Goal: Task Accomplishment & Management: Use online tool/utility

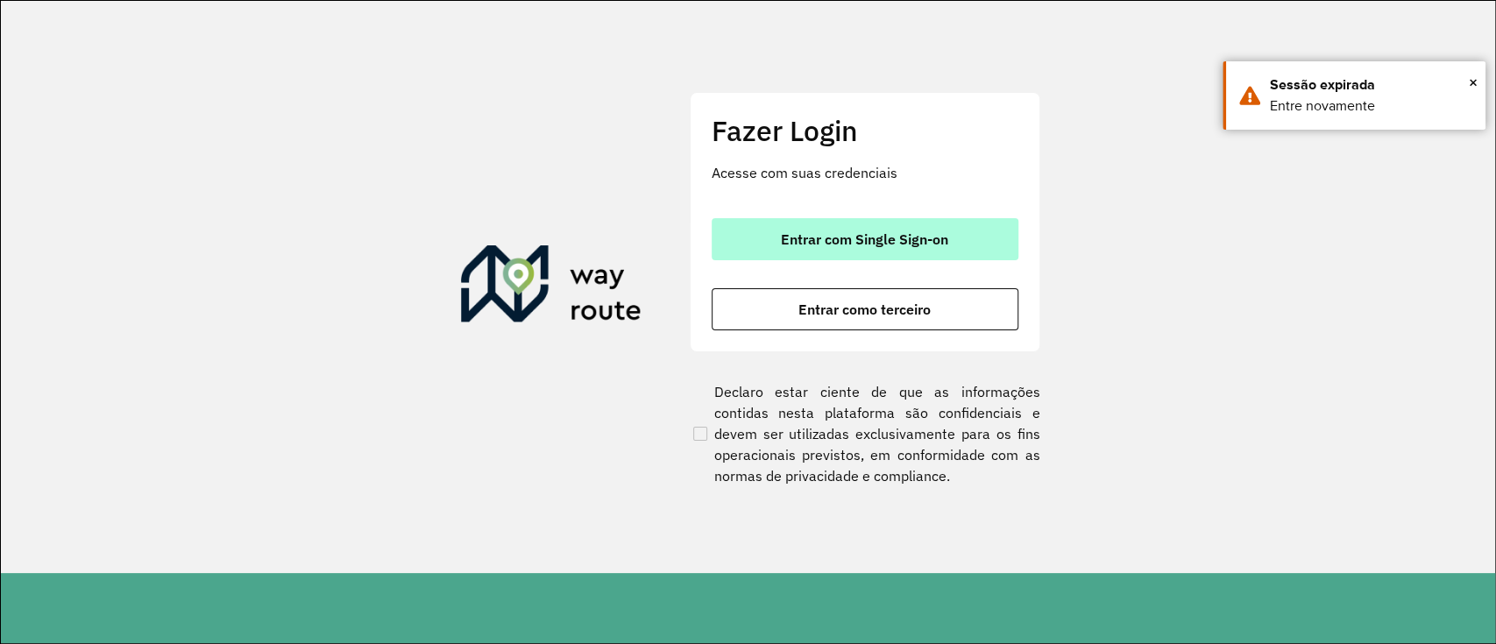
click at [793, 232] on span "Entrar com Single Sign-on" at bounding box center [864, 239] width 167 height 14
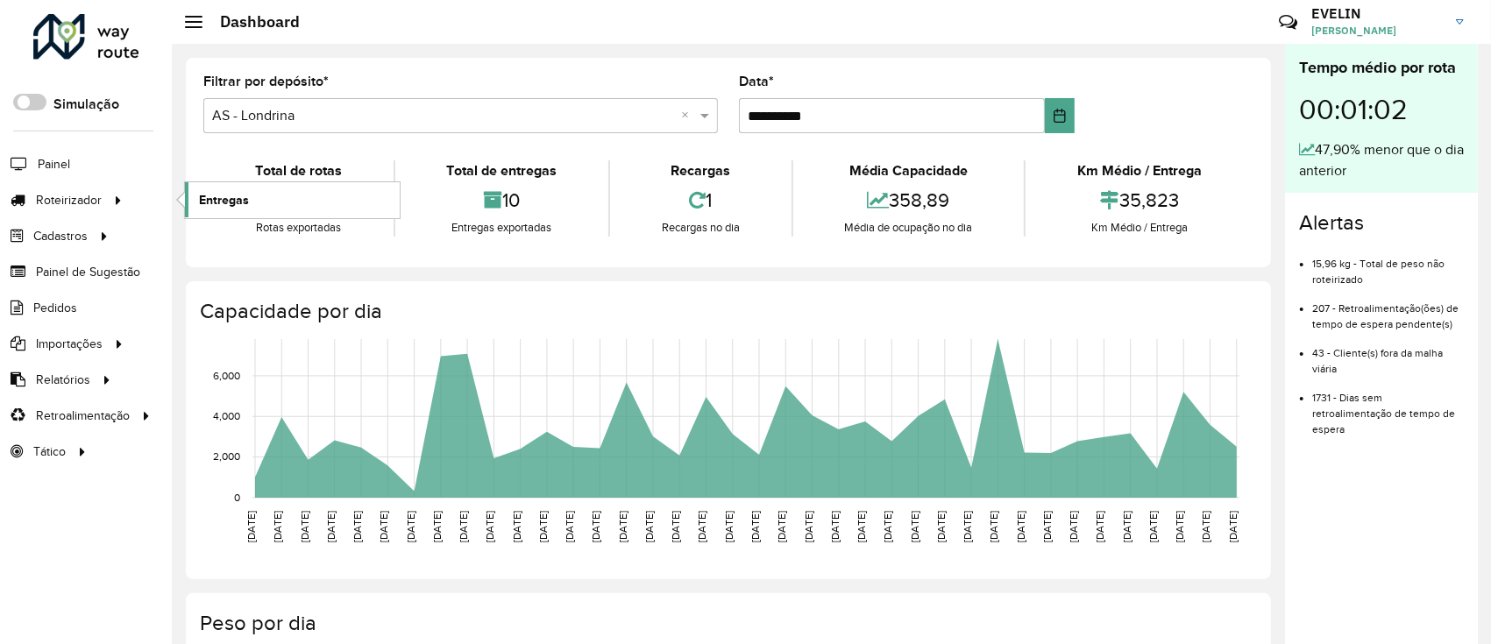
click at [238, 202] on span "Entregas" at bounding box center [224, 200] width 50 height 18
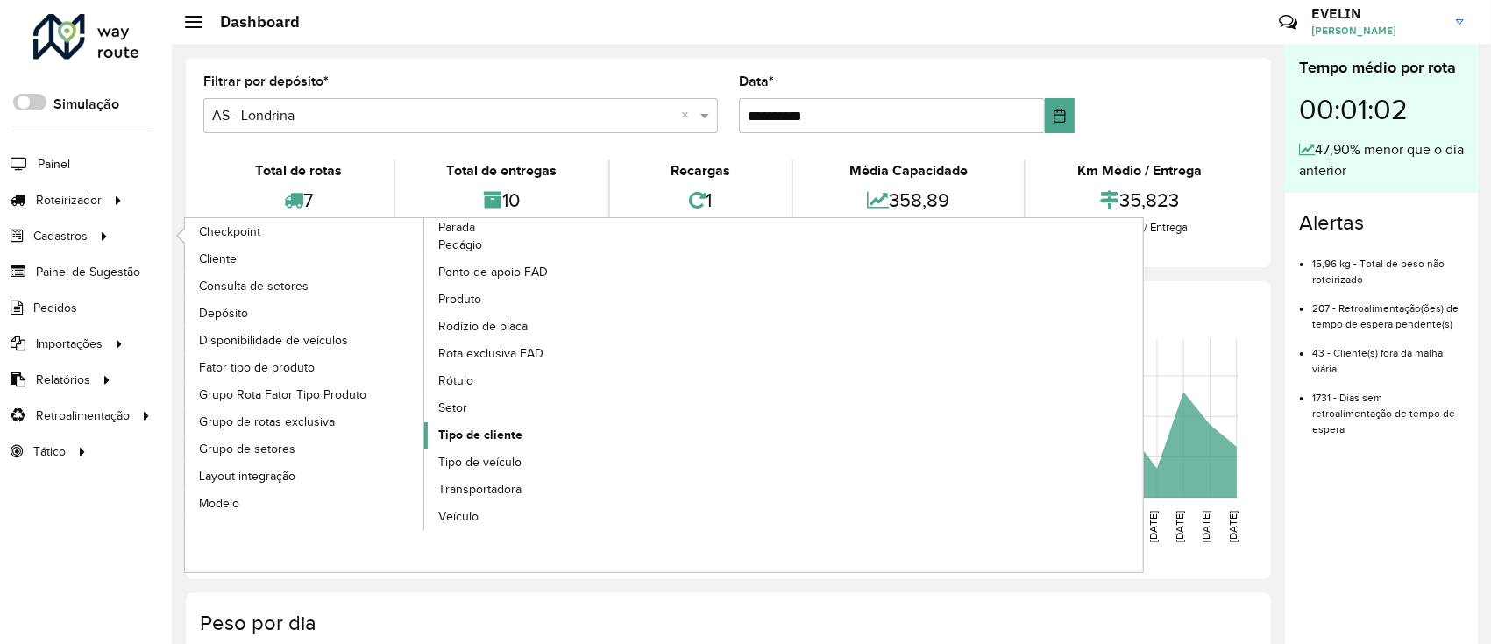
click at [482, 441] on span "Tipo de cliente" at bounding box center [480, 435] width 84 height 18
click at [478, 432] on span "Tipo de cliente" at bounding box center [480, 435] width 84 height 18
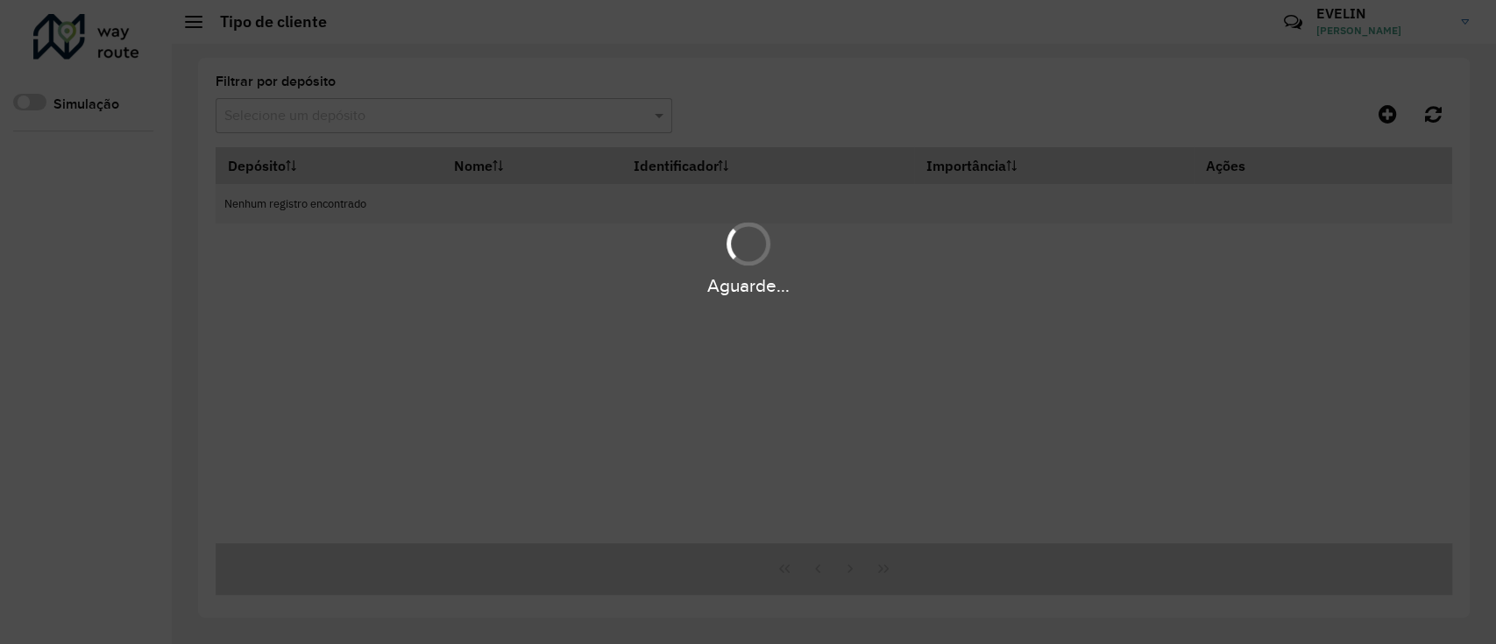
click at [571, 117] on div "Aguarde..." at bounding box center [748, 322] width 1496 height 644
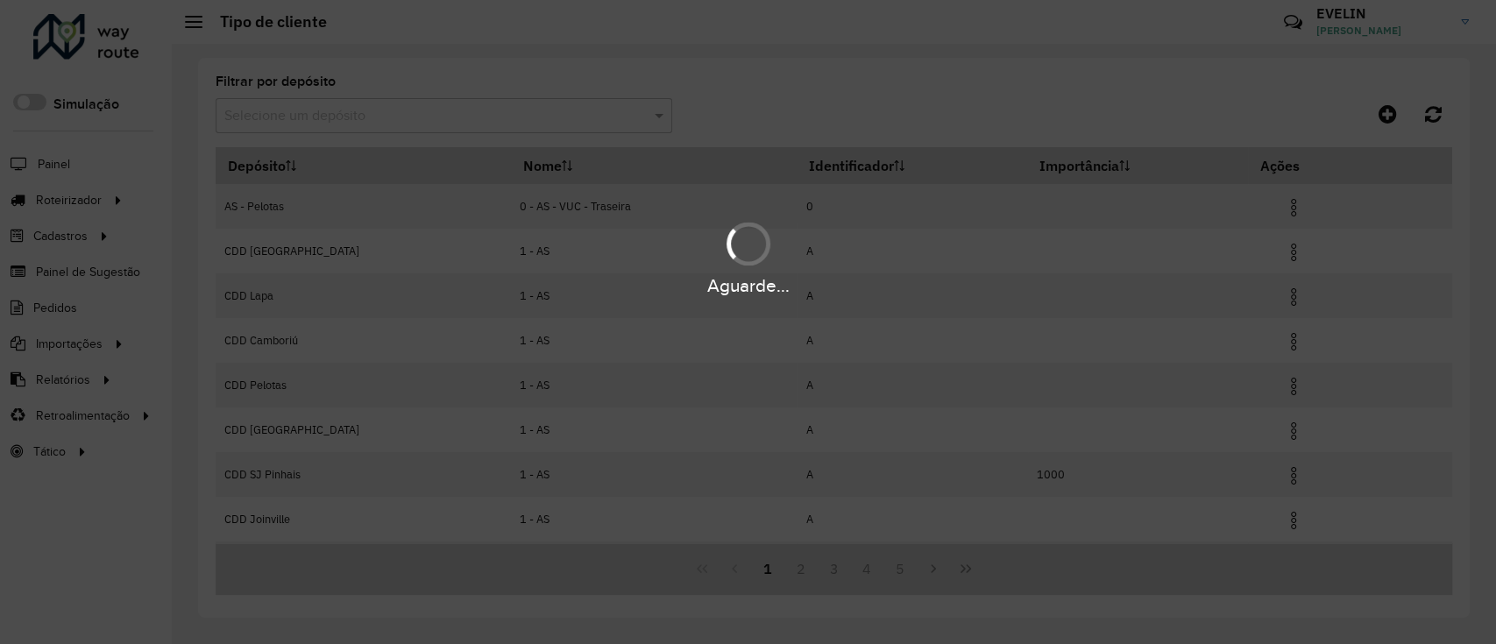
click at [571, 117] on input "text" at bounding box center [426, 116] width 404 height 21
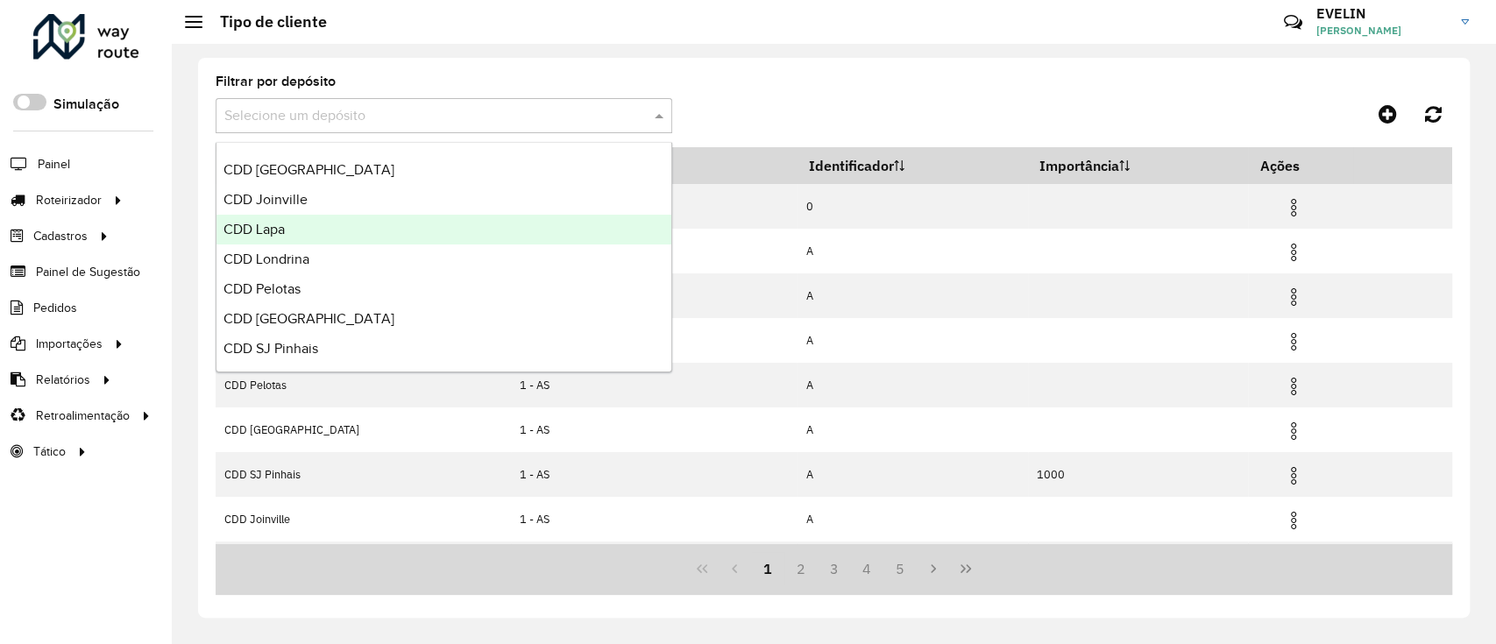
scroll to position [206, 0]
click at [273, 233] on span "CDD Lapa" at bounding box center [254, 228] width 61 height 15
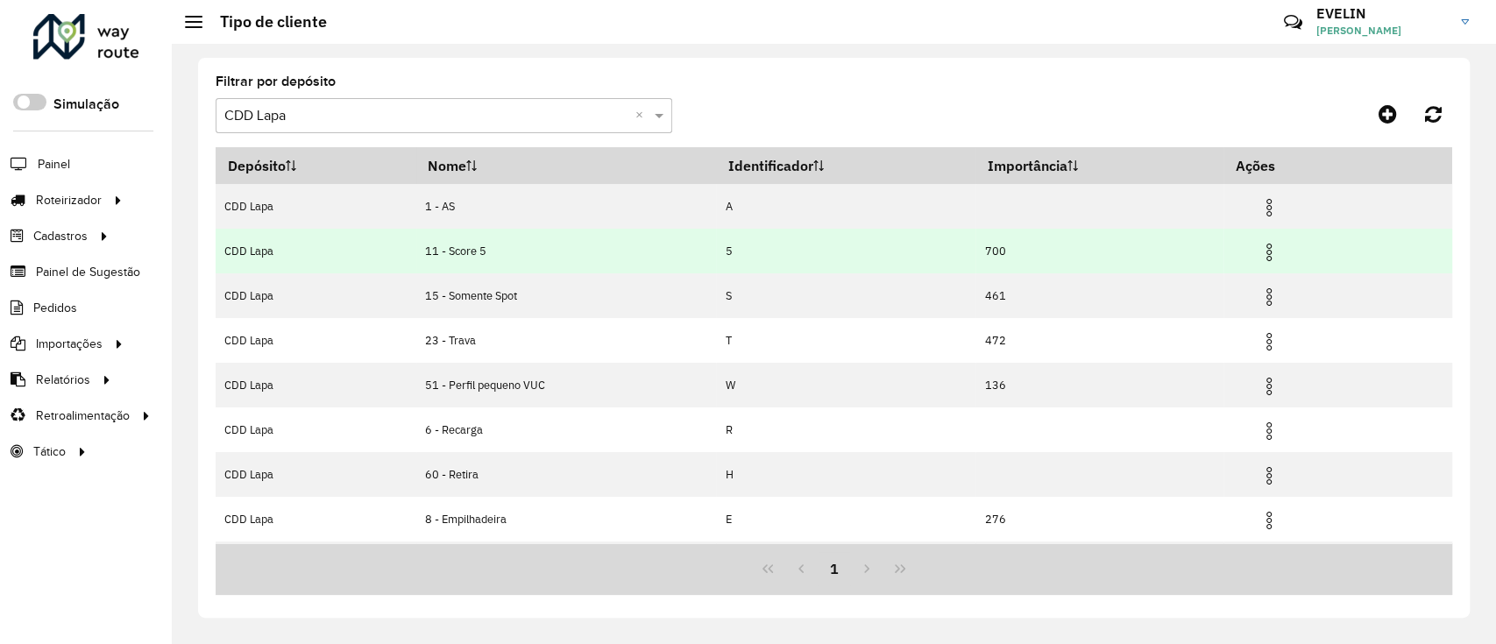
click at [1262, 251] on img at bounding box center [1269, 252] width 21 height 21
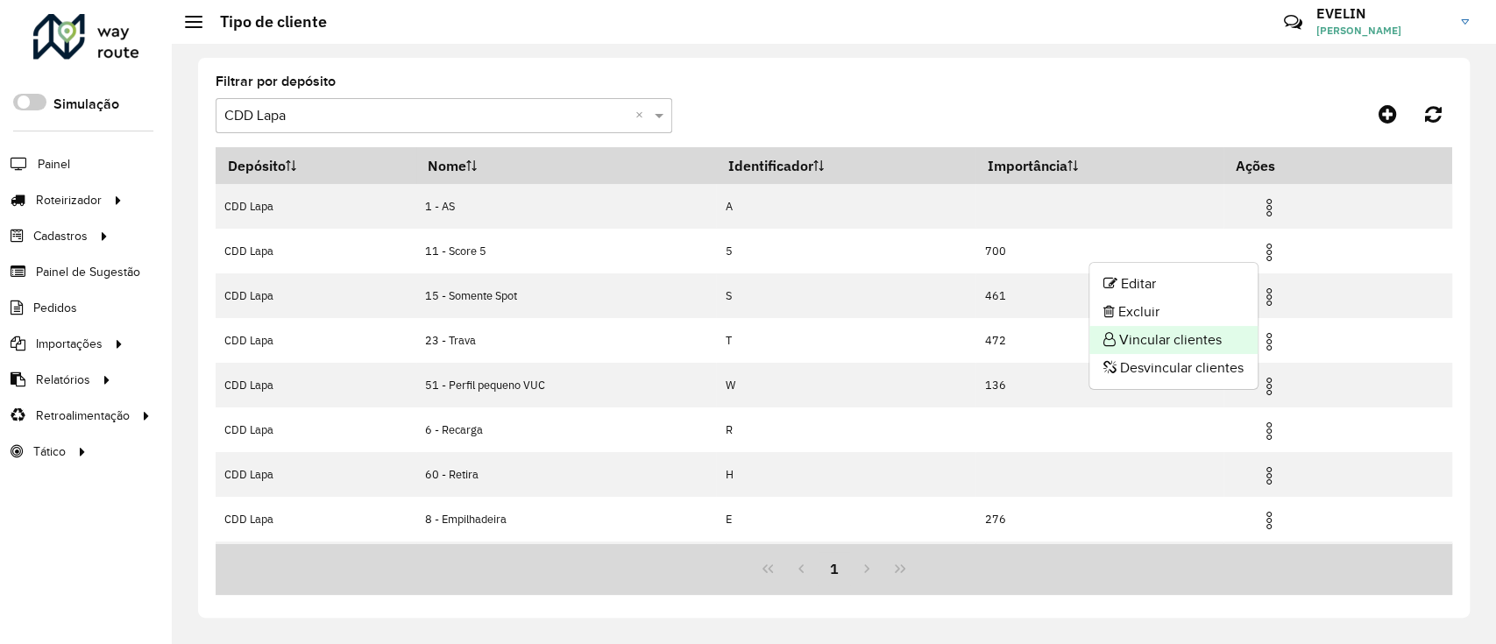
click at [1241, 334] on li "Vincular clientes" at bounding box center [1173, 340] width 168 height 28
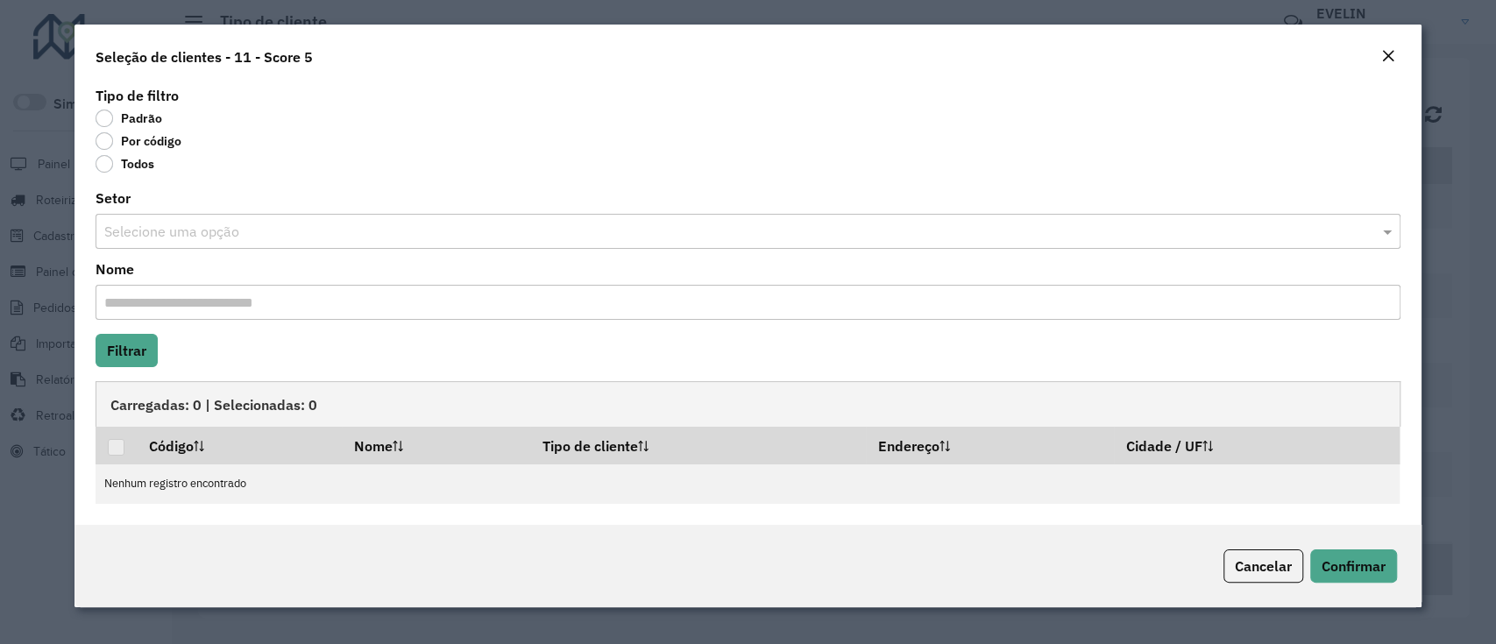
click at [138, 143] on label "Por código" at bounding box center [139, 141] width 86 height 18
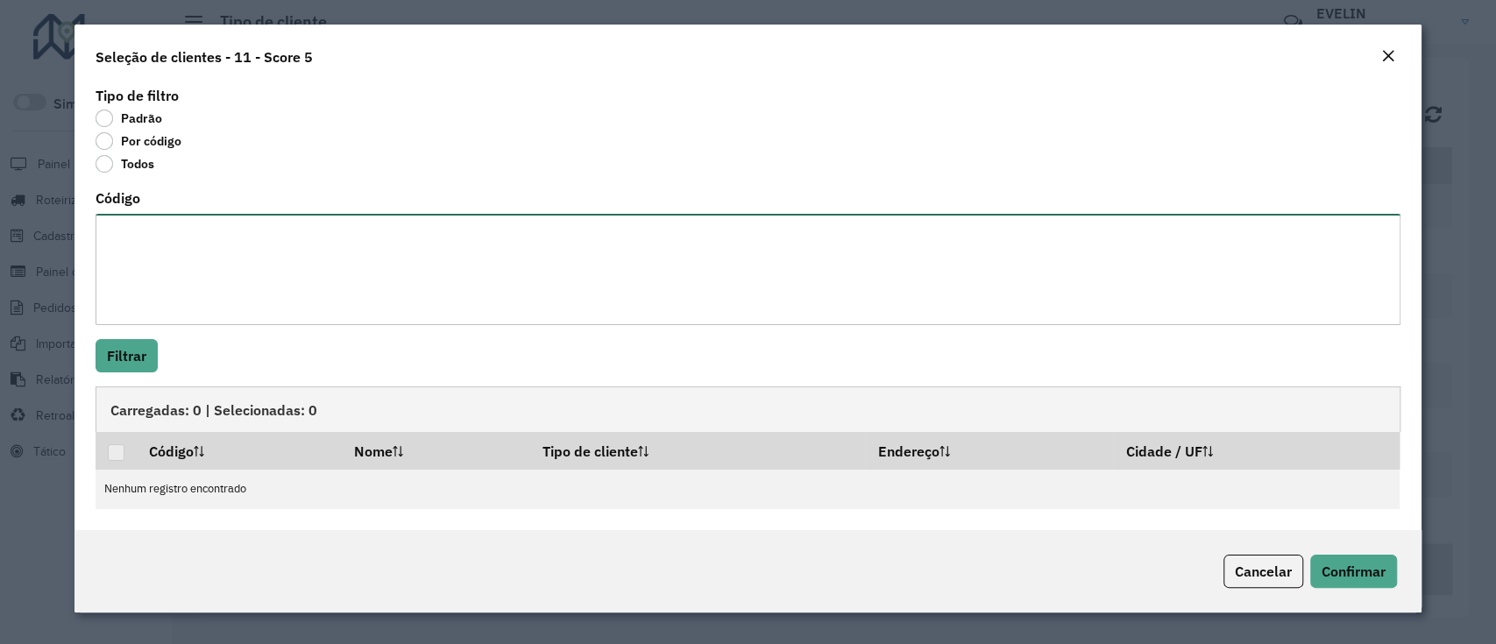
click at [385, 315] on textarea "Código" at bounding box center [748, 269] width 1304 height 111
paste textarea "**** ** **** **** **** **** **** **** **** **** **** **** **** **** ** **** ***…"
type textarea "**** ** **** **** **** **** **** **** **** **** **** **** **** **** ** **** ***…"
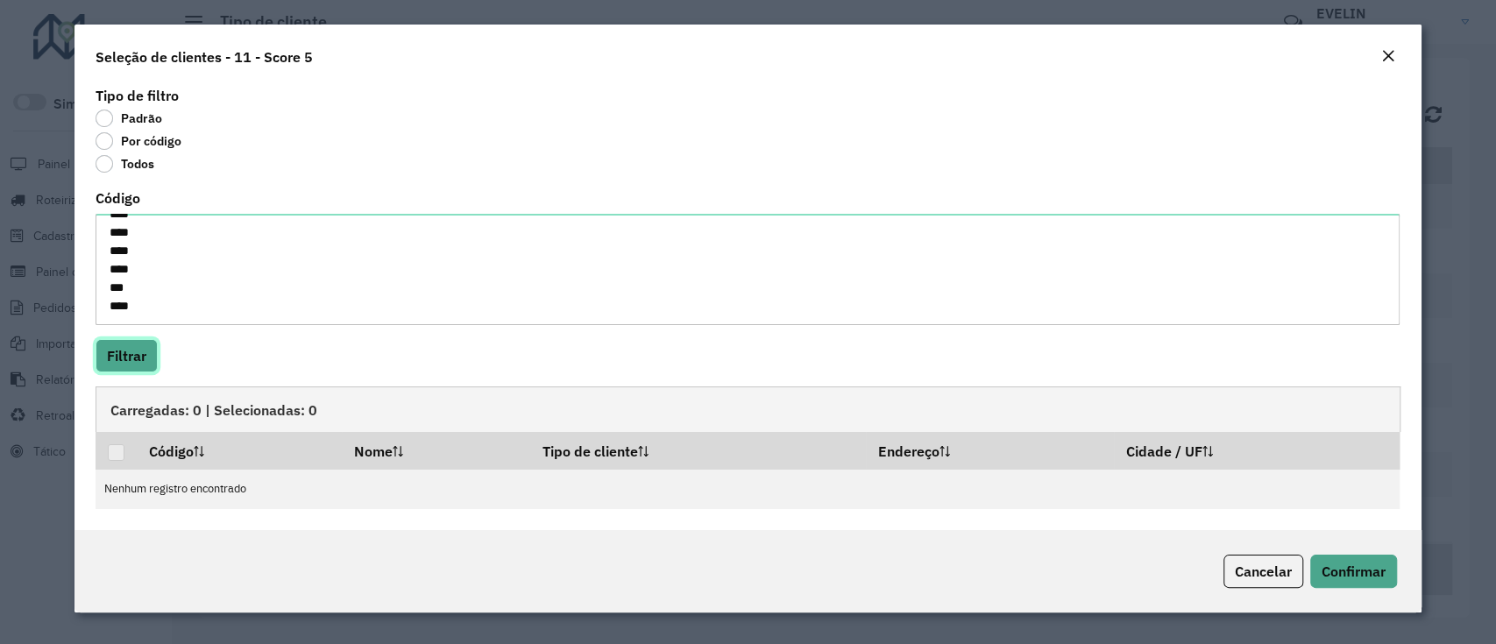
click at [127, 344] on button "Filtrar" at bounding box center [127, 355] width 62 height 33
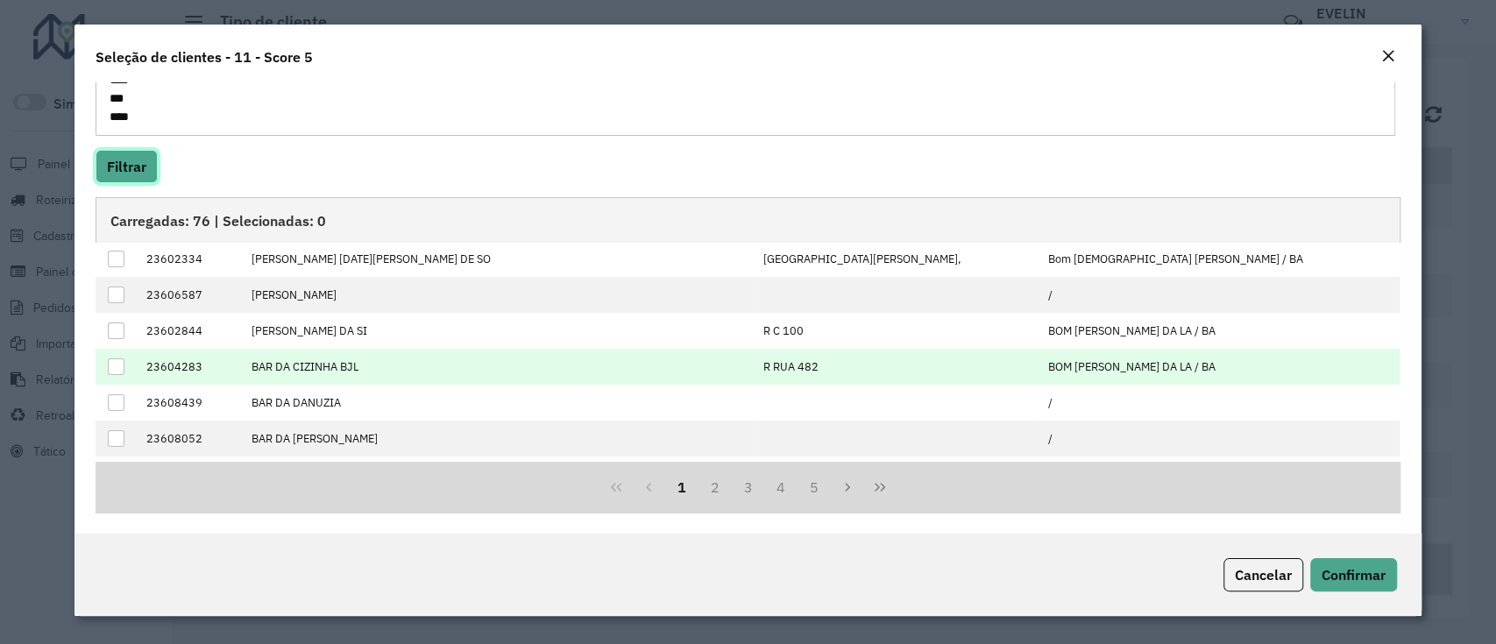
scroll to position [176, 0]
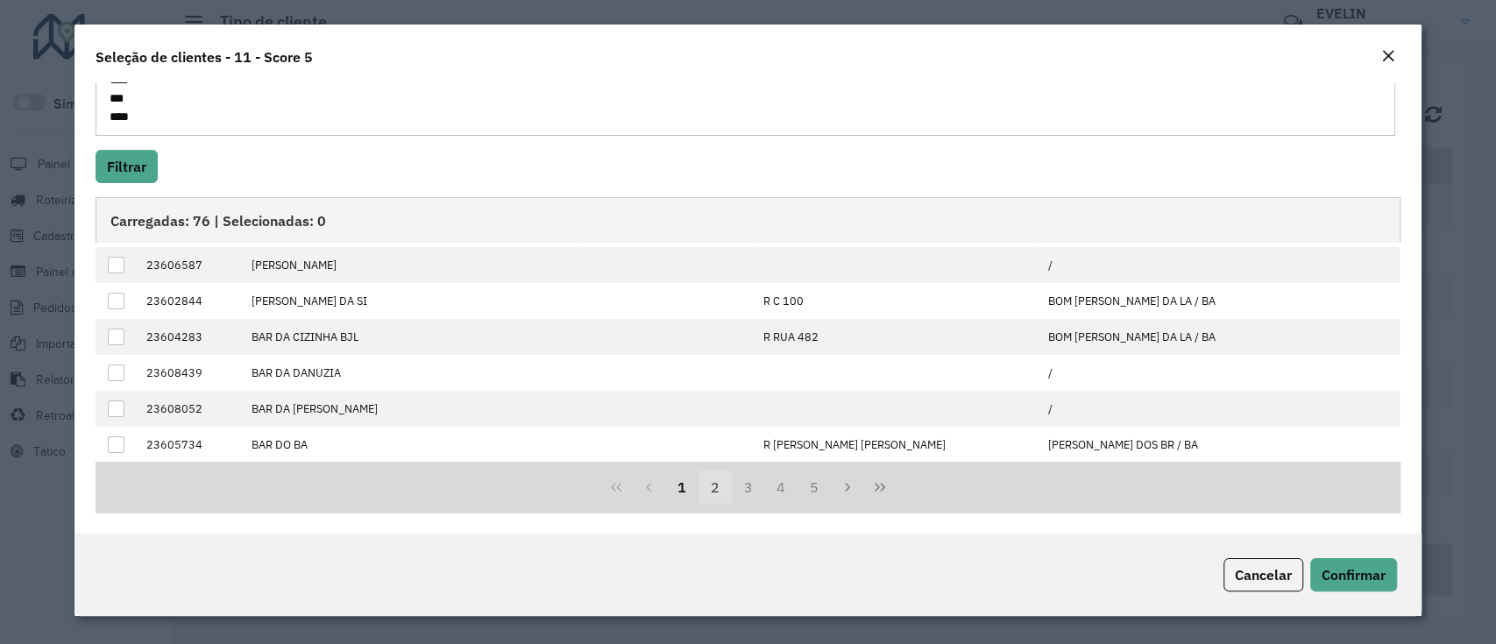
drag, startPoint x: 713, startPoint y: 490, endPoint x: 707, endPoint y: 483, distance: 9.3
click at [713, 491] on button "2" at bounding box center [715, 487] width 33 height 33
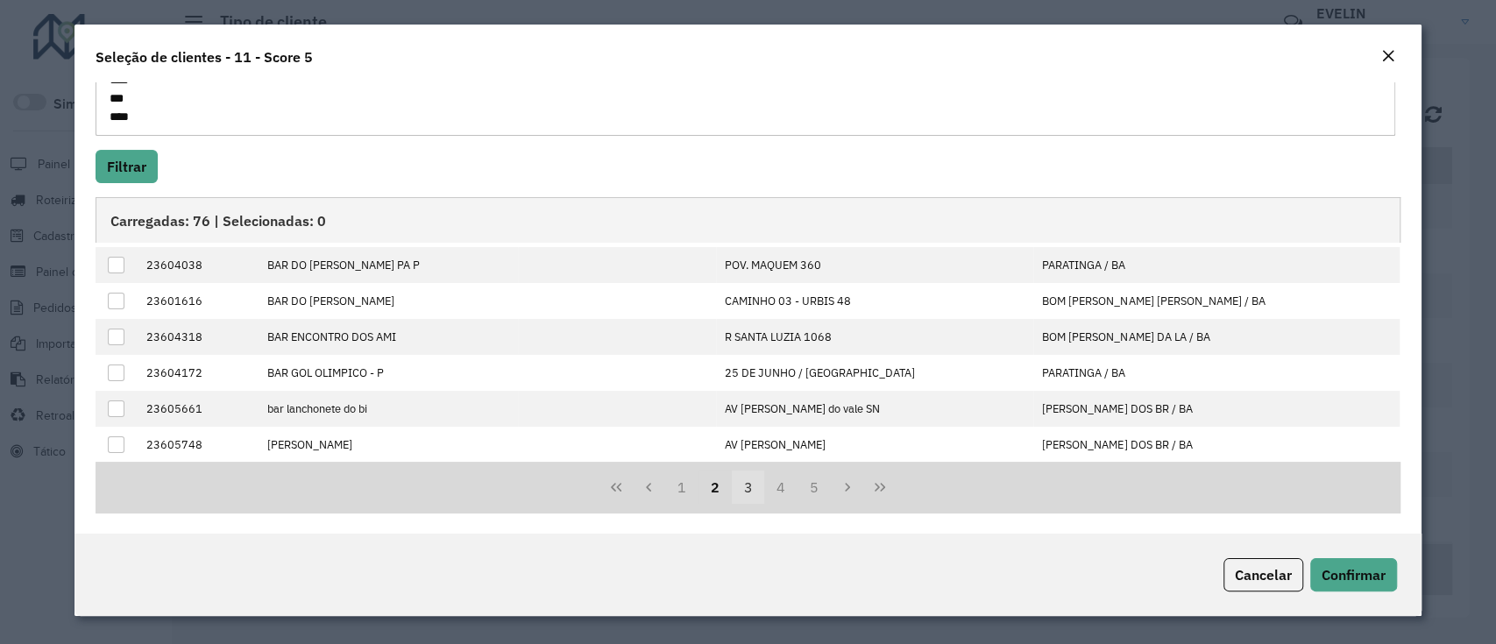
click at [745, 485] on button "3" at bounding box center [748, 487] width 33 height 33
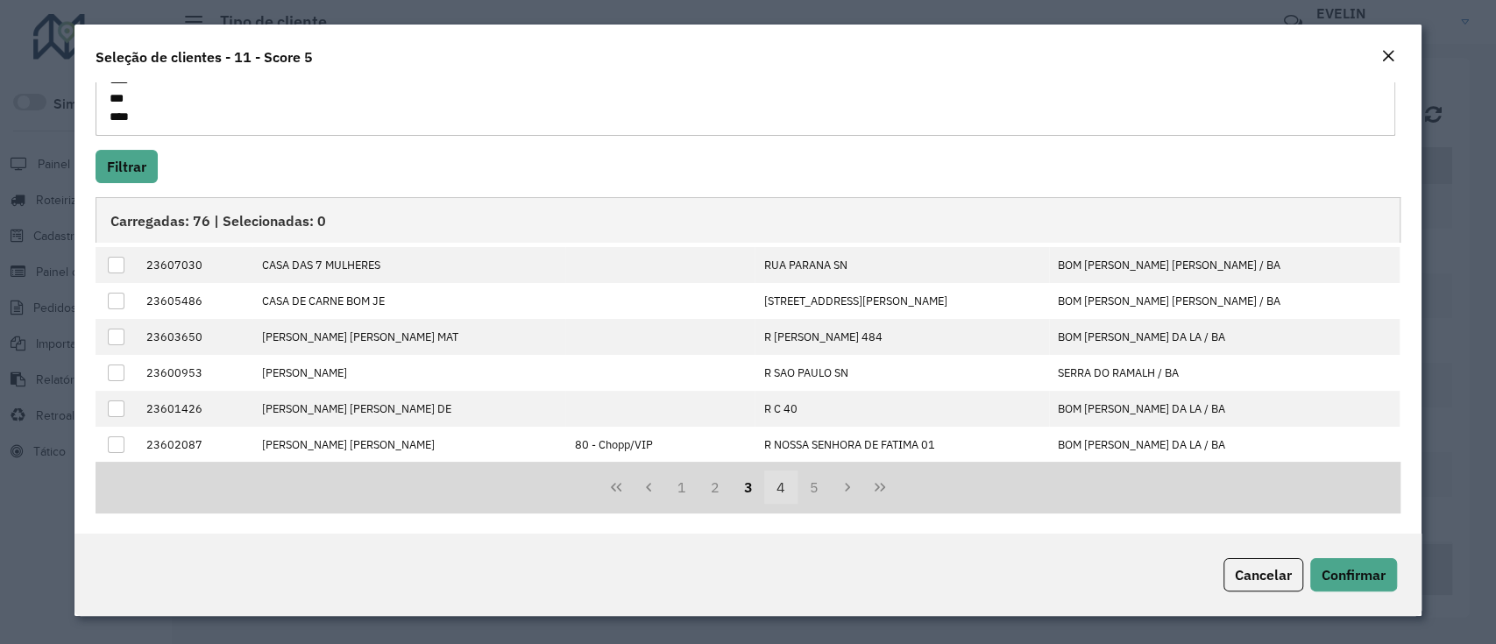
click at [773, 493] on button "4" at bounding box center [780, 487] width 33 height 33
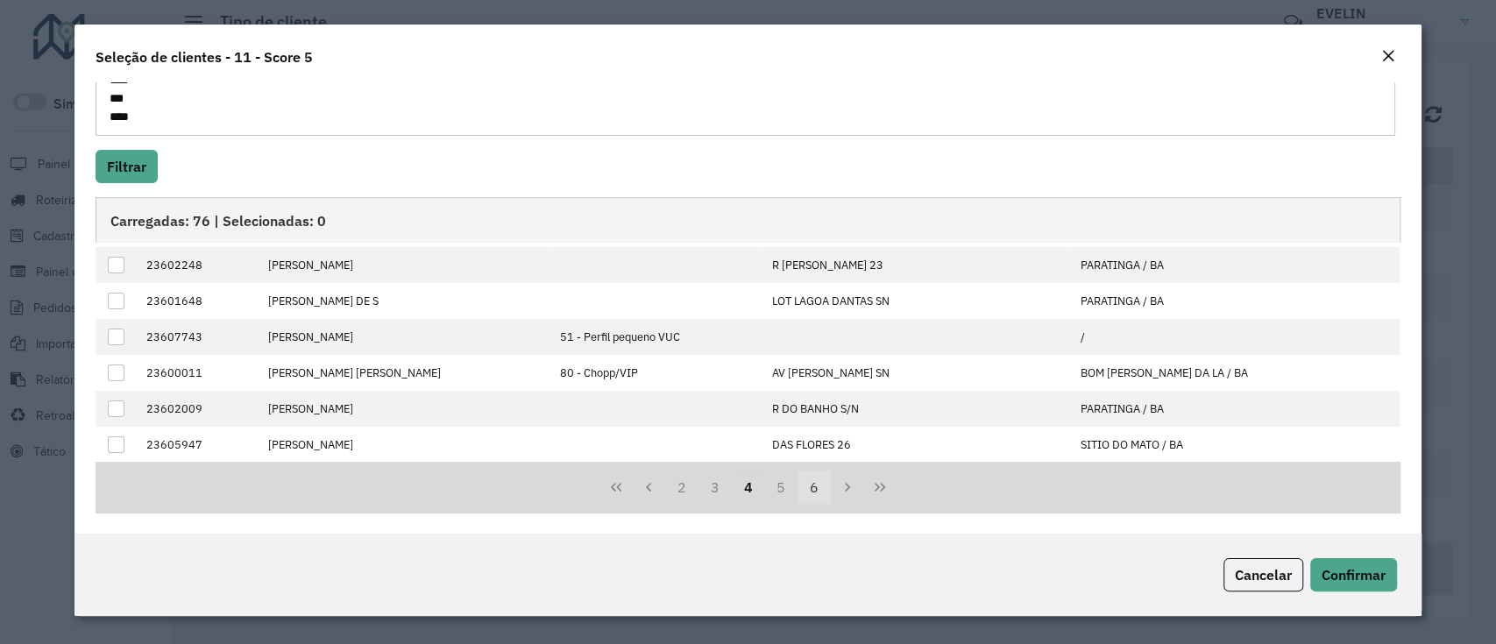
click at [771, 479] on button "5" at bounding box center [780, 487] width 33 height 33
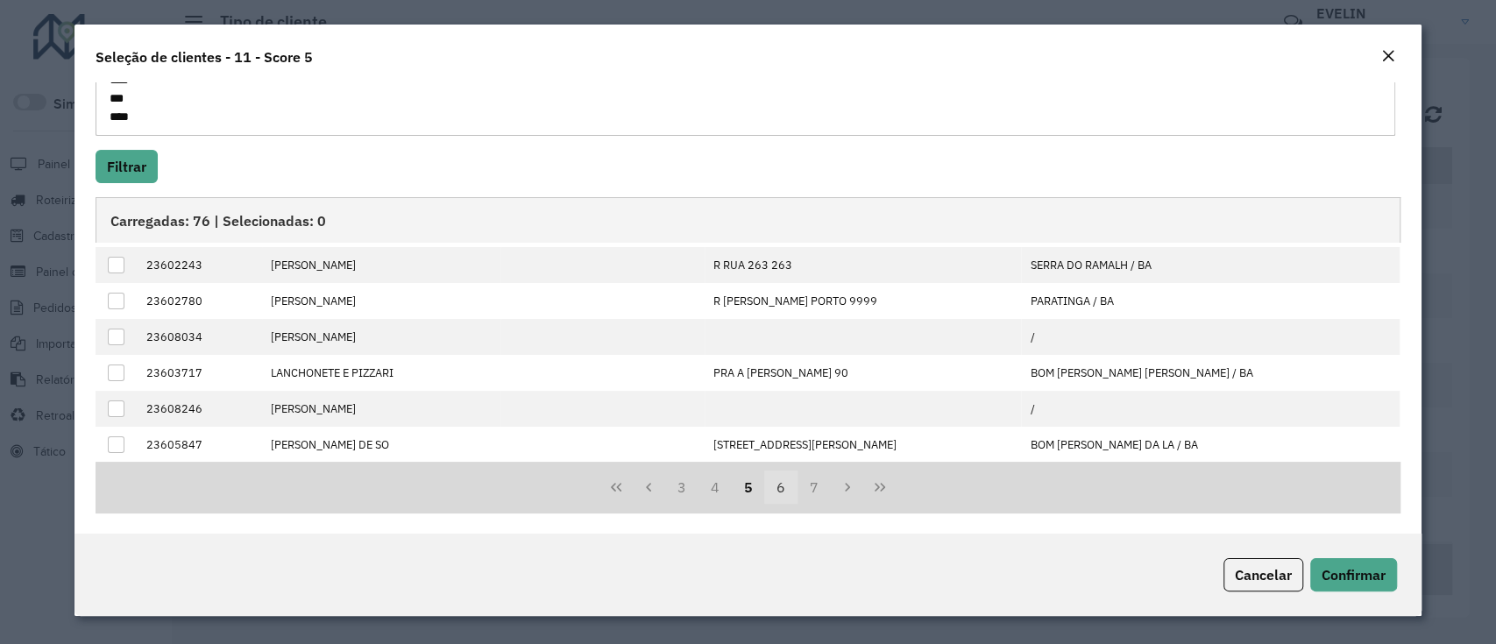
click at [773, 480] on button "6" at bounding box center [780, 487] width 33 height 33
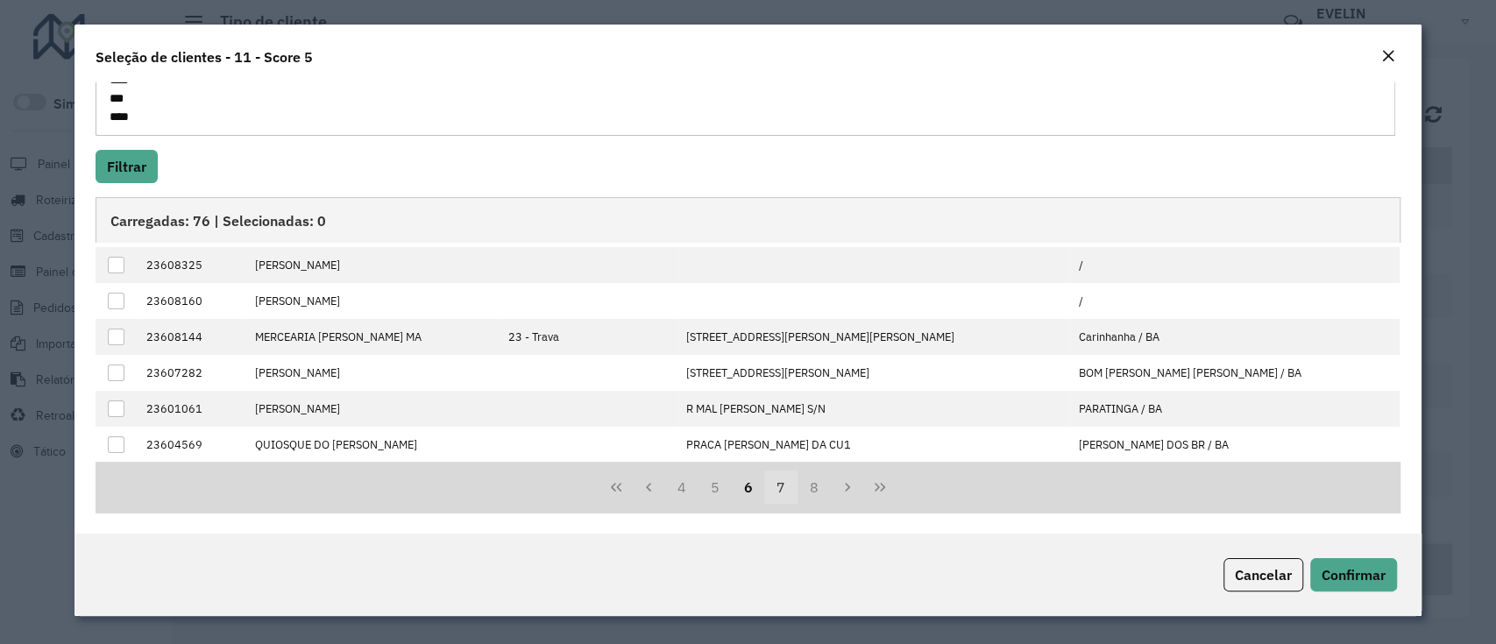
click at [783, 494] on button "7" at bounding box center [780, 487] width 33 height 33
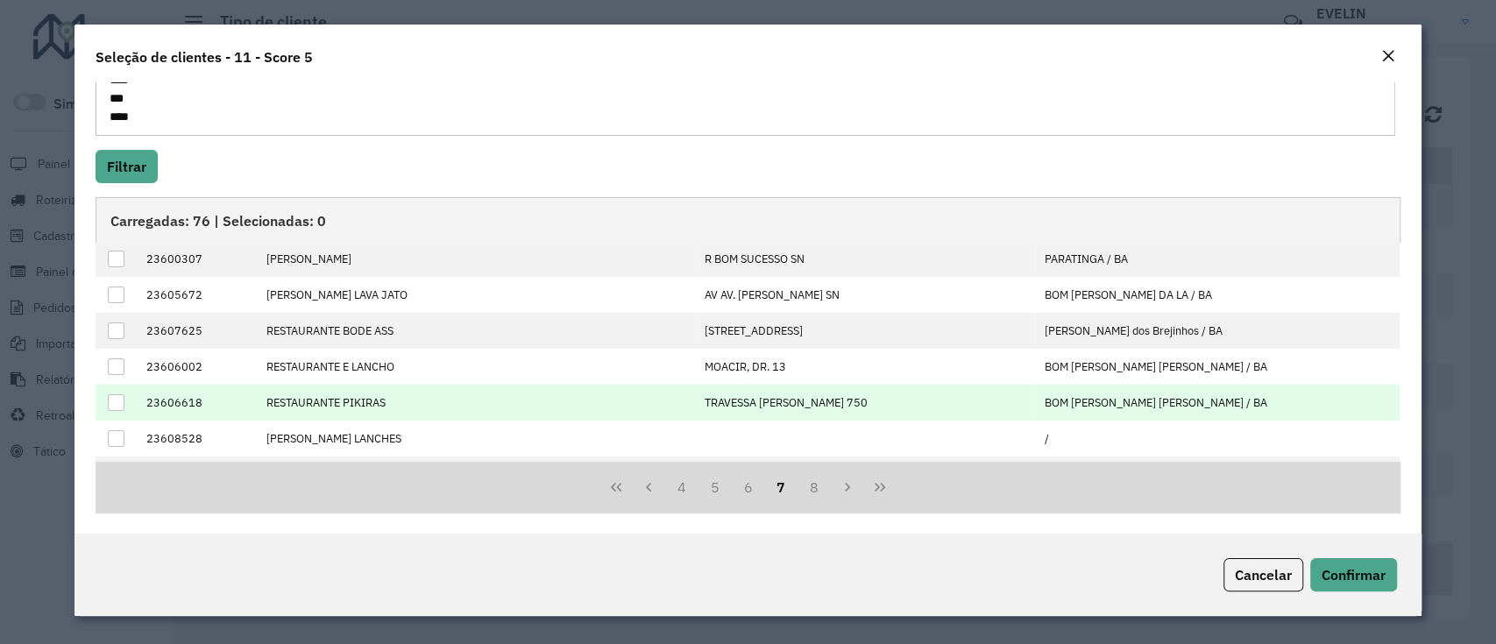
scroll to position [0, 0]
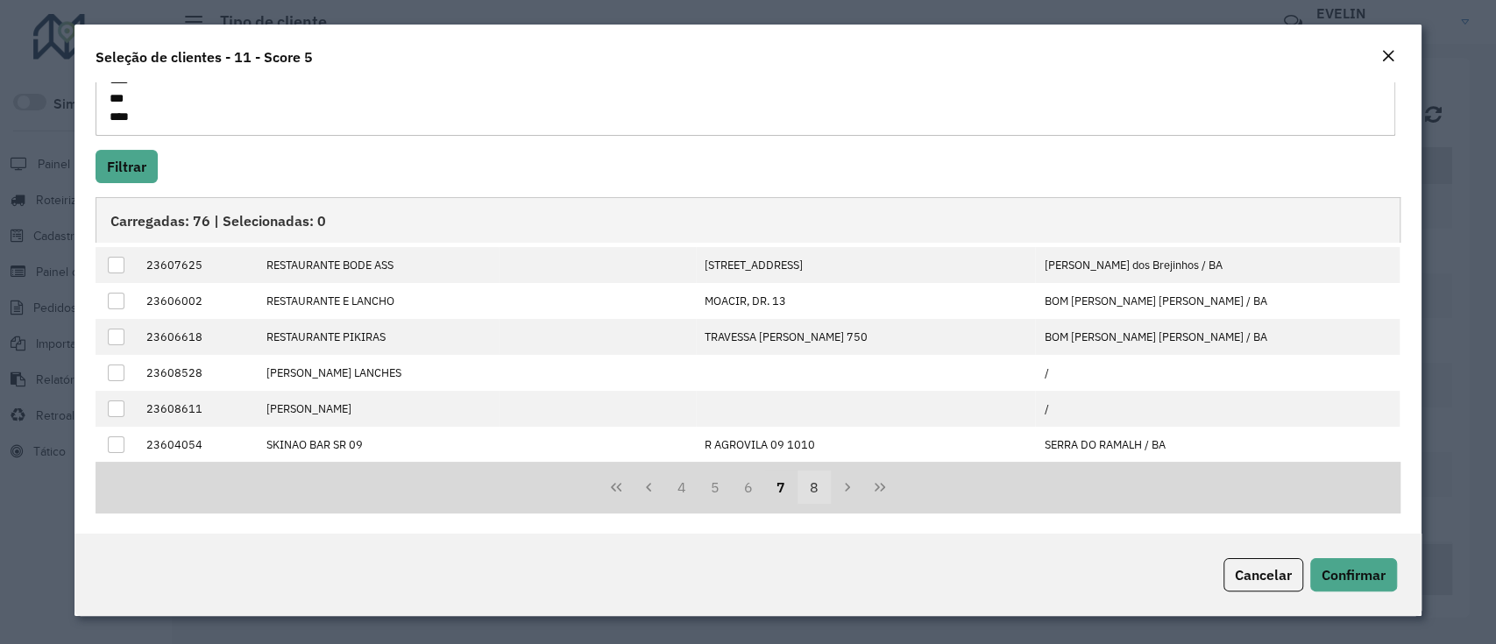
click at [820, 489] on button "8" at bounding box center [814, 487] width 33 height 33
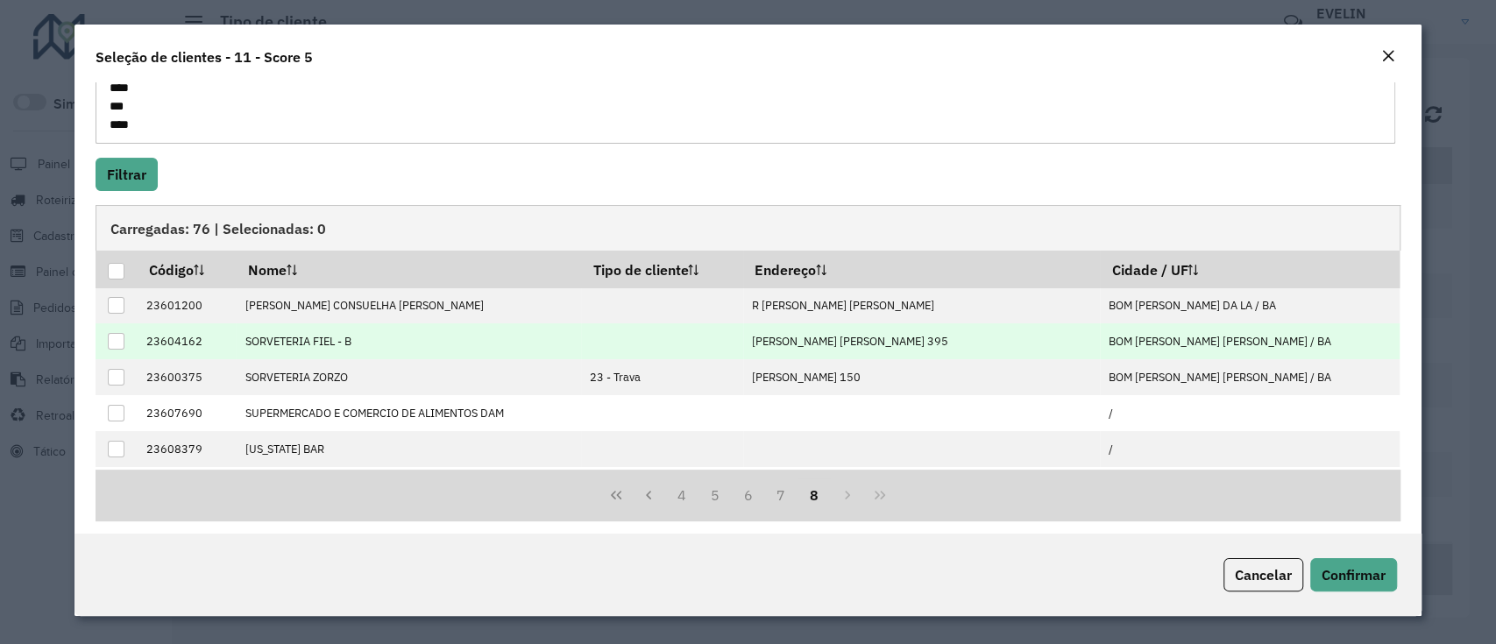
scroll to position [189, 0]
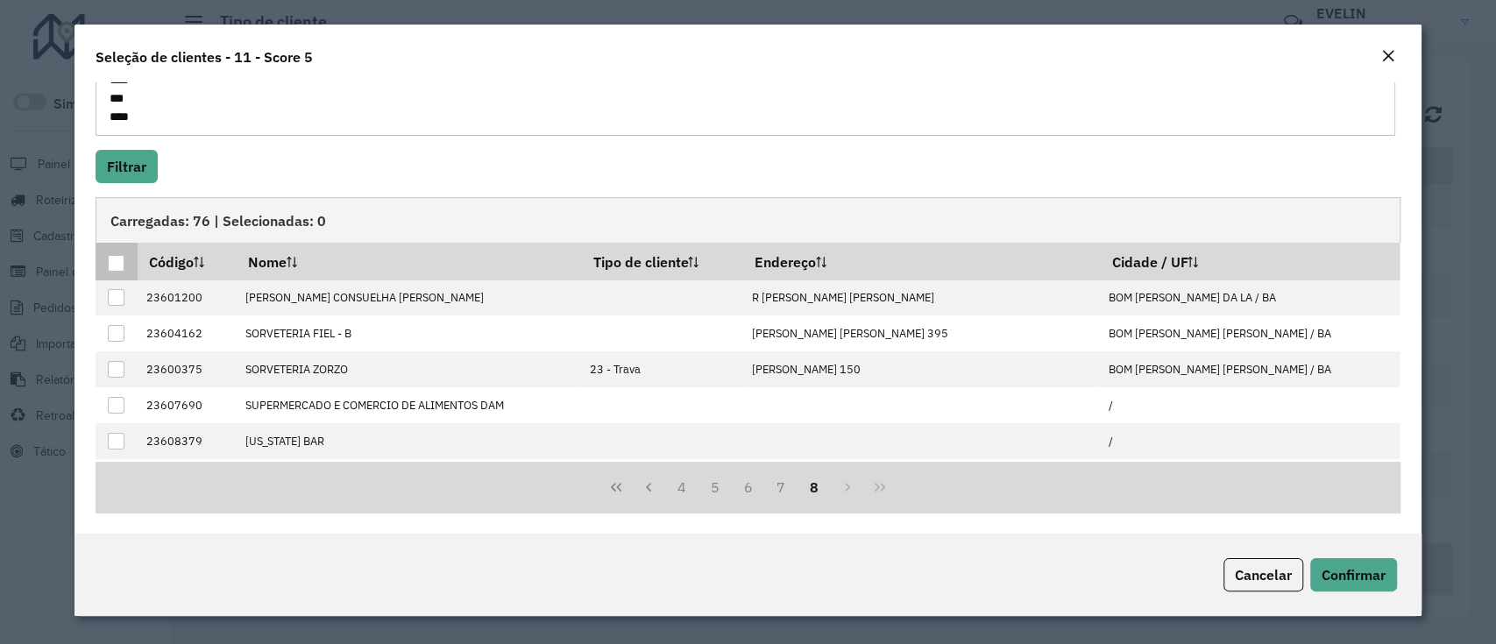
click at [118, 264] on div at bounding box center [116, 263] width 17 height 17
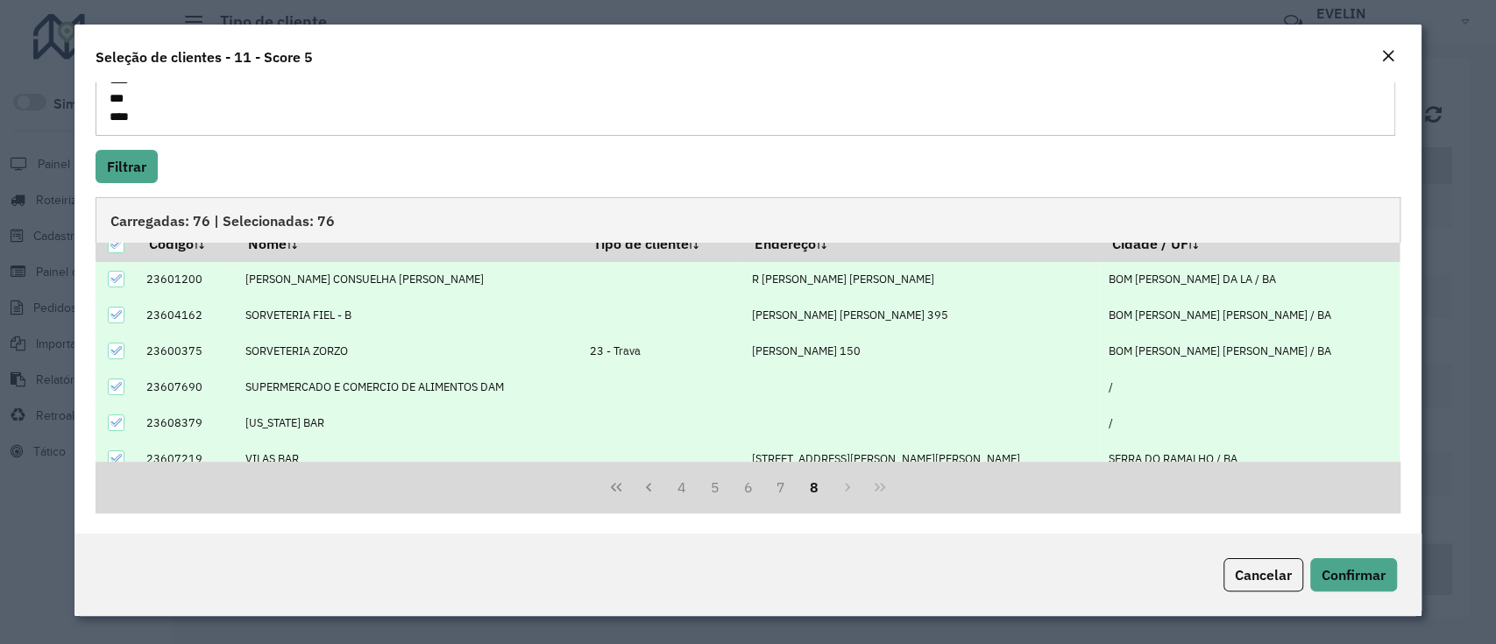
scroll to position [33, 0]
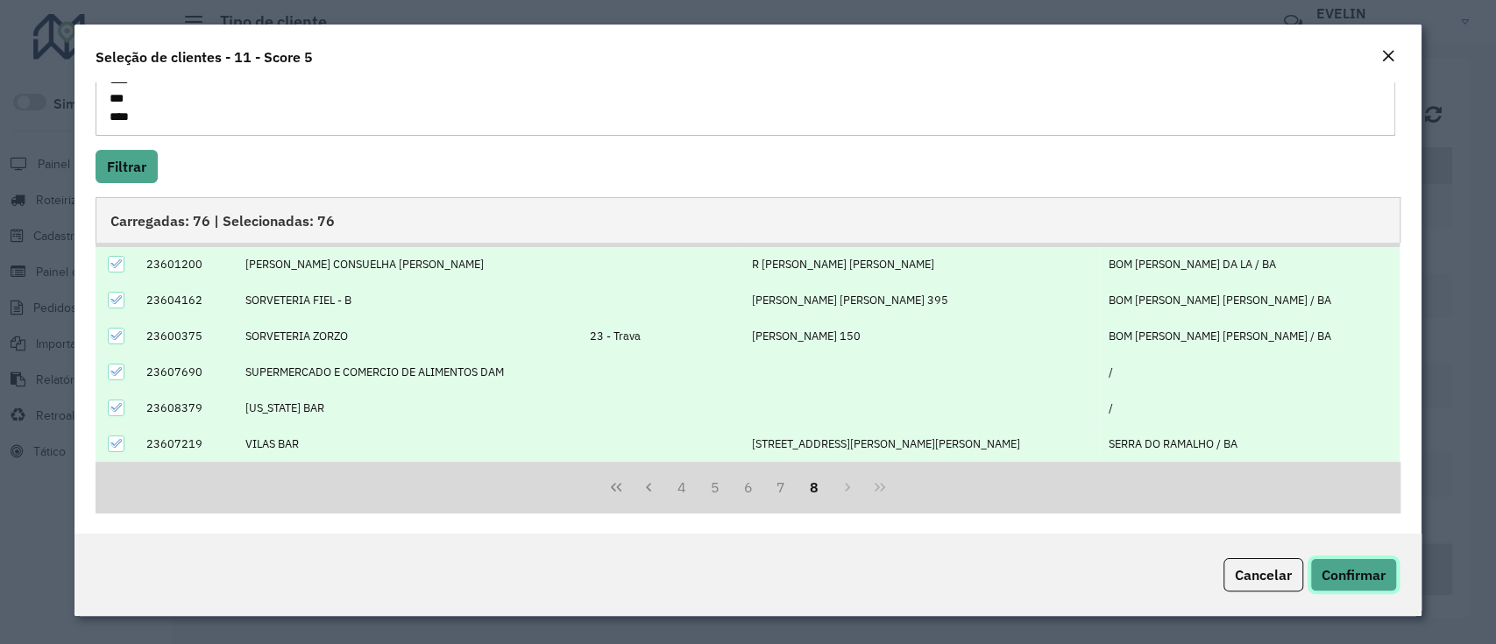
click at [1344, 574] on span "Confirmar" at bounding box center [1354, 575] width 64 height 18
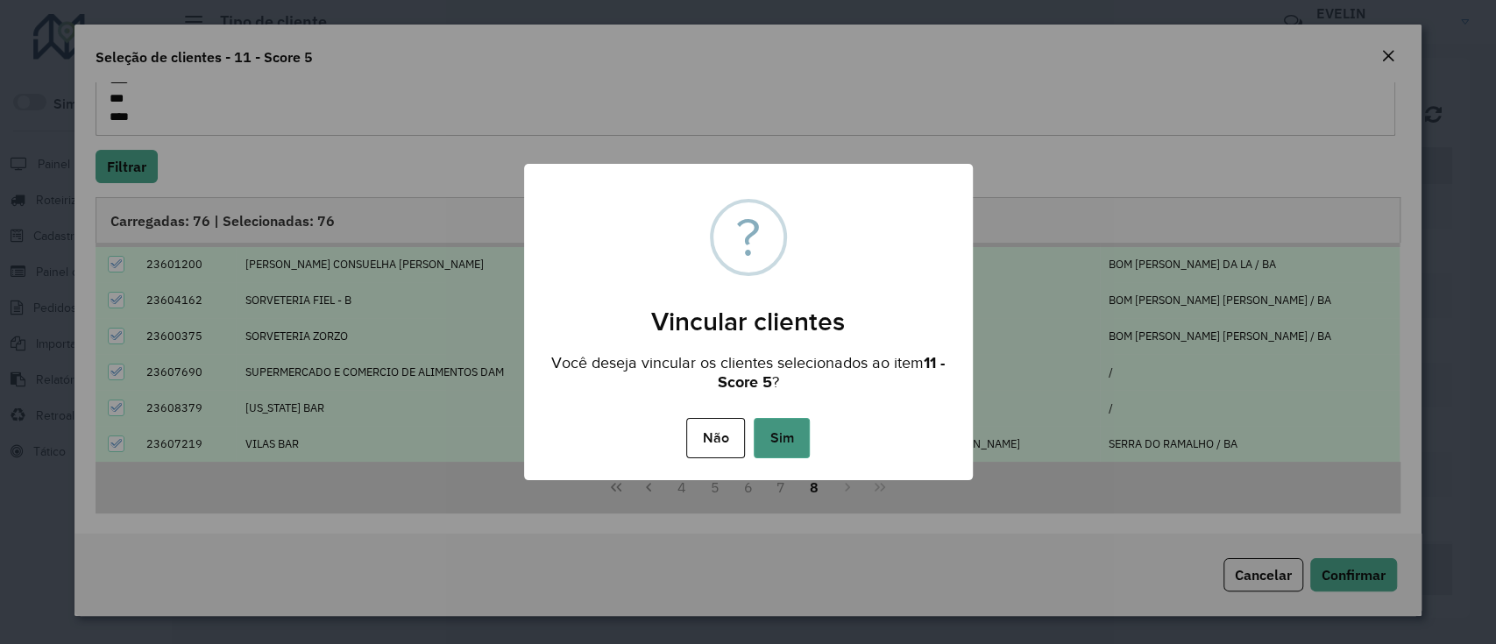
click at [802, 434] on button "Sim" at bounding box center [782, 438] width 56 height 40
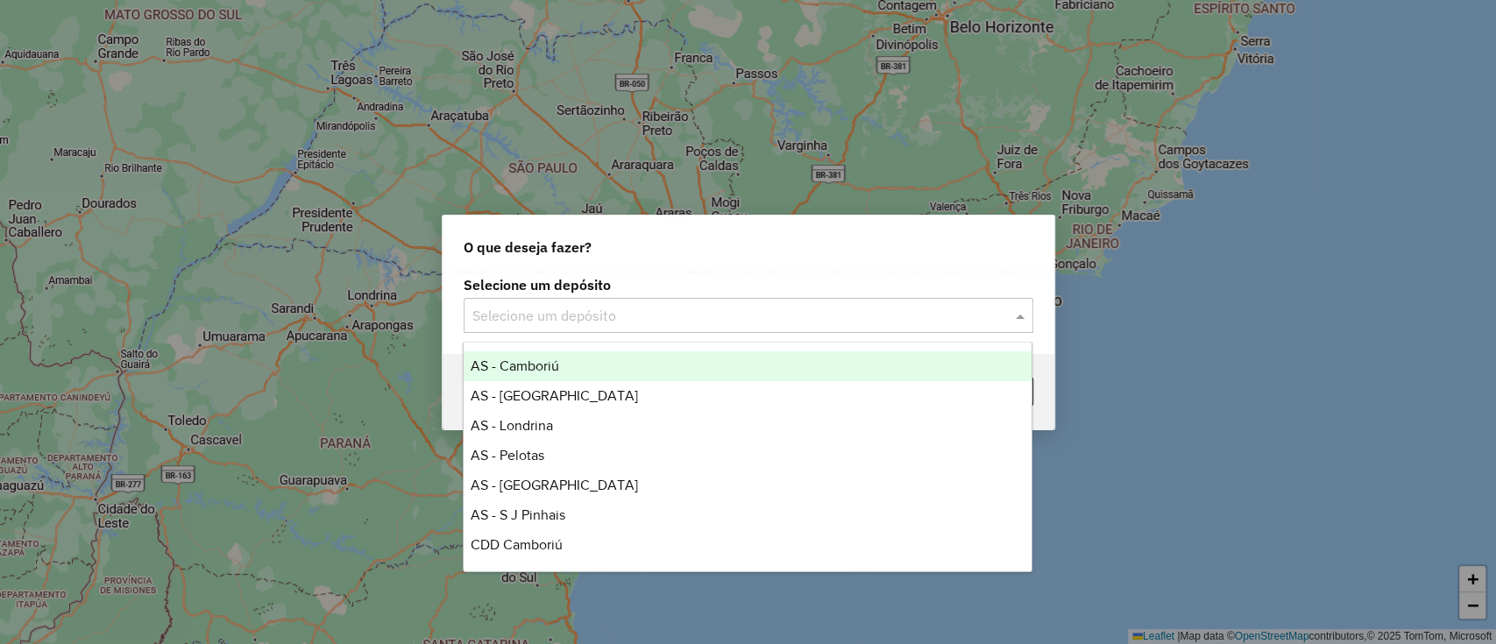
click at [582, 319] on input "text" at bounding box center [730, 316] width 517 height 21
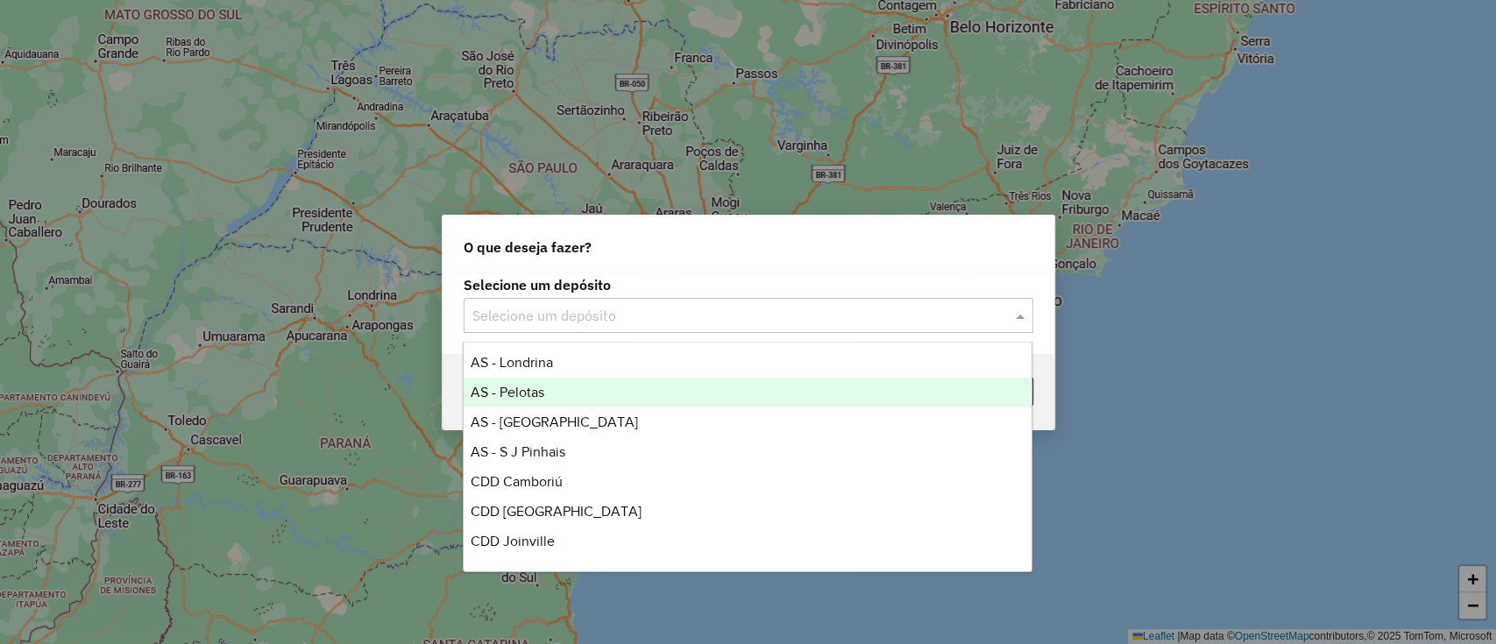
scroll to position [117, 0]
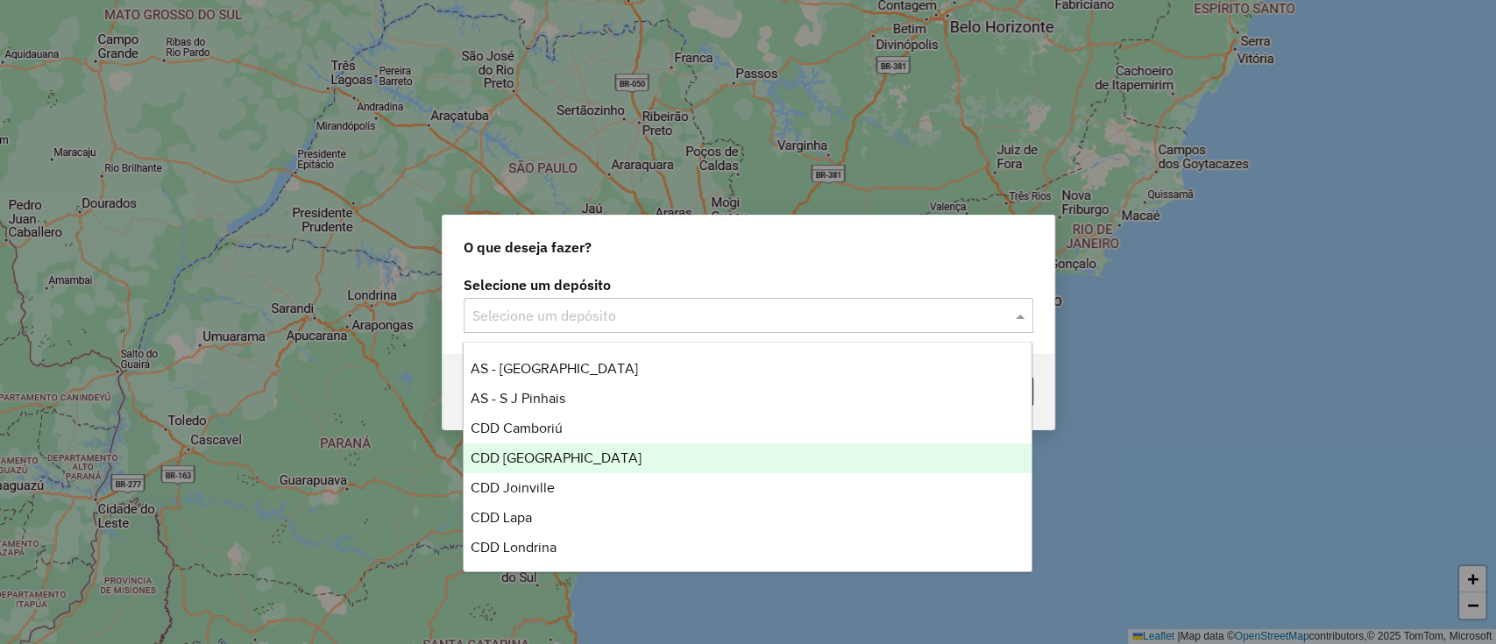
click at [562, 460] on div "CDD [GEOGRAPHIC_DATA]" at bounding box center [748, 459] width 568 height 30
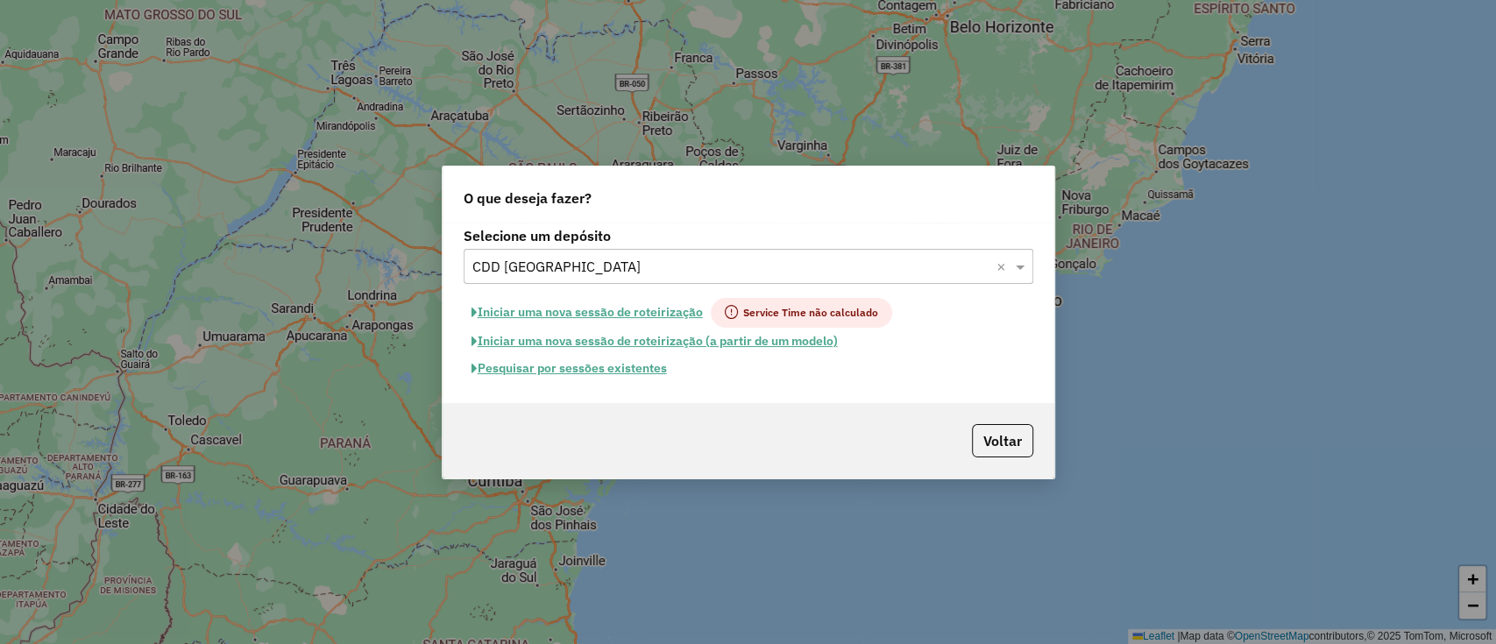
click at [592, 364] on button "Pesquisar por sessões existentes" at bounding box center [569, 368] width 211 height 27
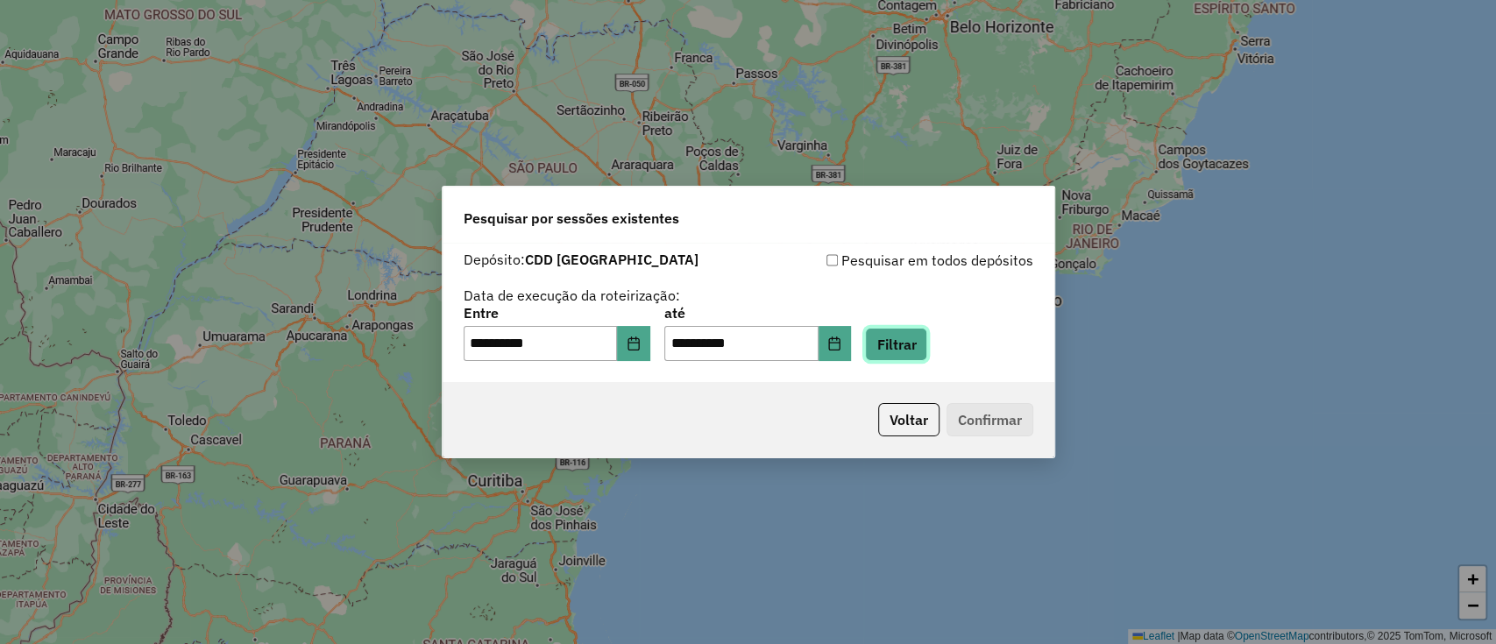
click at [897, 337] on button "Filtrar" at bounding box center [896, 344] width 62 height 33
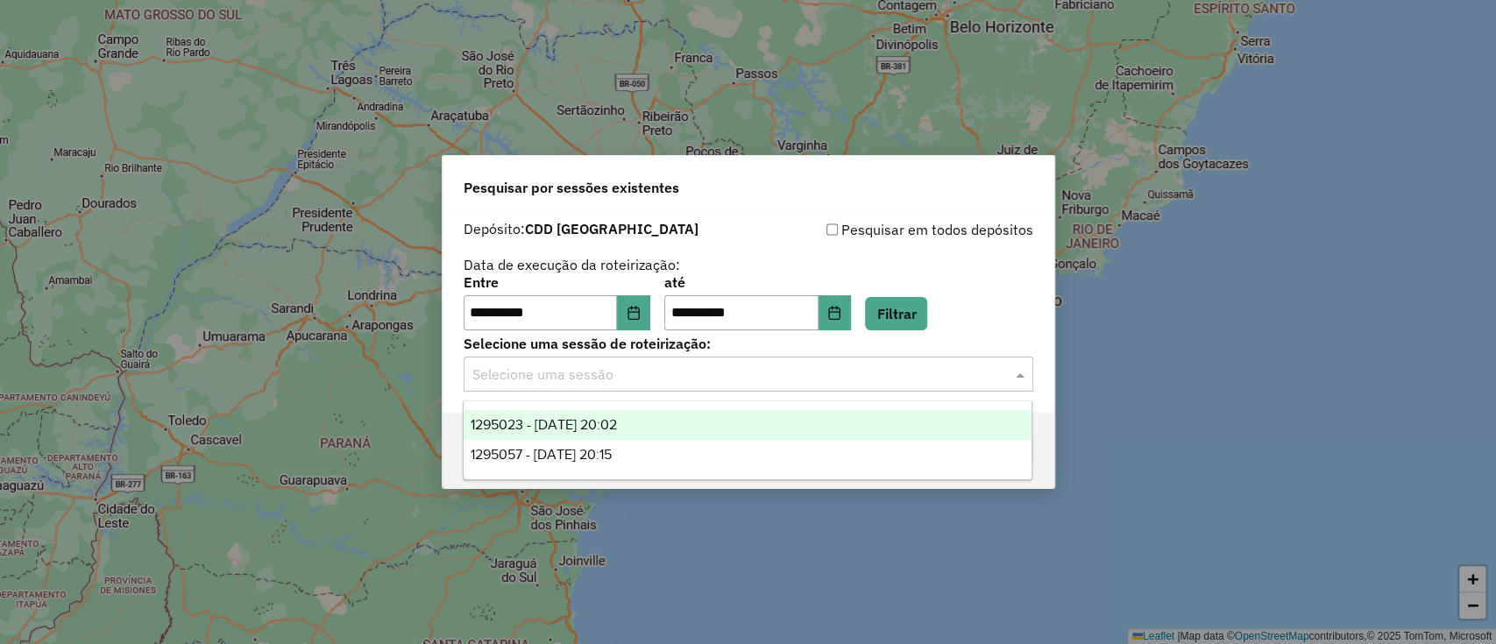
click at [735, 369] on input "text" at bounding box center [730, 375] width 517 height 21
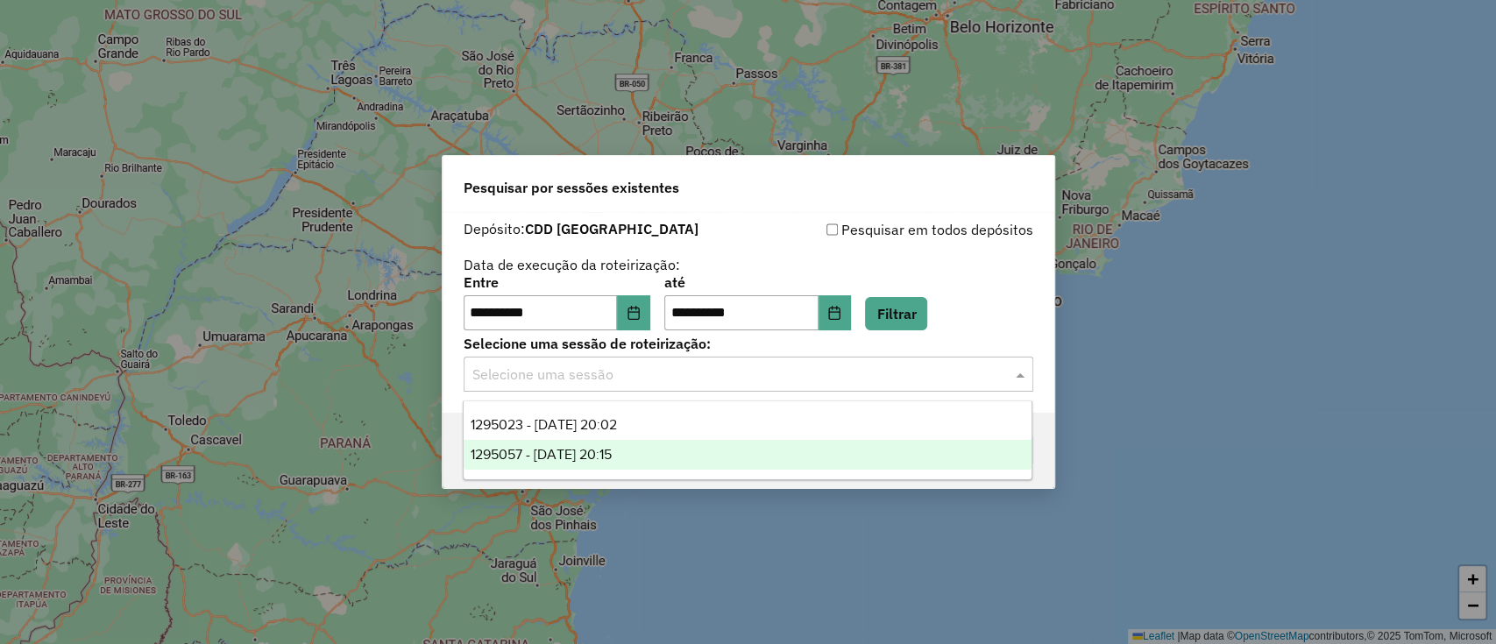
click at [652, 457] on div "1295057 - 15/10/2025 20:15" at bounding box center [748, 455] width 568 height 30
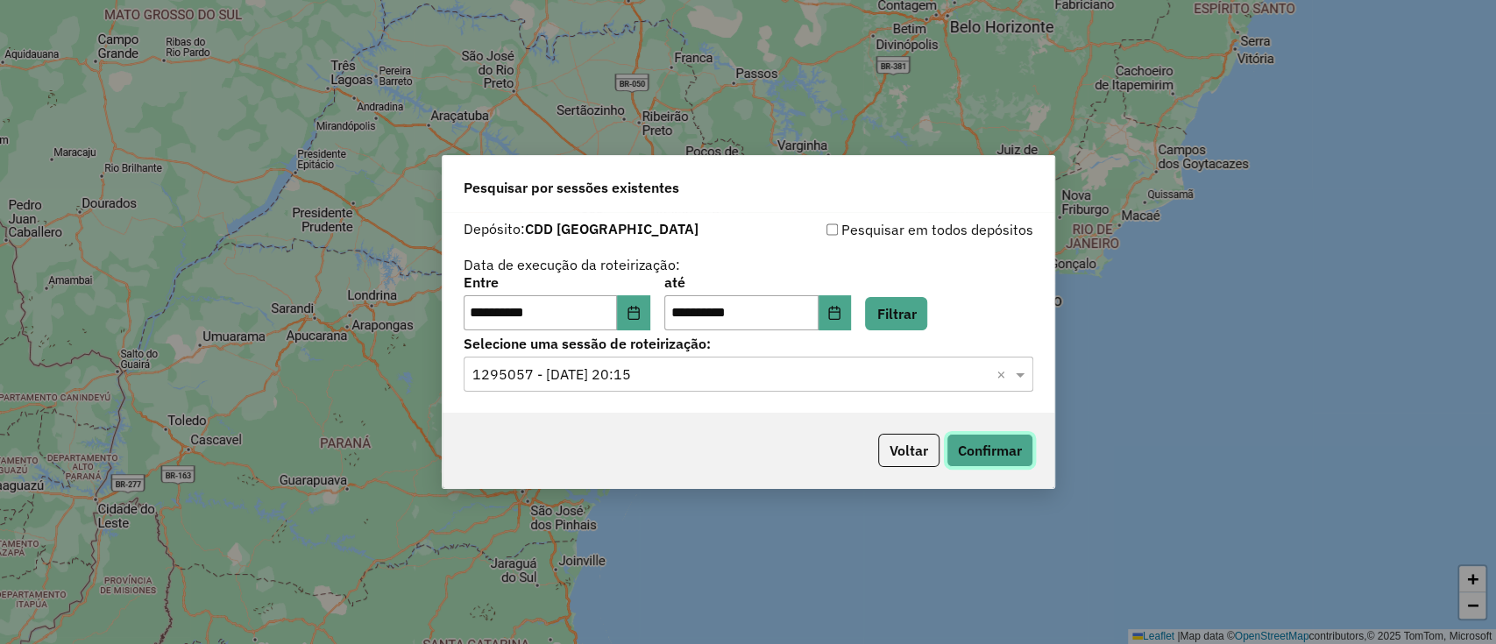
click at [990, 445] on button "Confirmar" at bounding box center [990, 450] width 87 height 33
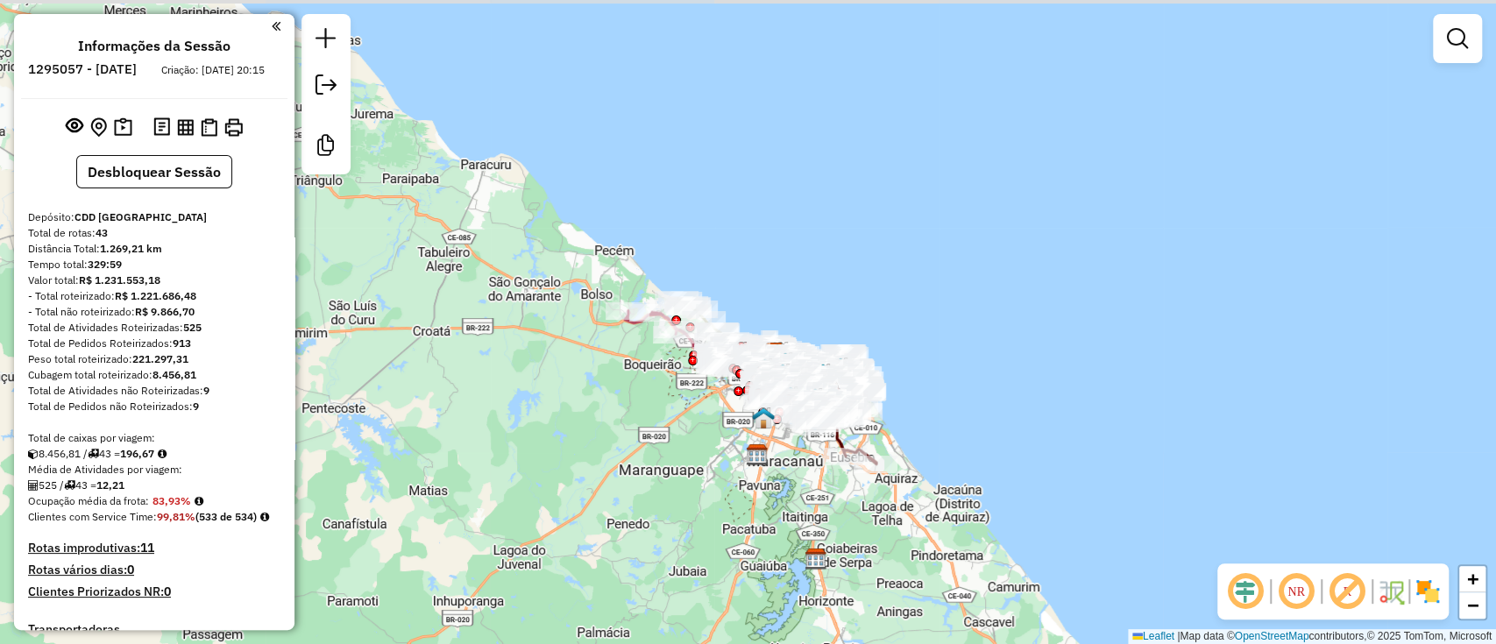
drag, startPoint x: 447, startPoint y: 157, endPoint x: 466, endPoint y: 181, distance: 31.2
click at [466, 181] on div "Janela de atendimento Grade de atendimento Capacidade Transportadoras Veículos …" at bounding box center [748, 322] width 1496 height 644
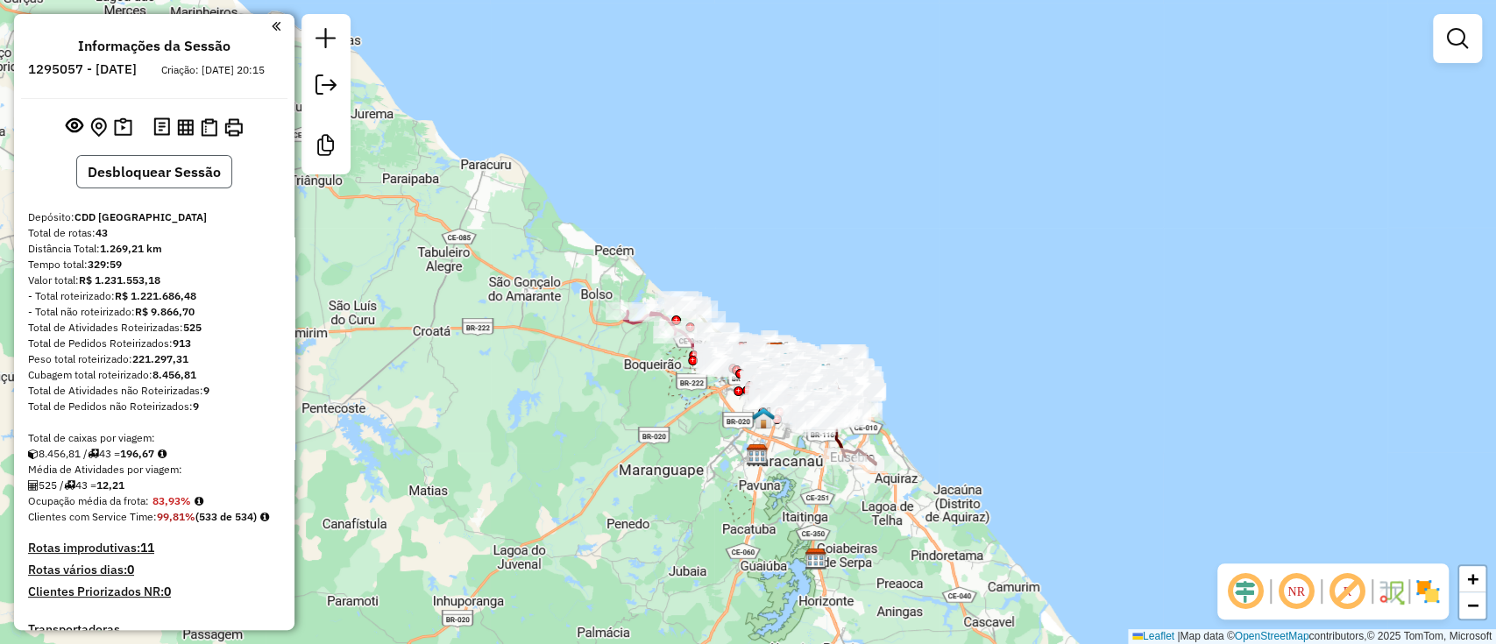
click at [189, 184] on button "Desbloquear Sessão" at bounding box center [154, 171] width 156 height 33
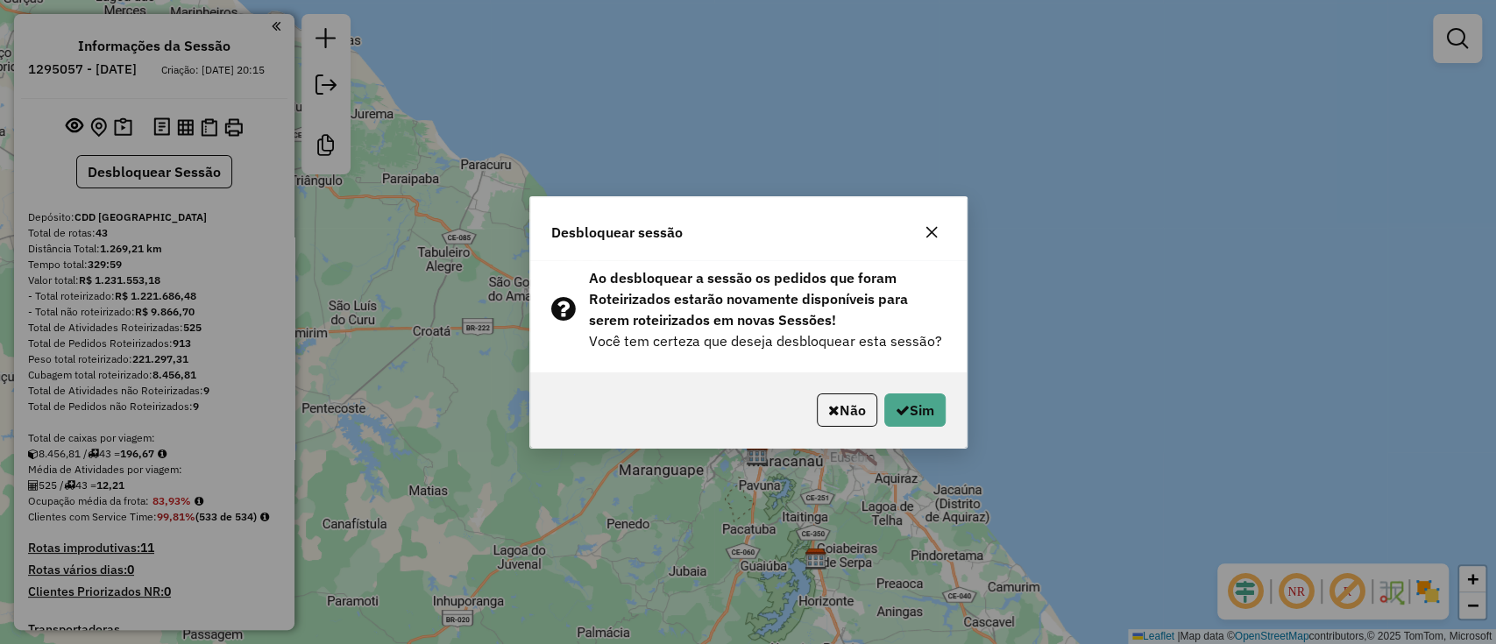
click at [919, 431] on div "Não Sim" at bounding box center [748, 410] width 436 height 75
click at [917, 418] on button "Sim" at bounding box center [914, 410] width 61 height 33
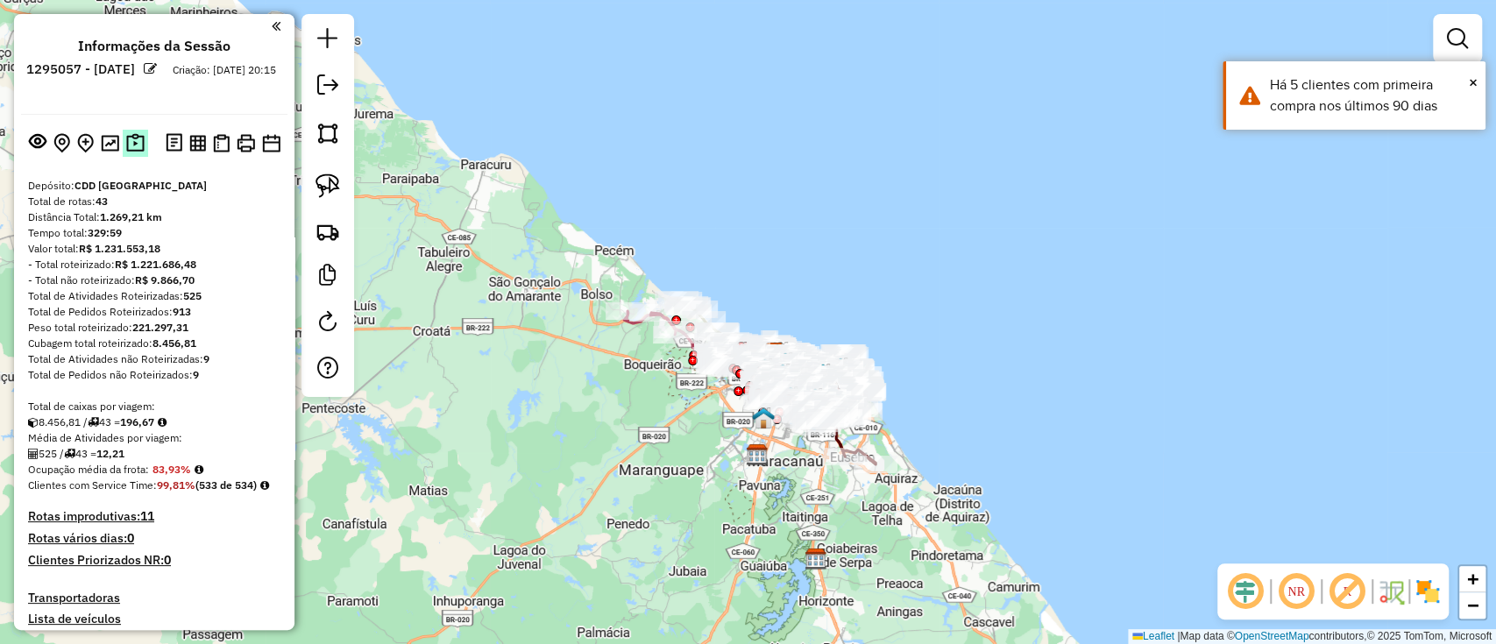
click at [128, 138] on img at bounding box center [135, 143] width 18 height 20
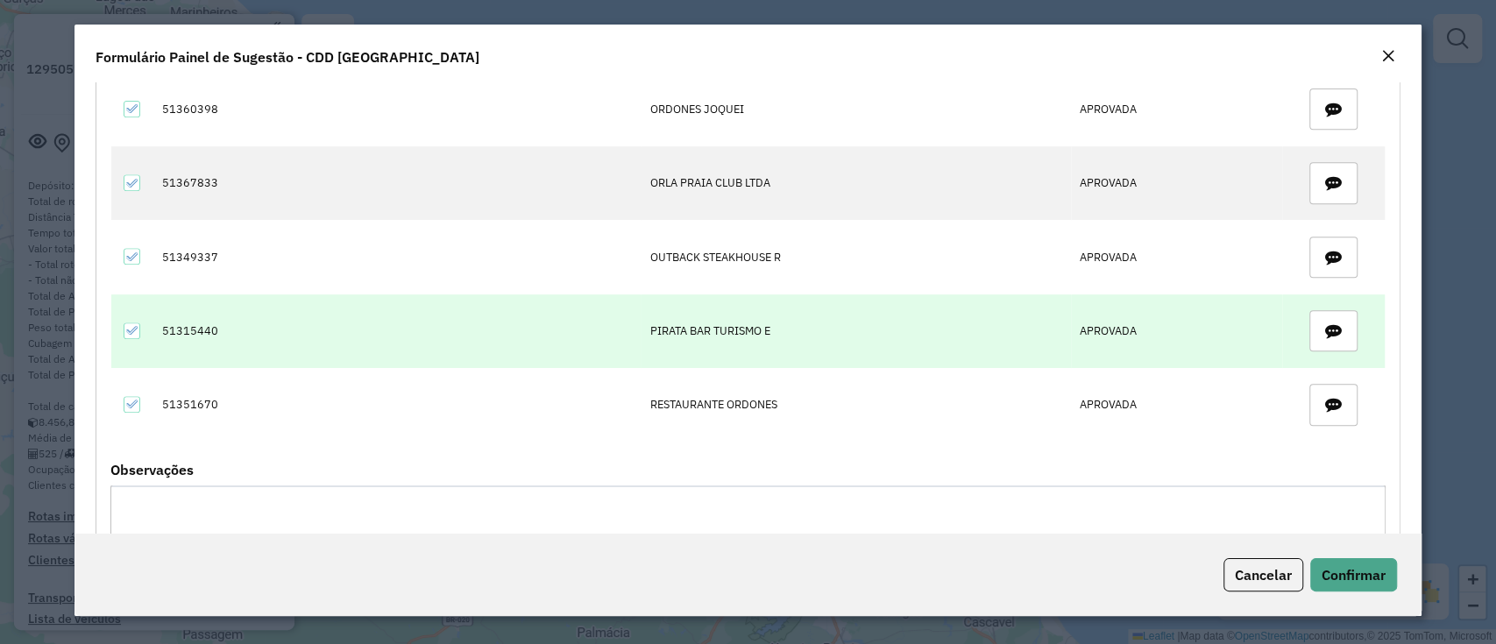
scroll to position [584, 0]
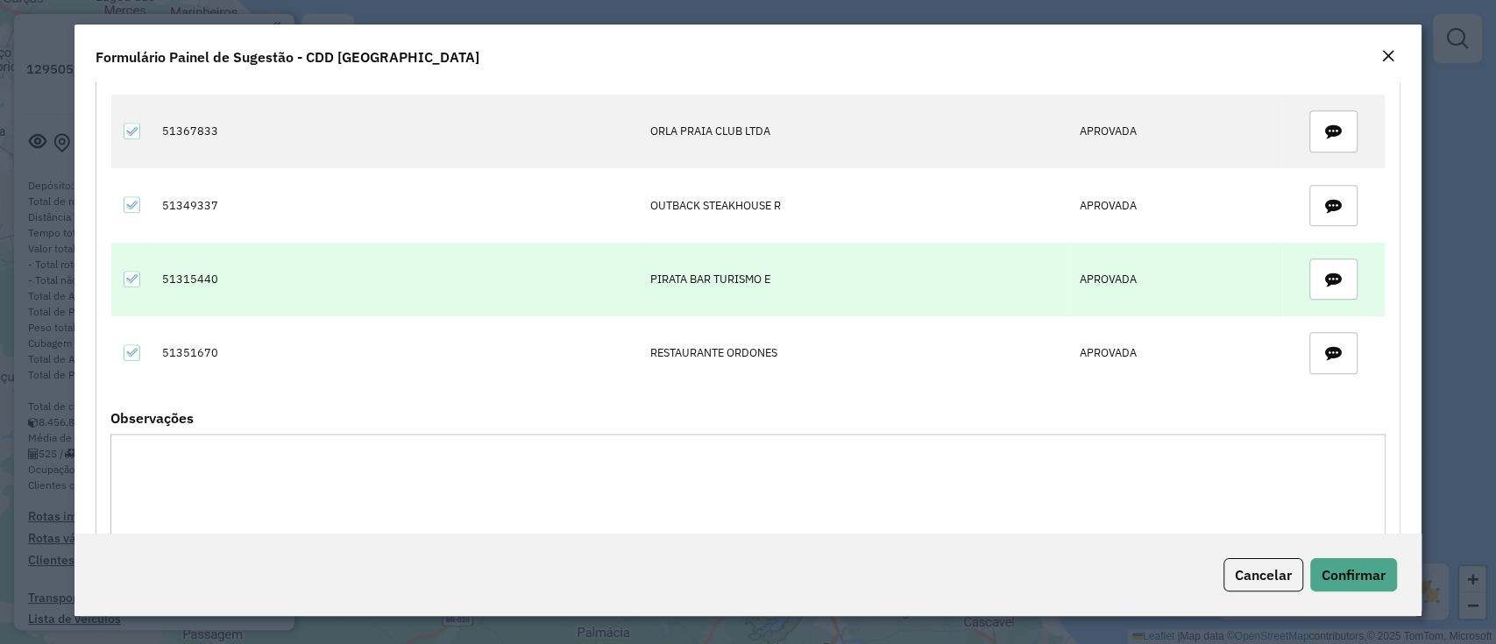
drag, startPoint x: 152, startPoint y: 270, endPoint x: 238, endPoint y: 381, distance: 140.6
click at [238, 381] on tbody "51380554 ANS BAR E RESTAURAN APROVADA 51358388 CAMARADA ADMINISTRAC APROVADA 51…" at bounding box center [748, 20] width 1274 height 739
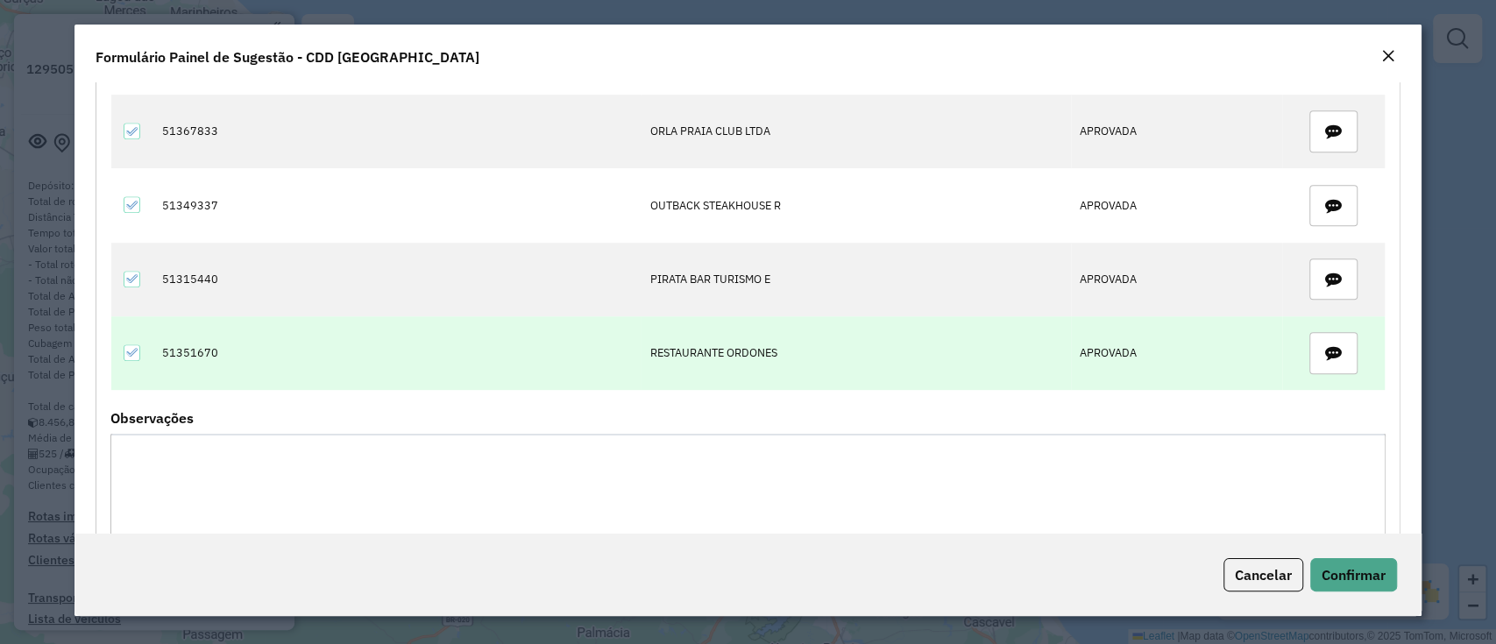
copy tbody "51380554 ANS BAR E RESTAURAN APROVADA 51358388 CAMARADA ADMINISTRAC APROVADA 51…"
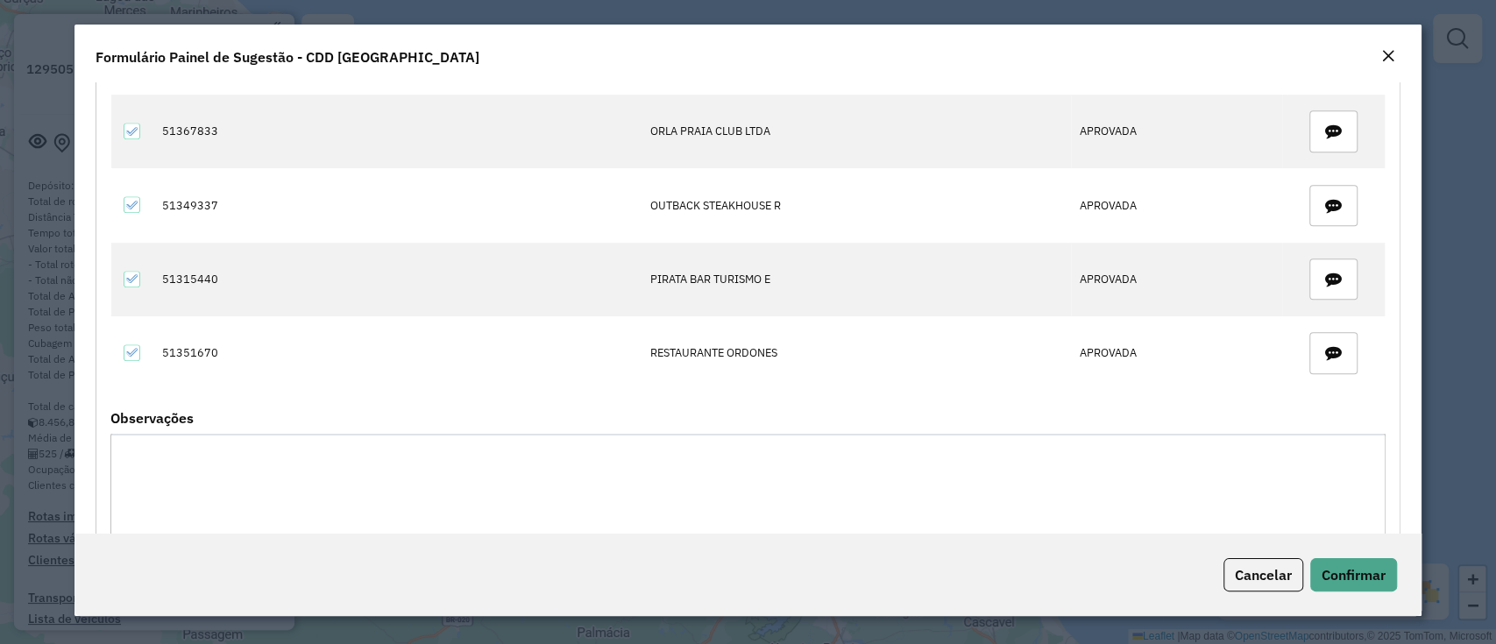
click at [1391, 67] on button "Close" at bounding box center [1388, 57] width 25 height 23
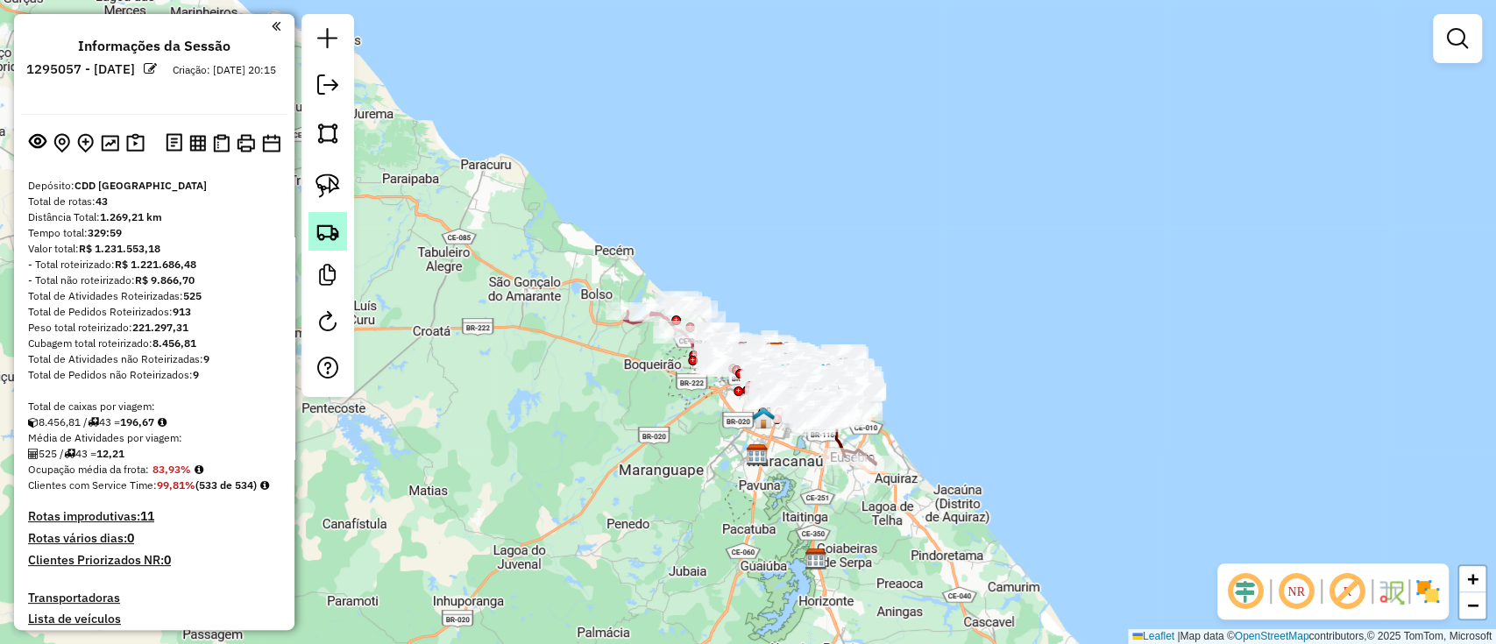
click at [323, 223] on img at bounding box center [328, 231] width 25 height 25
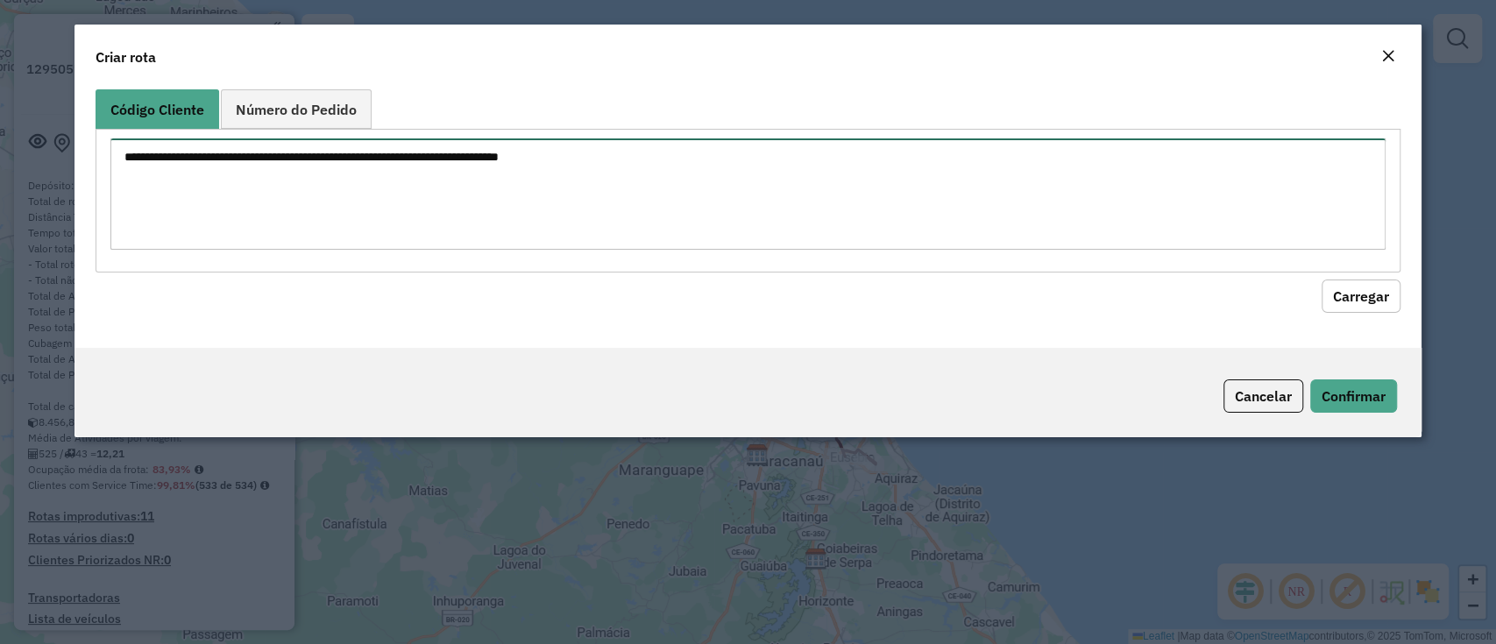
click at [387, 158] on textarea at bounding box center [747, 193] width 1274 height 111
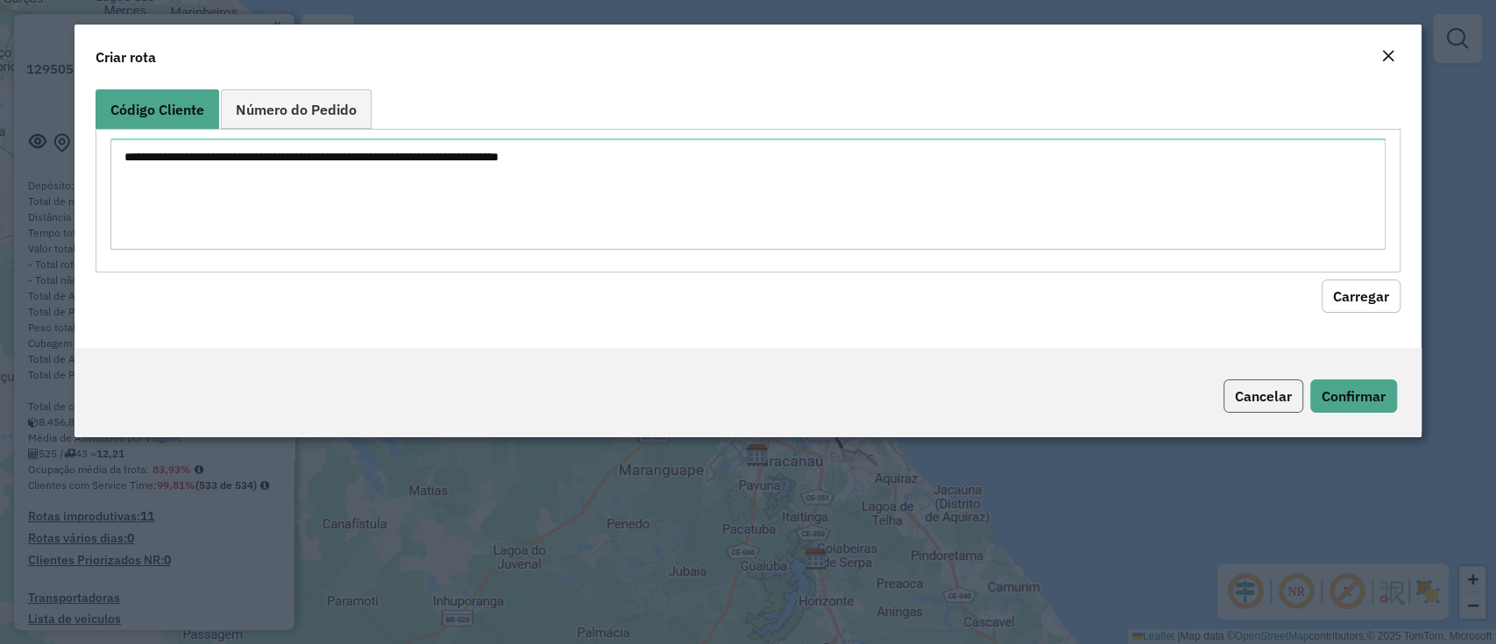
click at [1252, 387] on button "Cancelar" at bounding box center [1264, 396] width 80 height 33
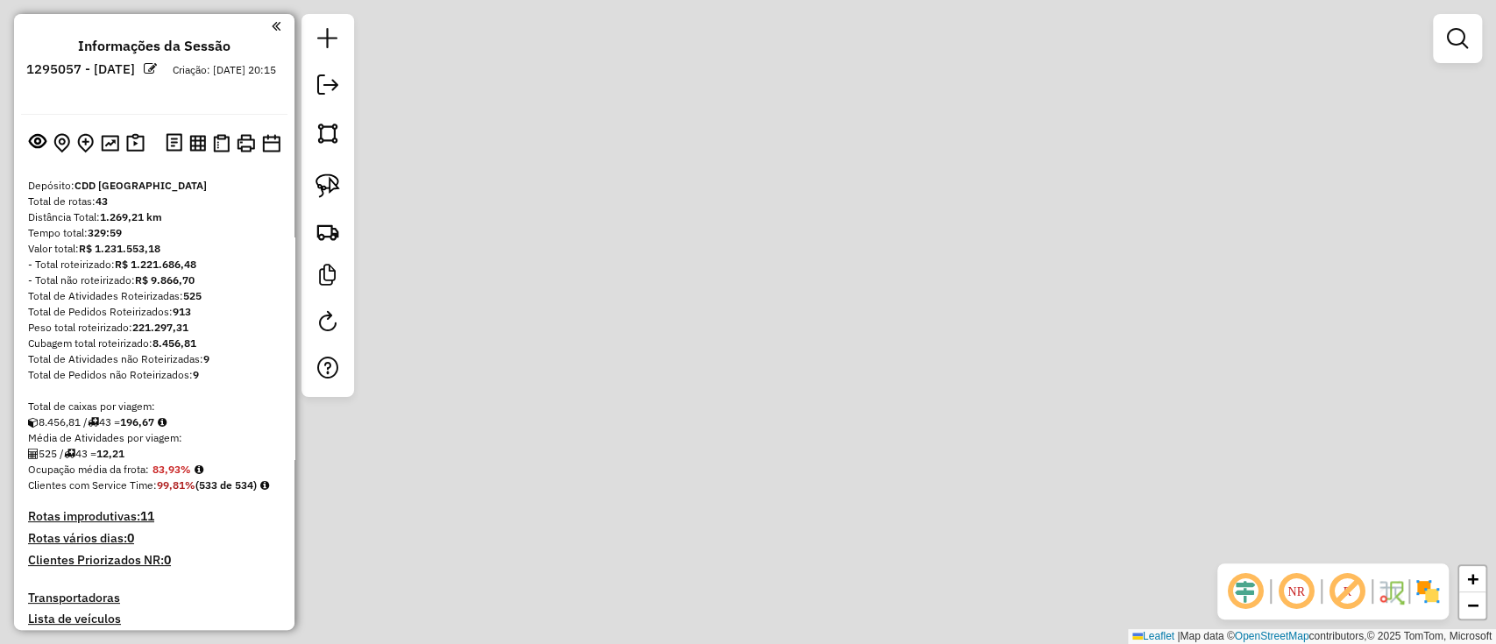
scroll to position [233, 0]
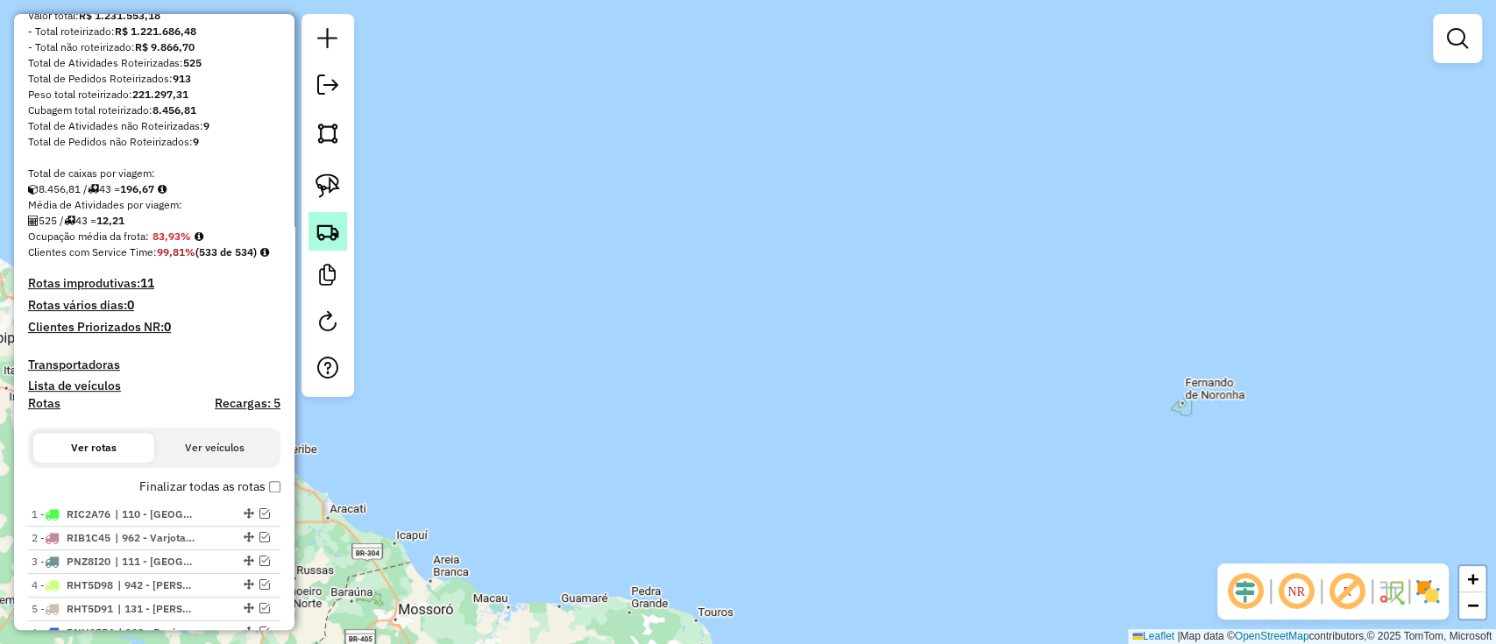
click at [337, 236] on img at bounding box center [328, 231] width 25 height 25
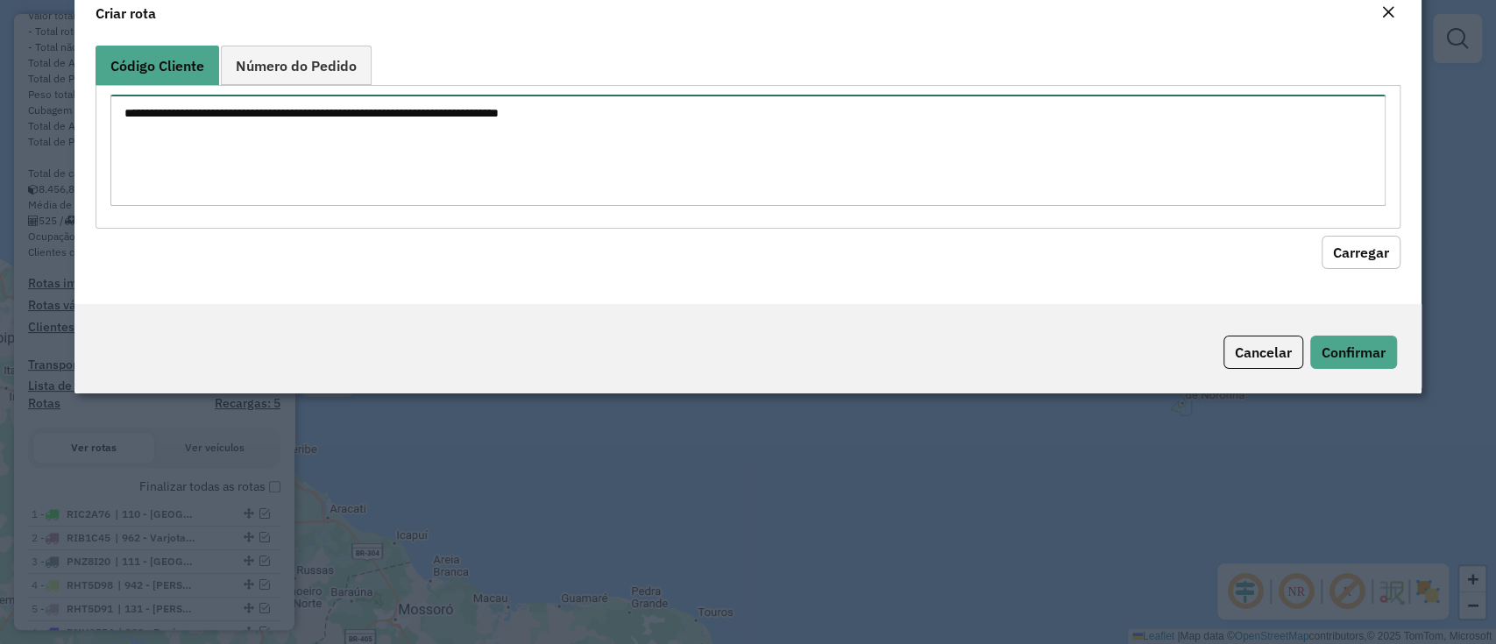
click at [378, 204] on textarea at bounding box center [747, 150] width 1274 height 111
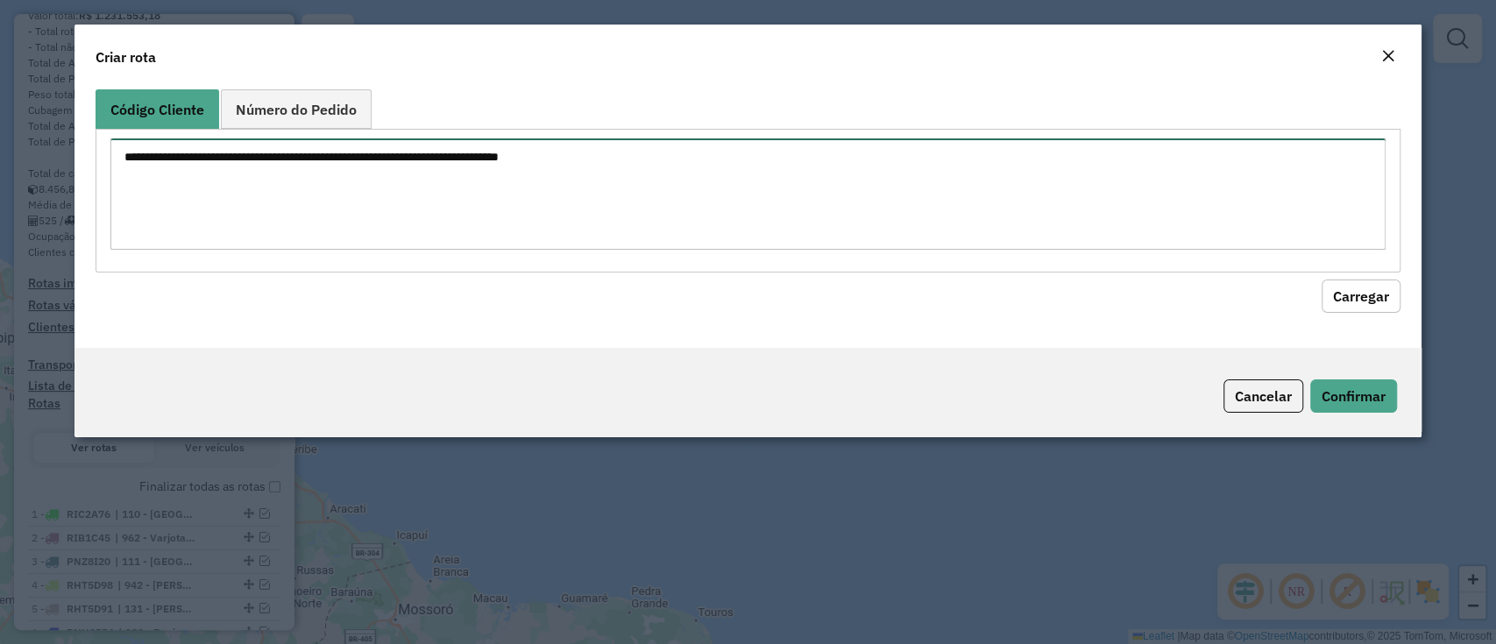
paste textarea "******** ******** ******** ******** ******** ******** ******** ******** *******…"
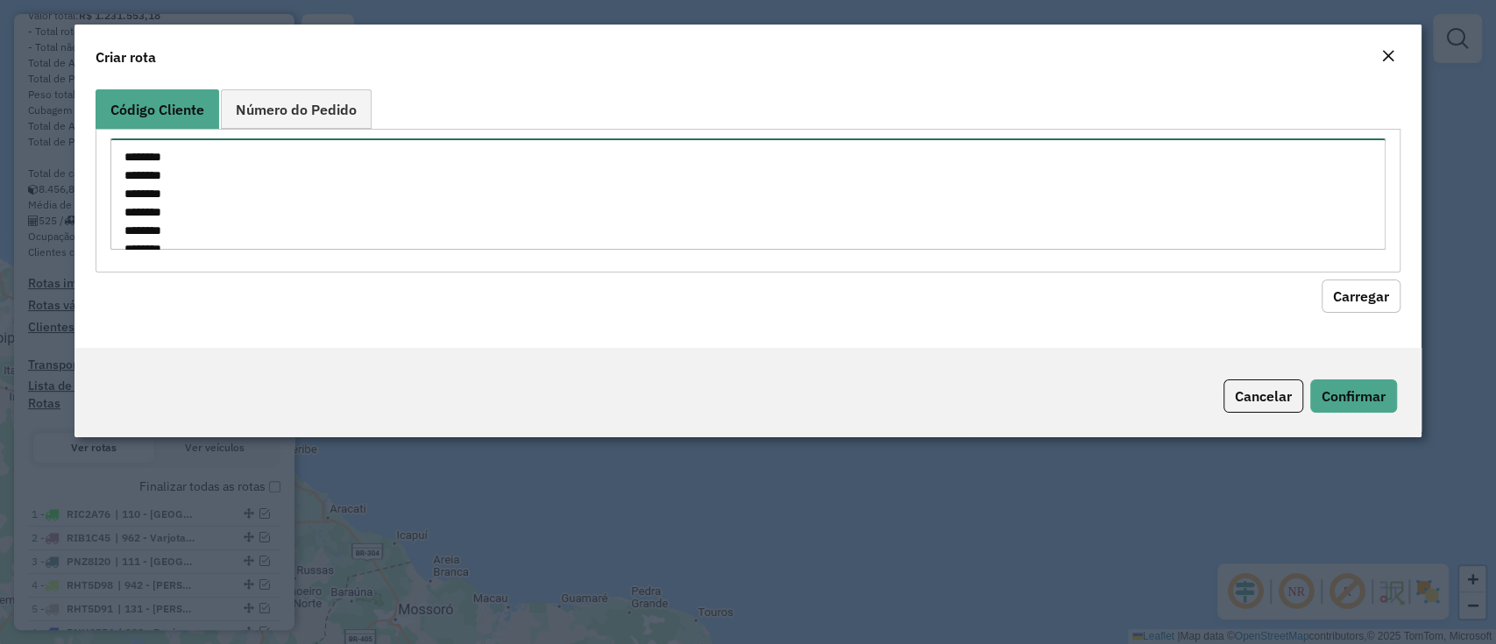
scroll to position [98, 0]
type textarea "******** ******** ******** ******** ******** ******** ******** ******** *******…"
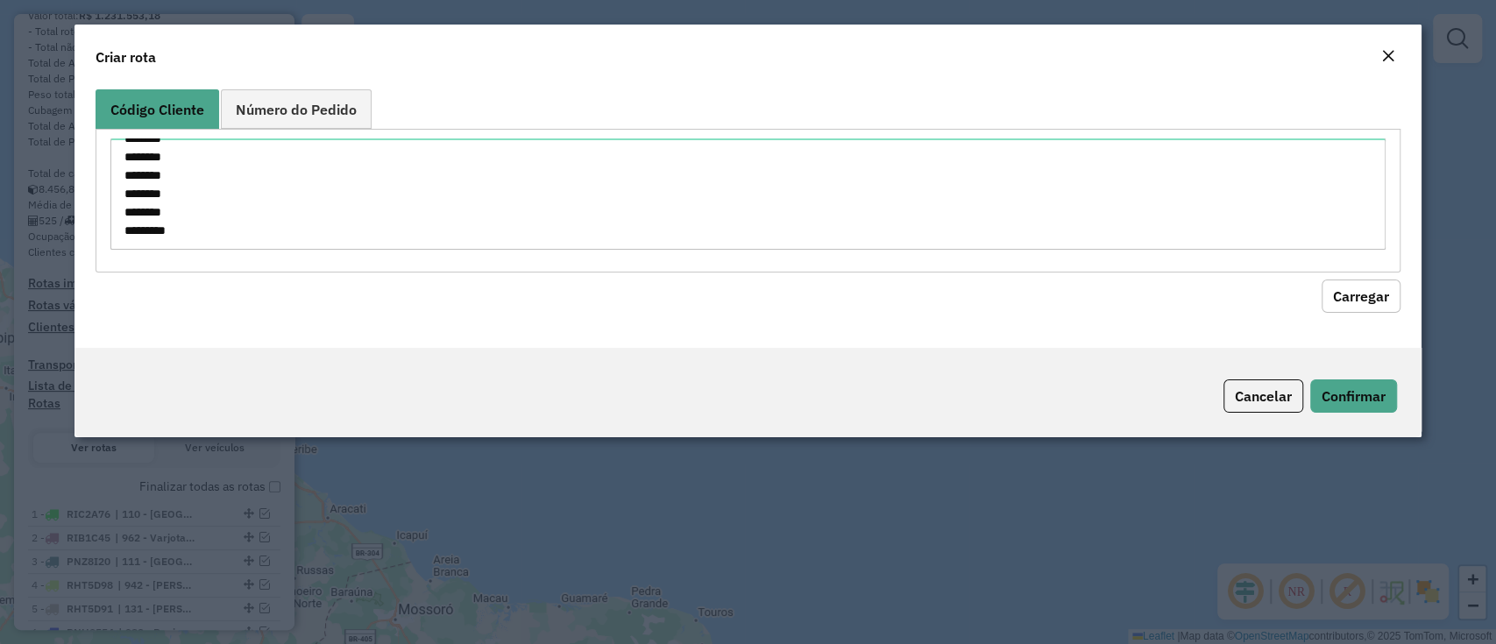
click at [1324, 280] on button "Carregar" at bounding box center [1361, 296] width 79 height 33
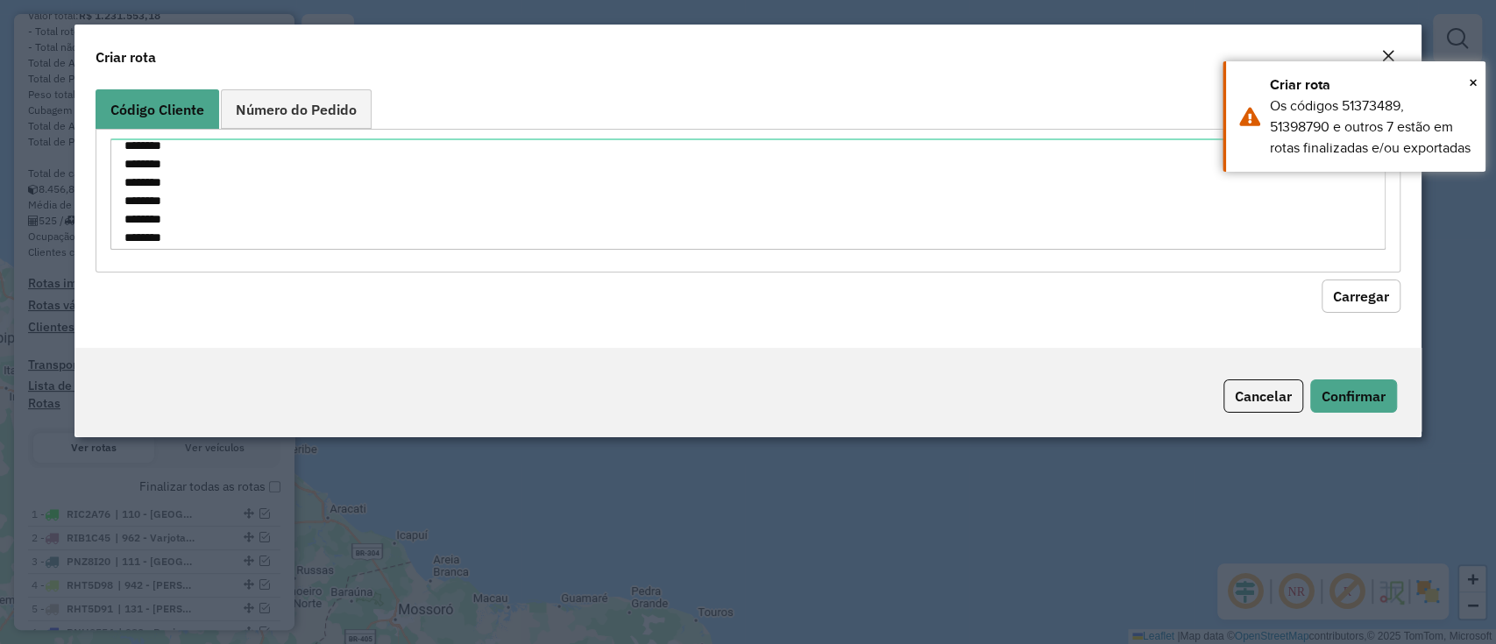
scroll to position [0, 0]
click at [1398, 49] on button "Close" at bounding box center [1388, 57] width 25 height 23
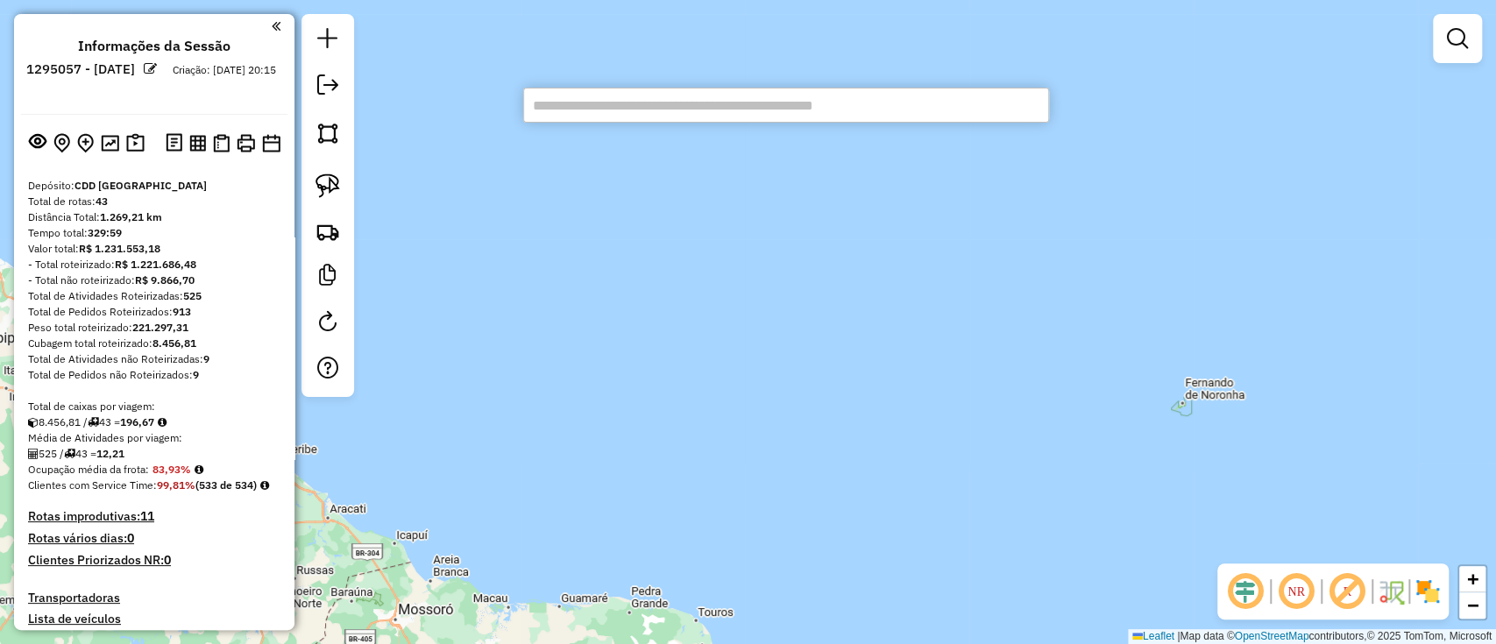
paste input "*****"
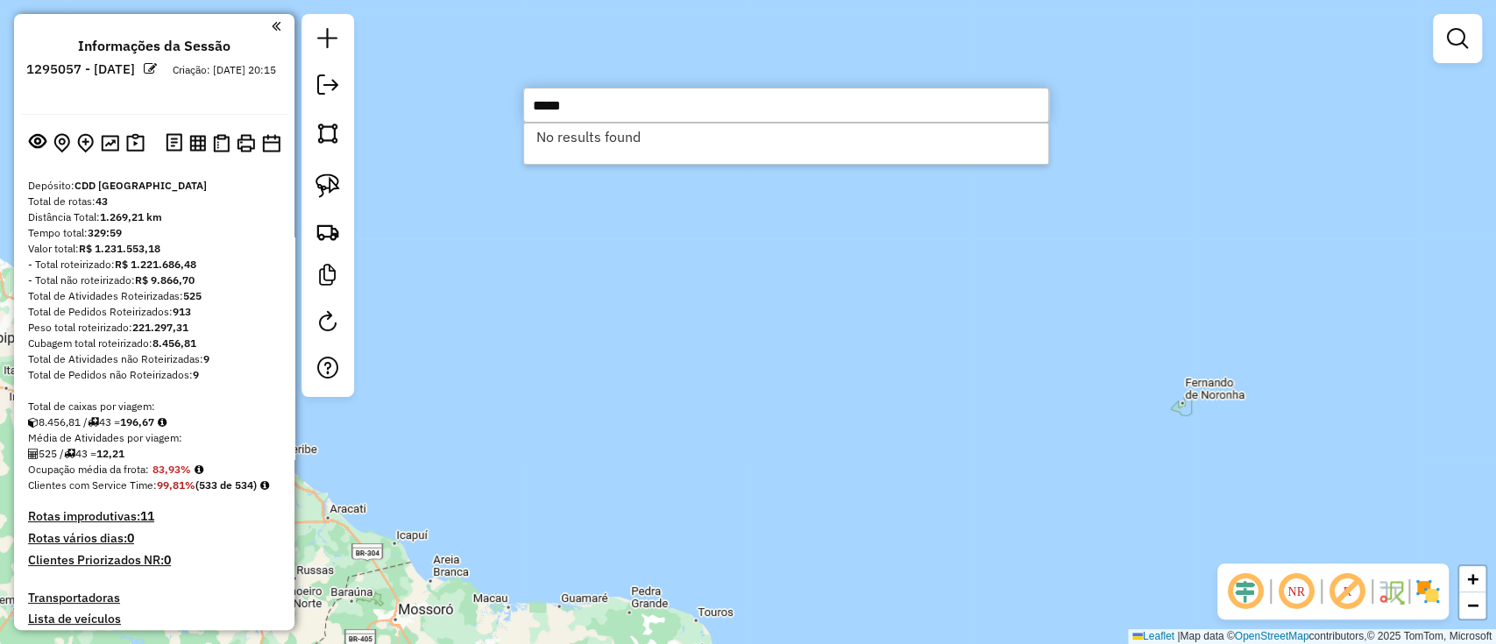
type input "*****"
click at [133, 145] on img at bounding box center [135, 143] width 18 height 20
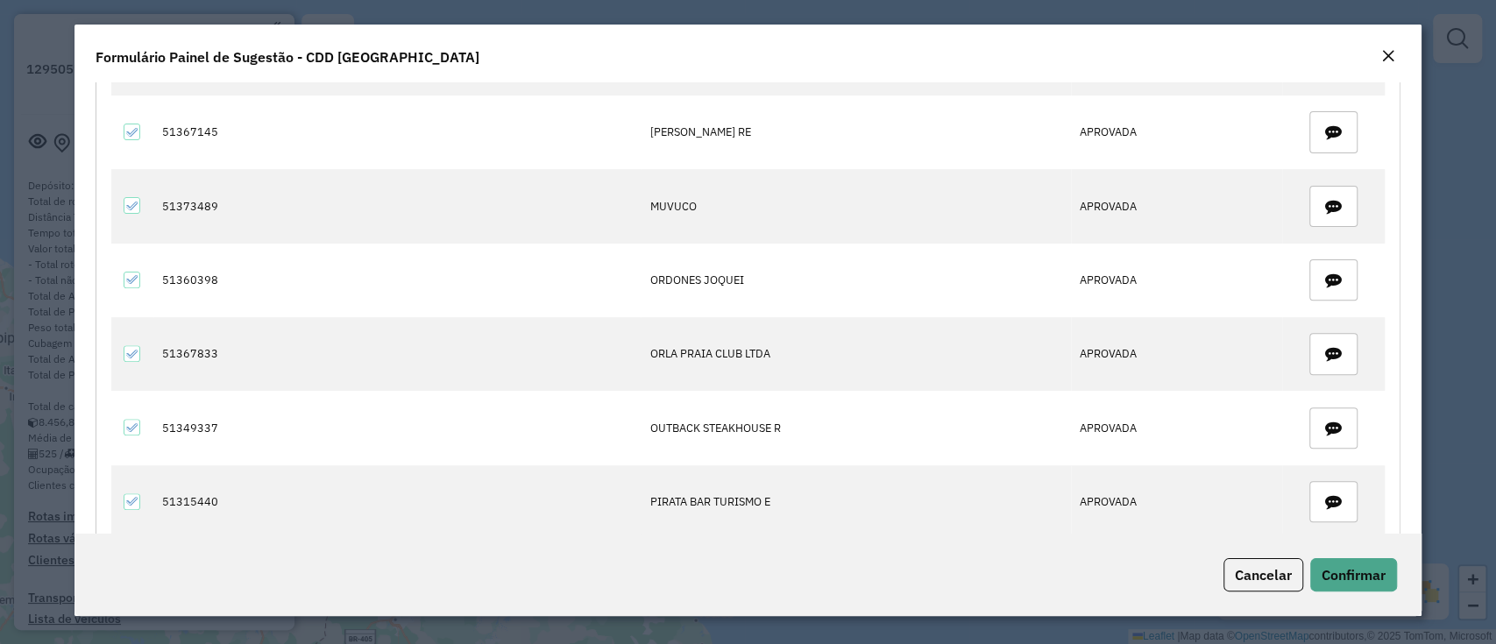
scroll to position [467, 0]
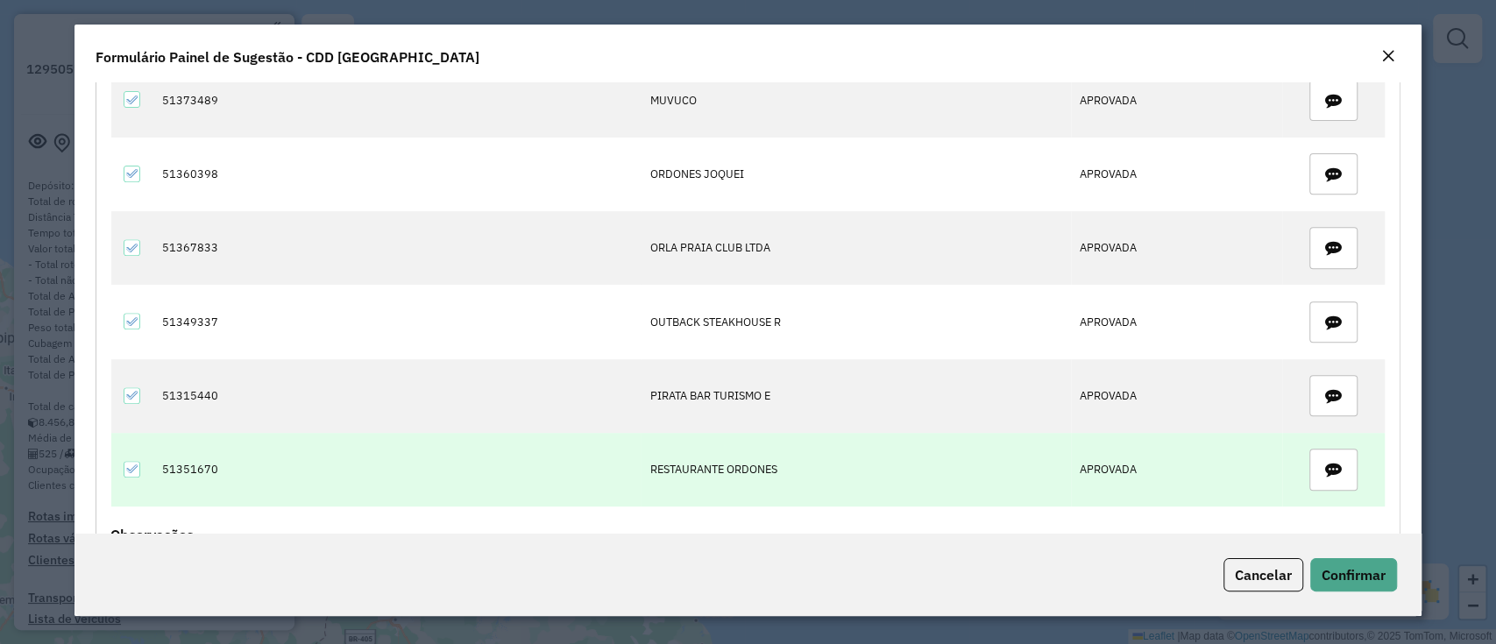
drag, startPoint x: 165, startPoint y: 269, endPoint x: 242, endPoint y: 462, distance: 207.7
click at [242, 462] on tbody "51380554 ANS BAR E RESTAURAN APROVADA 51358388 CAMARADA ADMINISTRAC APROVADA 51…" at bounding box center [748, 137] width 1274 height 739
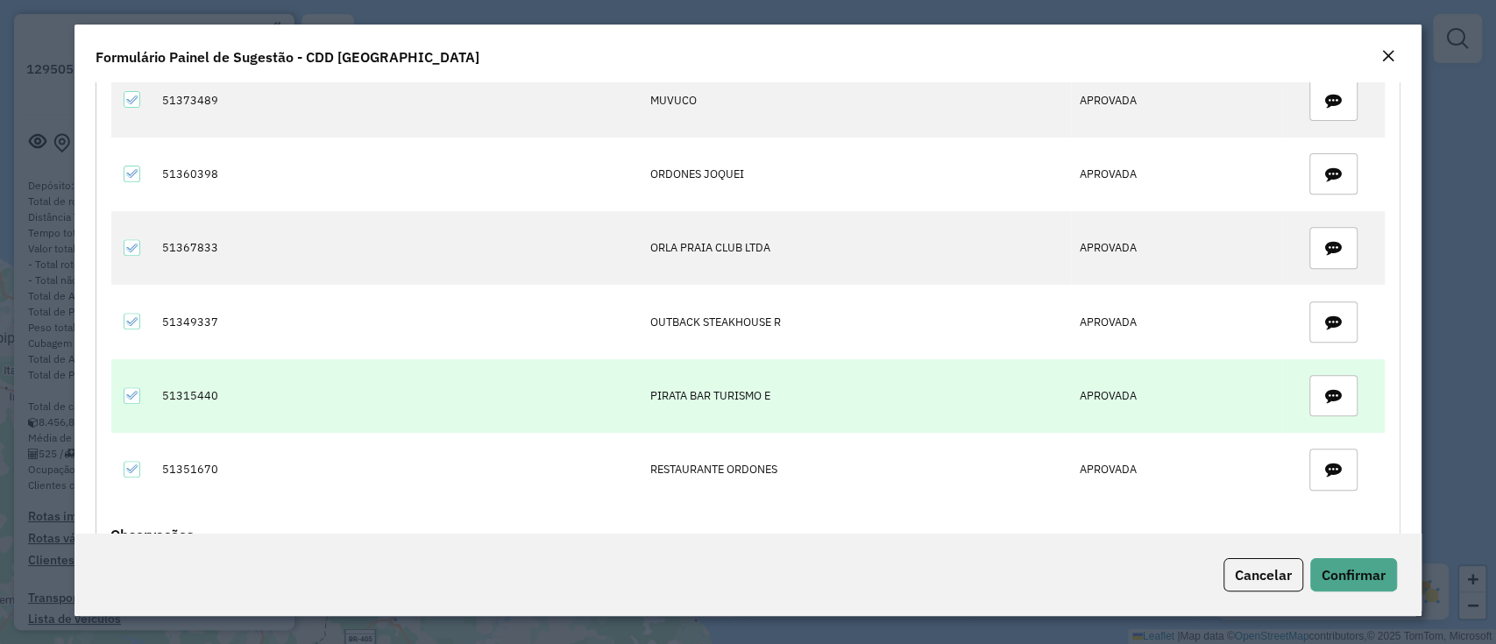
copy tbody "51380554 ANS BAR E RESTAURAN APROVADA 51358388 CAMARADA ADMINISTRAC APROVADA 51…"
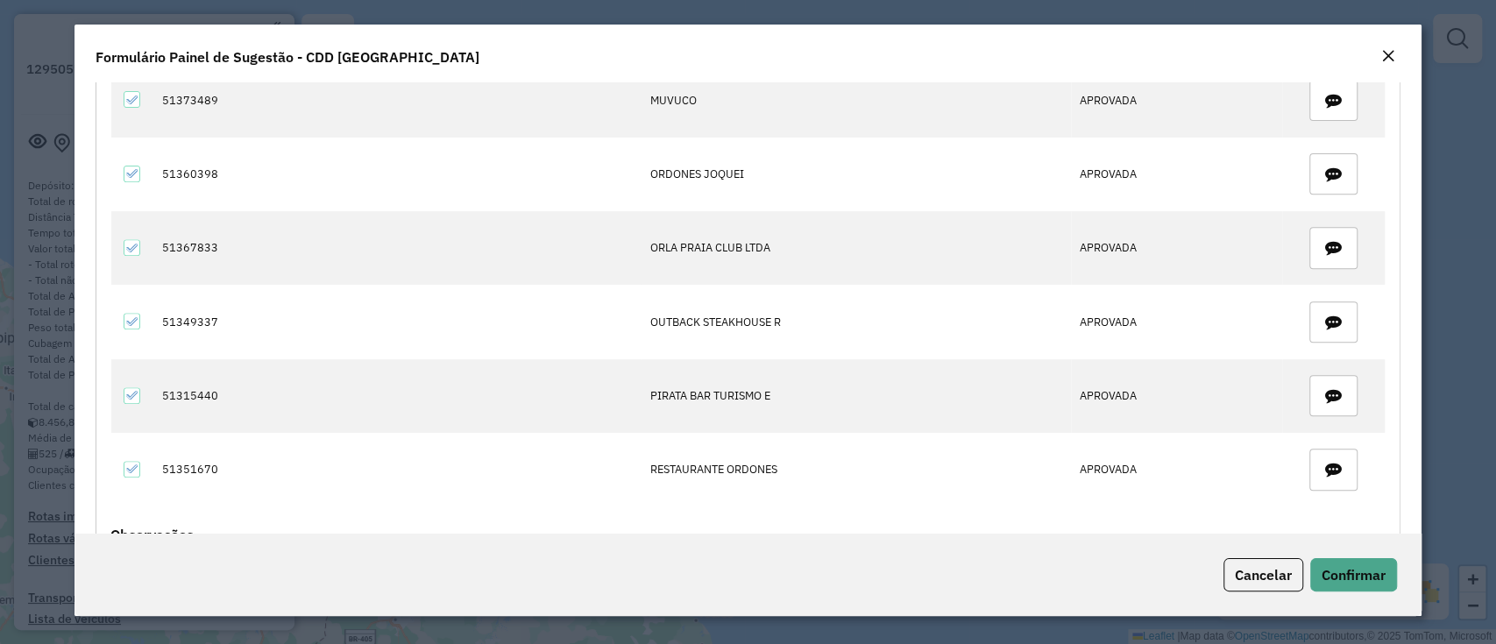
click at [1382, 75] on div "Formulário Painel de Sugestão - CDD Fortaleza" at bounding box center [748, 54] width 1346 height 58
click at [1388, 53] on em "Close" at bounding box center [1388, 56] width 14 height 14
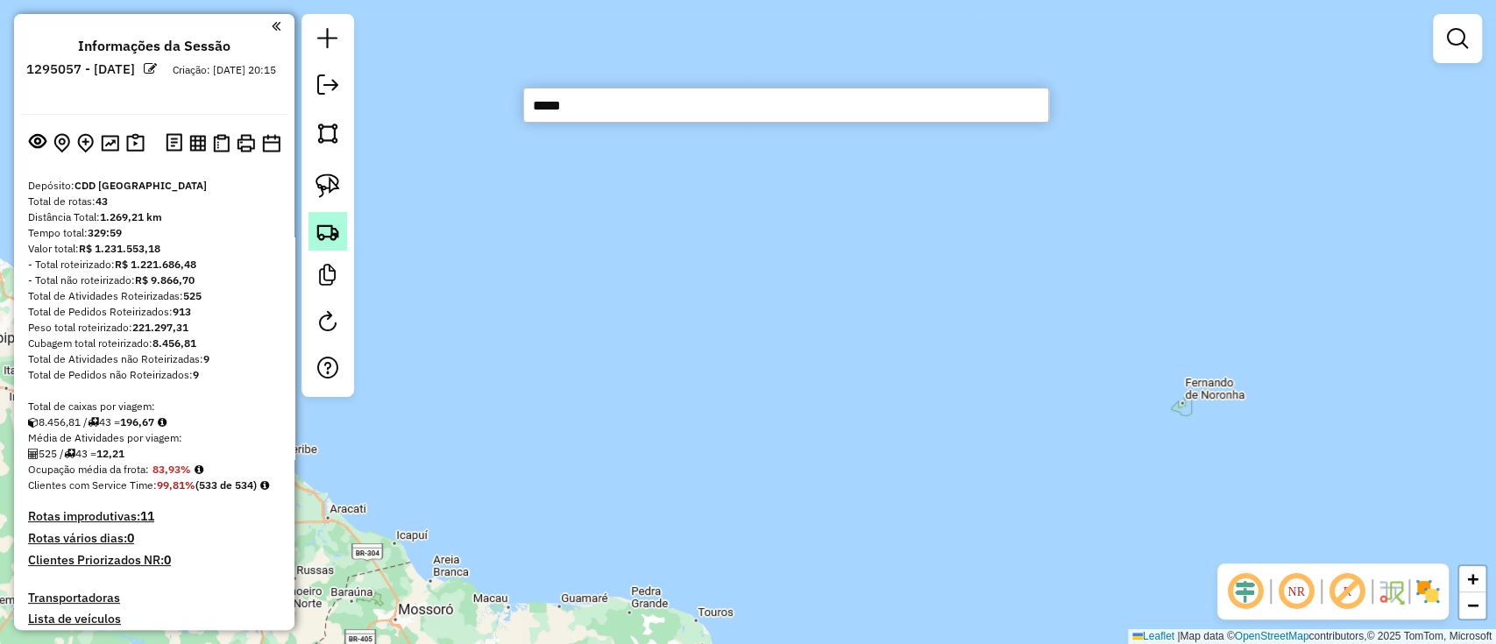
click at [326, 229] on img at bounding box center [328, 231] width 25 height 25
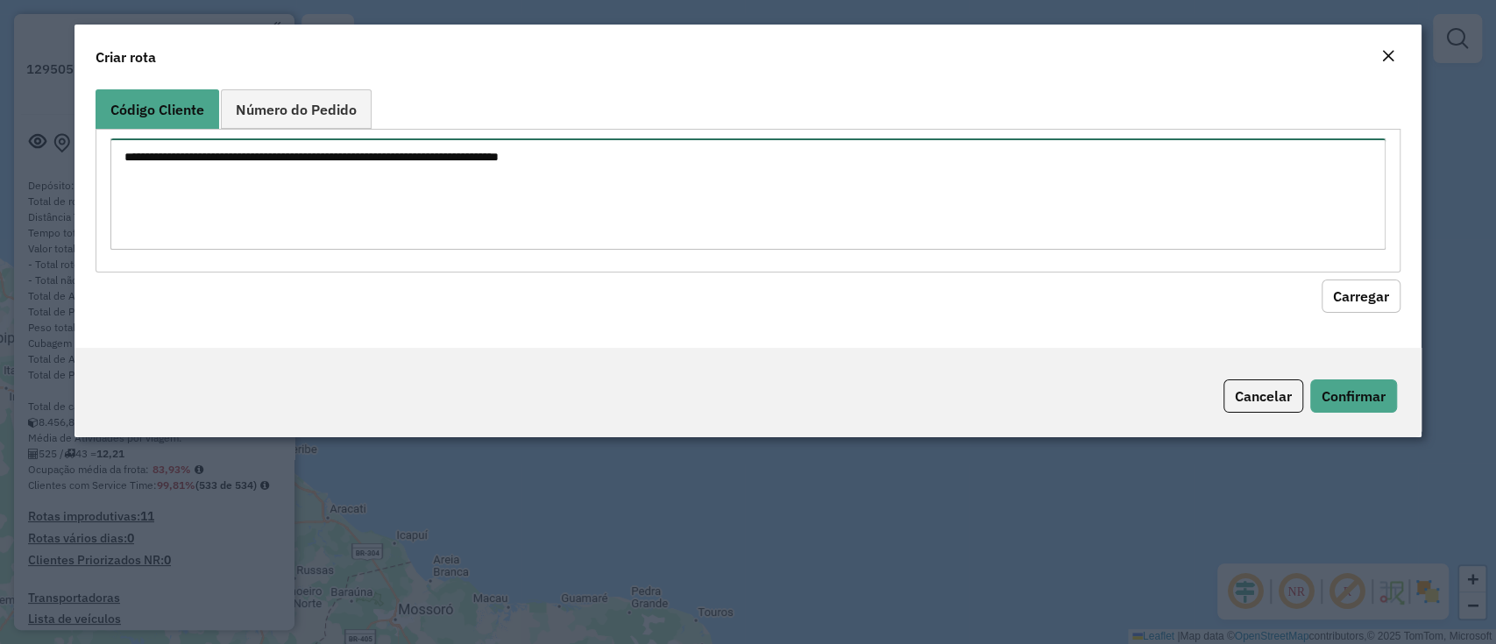
click at [380, 171] on textarea at bounding box center [747, 193] width 1274 height 111
paste textarea "******** ******** ******** ******** ******** ******** ******** ******** *******…"
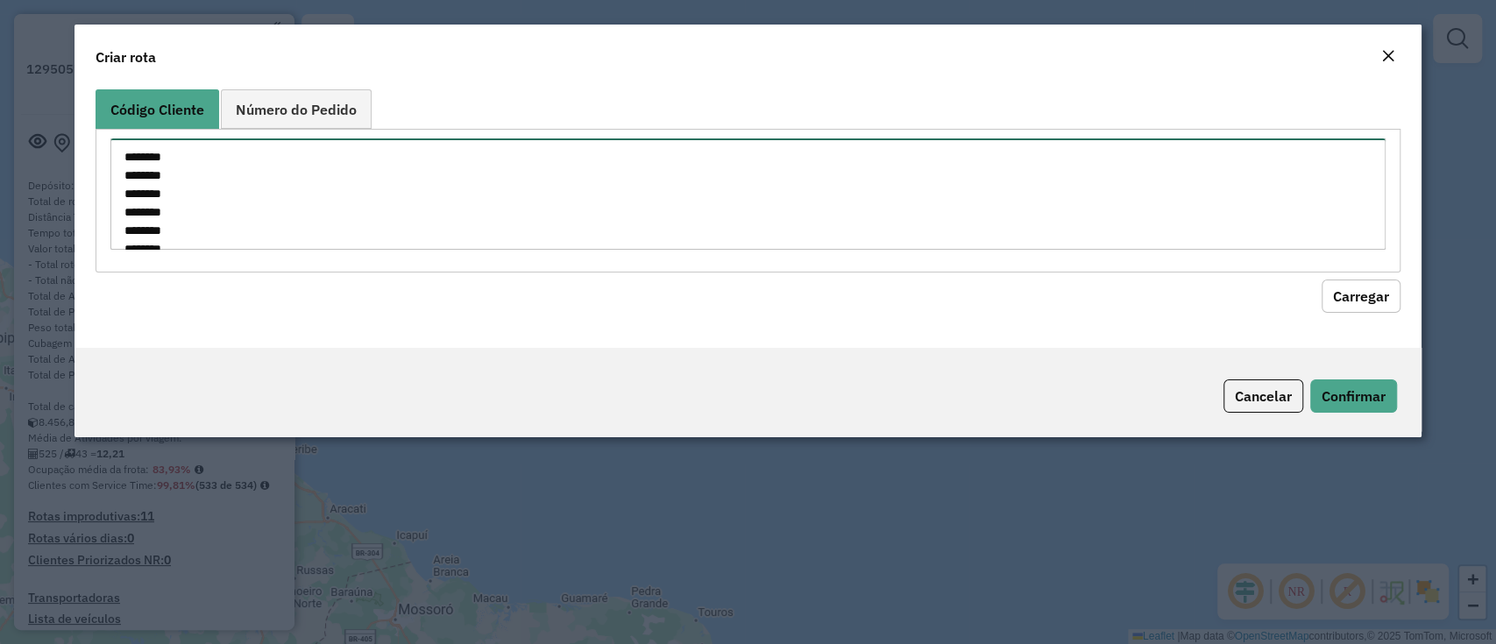
scroll to position [98, 0]
type textarea "******** ******** ******** ******** ******** ******** ******** ******** *******…"
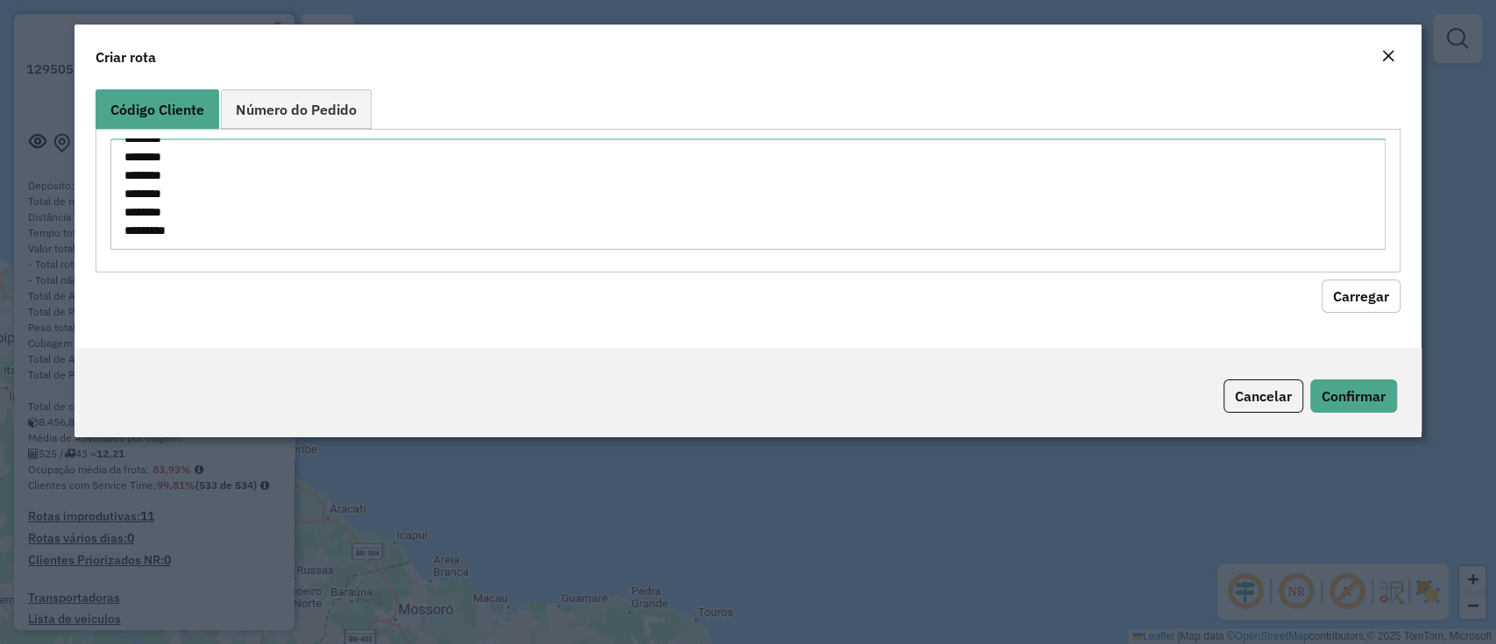
click at [1359, 302] on button "Carregar" at bounding box center [1361, 296] width 79 height 33
drag, startPoint x: 425, startPoint y: 518, endPoint x: 426, endPoint y: 506, distance: 12.3
click at [425, 518] on modal-container "Criar rota Código Cliente Número do Pedido ******** ******** ******** ******** …" at bounding box center [748, 322] width 1496 height 644
click at [1350, 299] on button "Carregar" at bounding box center [1361, 296] width 79 height 33
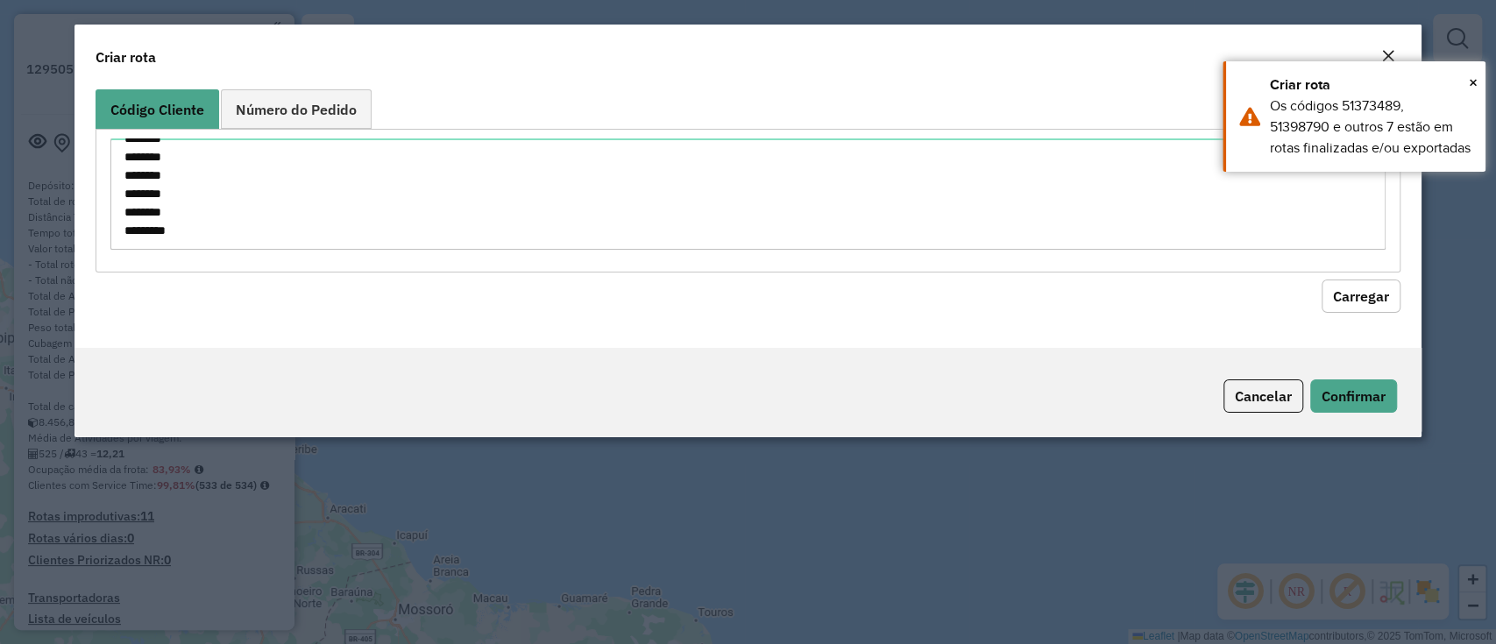
click at [1389, 53] on em "Close" at bounding box center [1388, 56] width 14 height 14
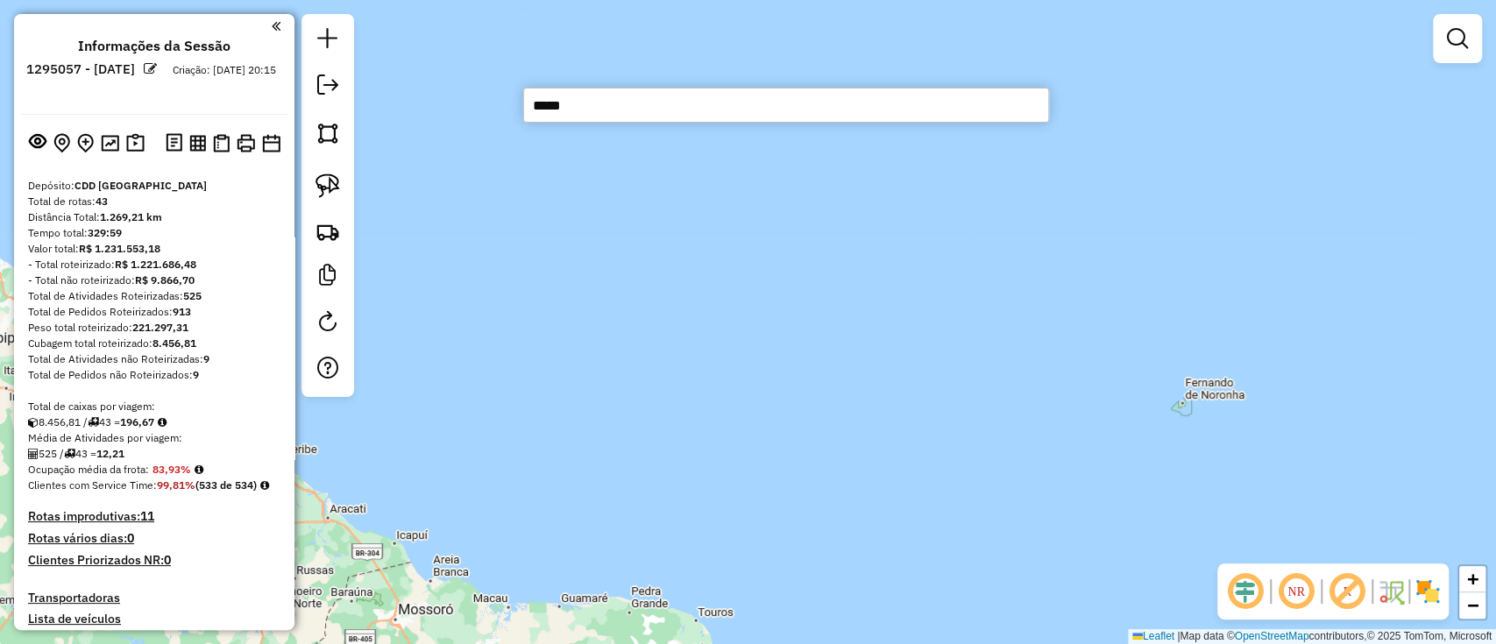
click at [537, 104] on input "*****" at bounding box center [786, 105] width 526 height 35
click at [534, 108] on input "*****" at bounding box center [786, 105] width 526 height 35
click at [647, 110] on input "*****" at bounding box center [786, 105] width 526 height 35
type input "*****"
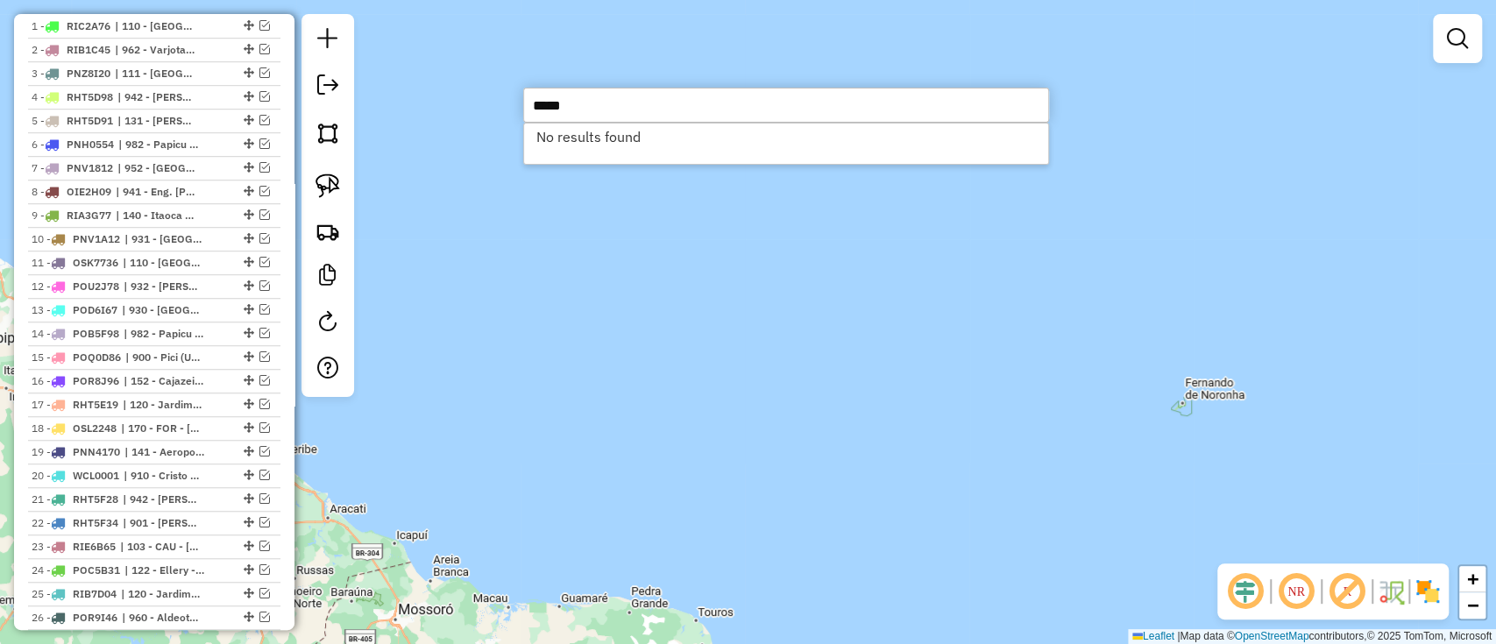
scroll to position [584, 0]
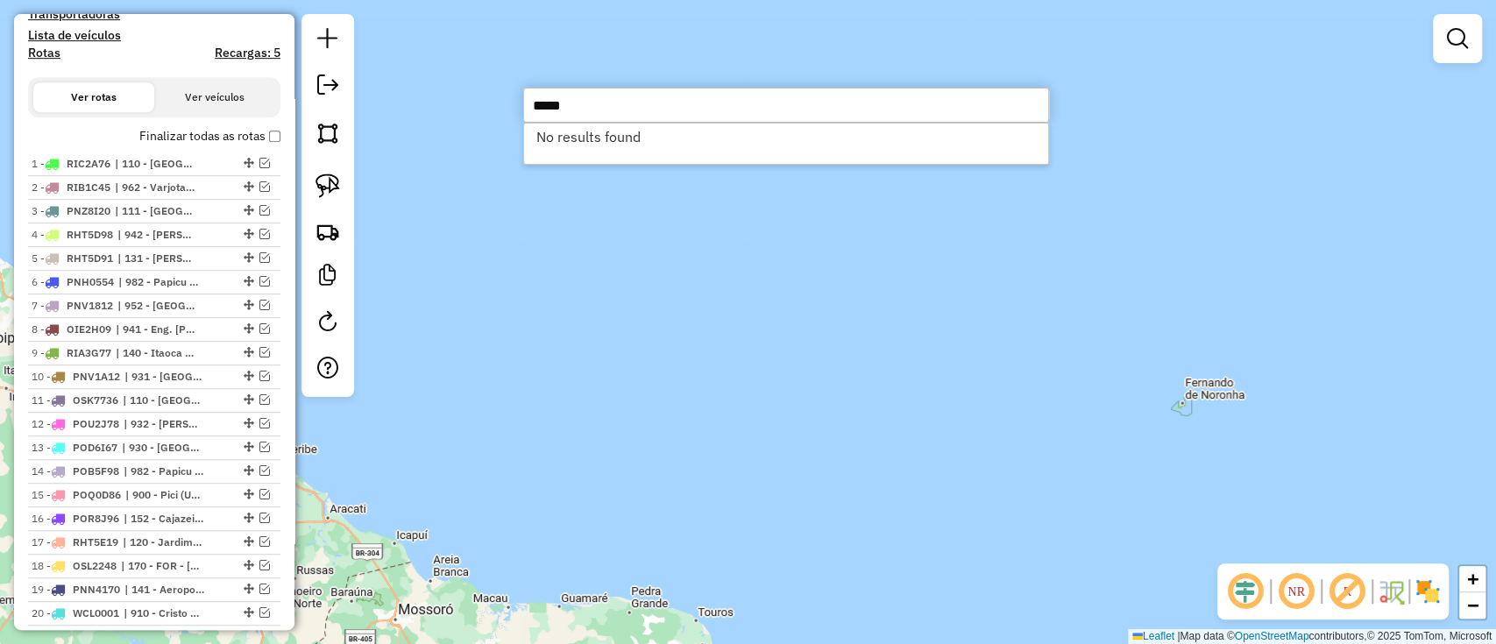
click at [683, 402] on div "Janela de atendimento Grade de atendimento Capacidade Transportadoras Veículos …" at bounding box center [748, 322] width 1496 height 644
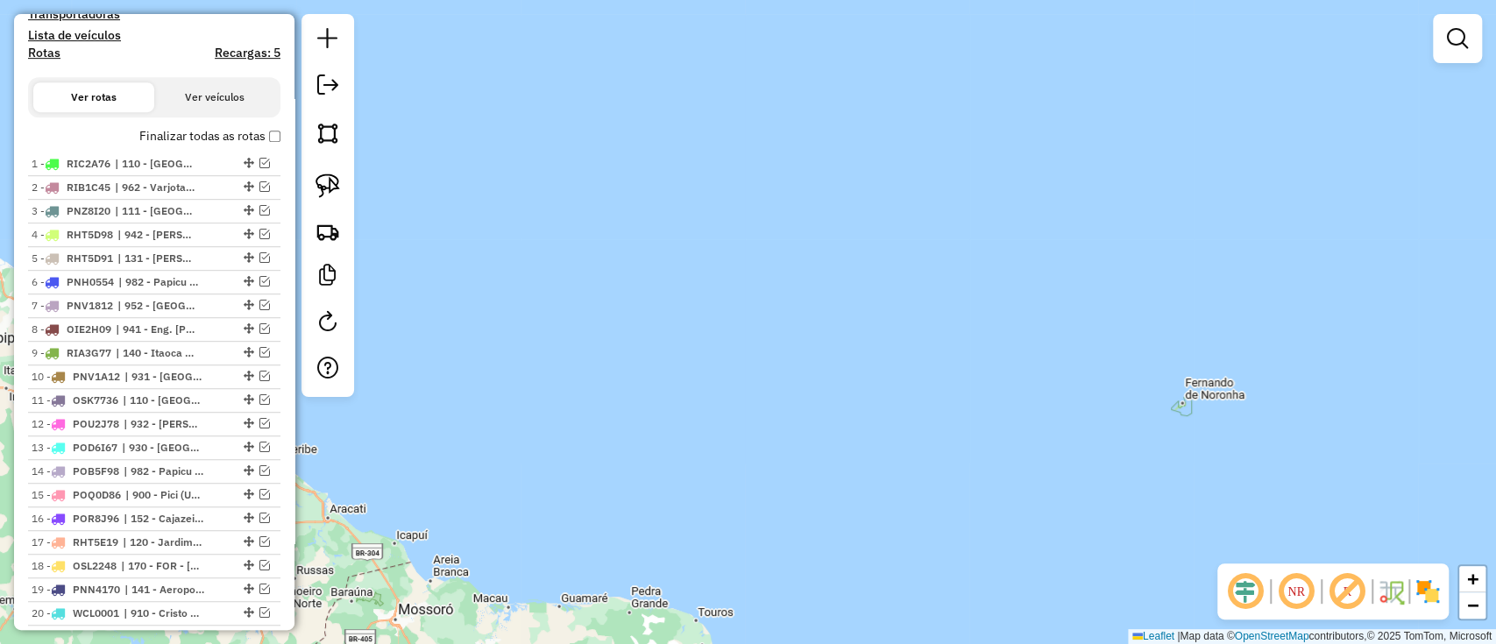
scroll to position [233, 0]
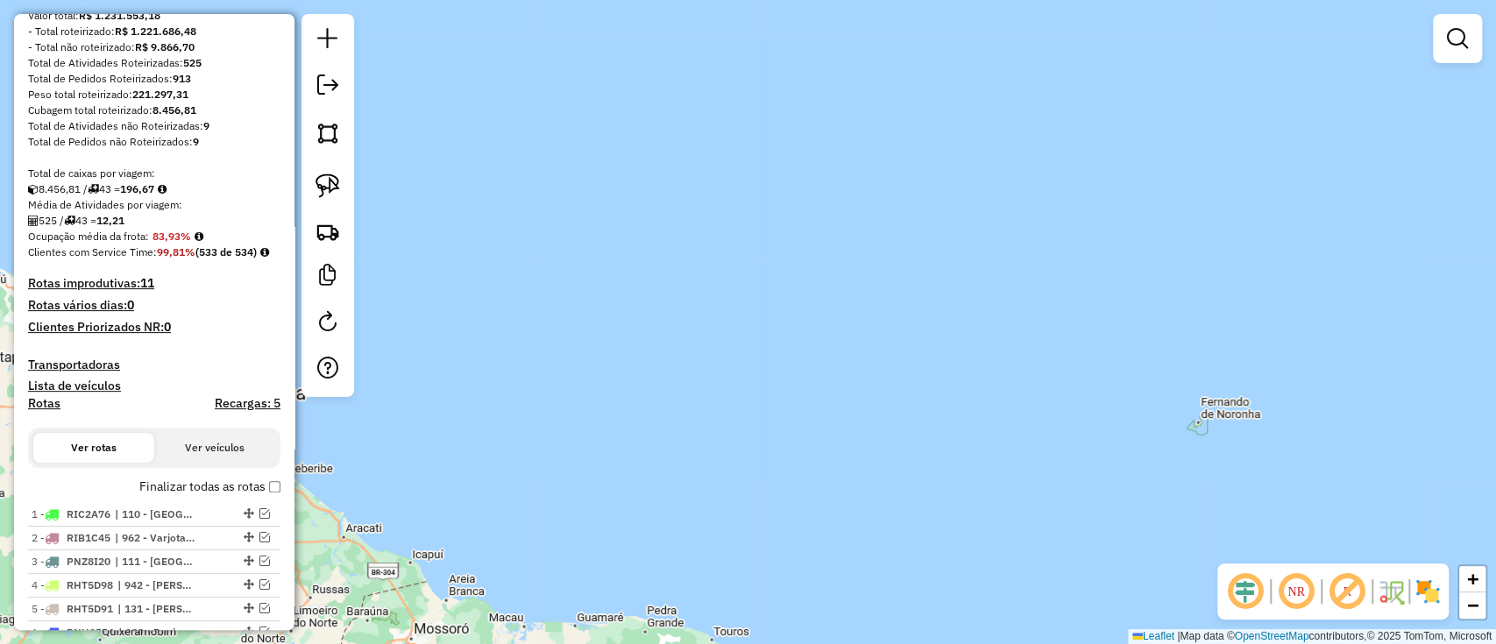
drag, startPoint x: 602, startPoint y: 297, endPoint x: 694, endPoint y: 373, distance: 119.5
click at [687, 373] on div "Janela de atendimento Grade de atendimento Capacidade Transportadoras Veículos …" at bounding box center [748, 322] width 1496 height 644
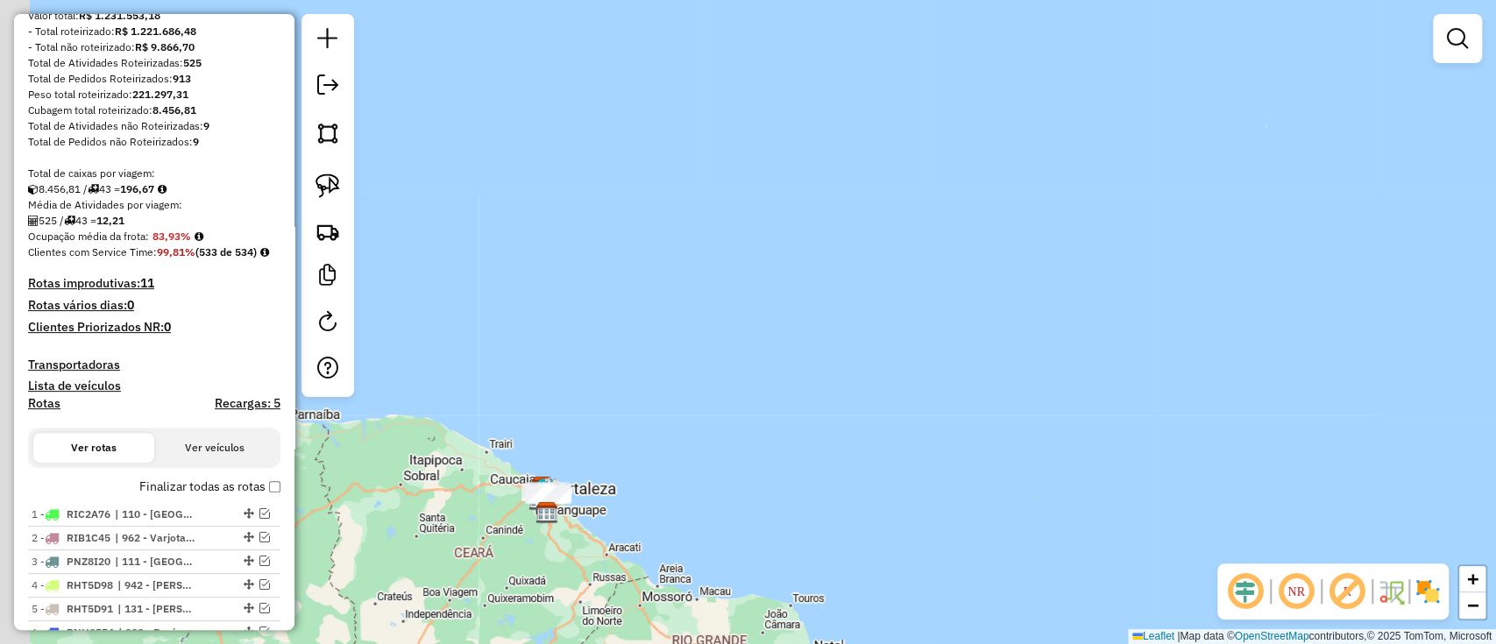
drag, startPoint x: 642, startPoint y: 266, endPoint x: 727, endPoint y: 373, distance: 137.2
click at [727, 373] on div "Janela de atendimento Grade de atendimento Capacidade Transportadoras Veículos …" at bounding box center [748, 322] width 1496 height 644
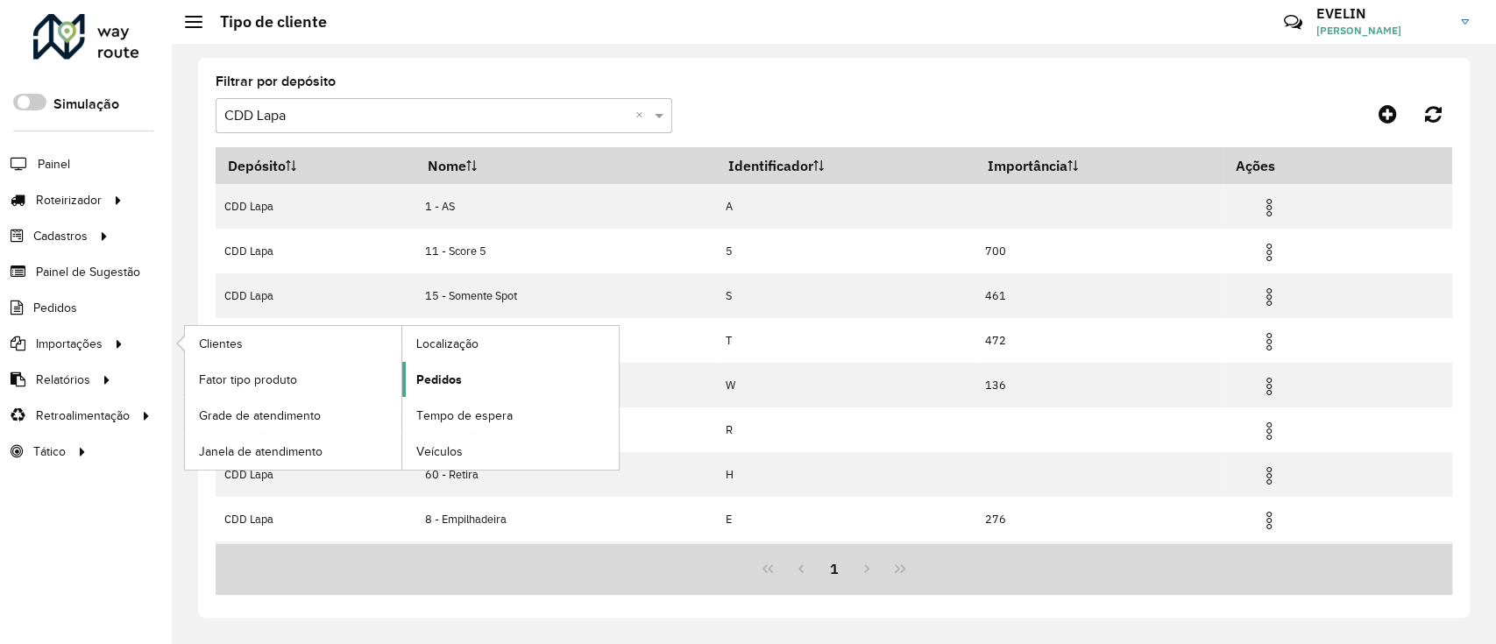
click at [464, 378] on link "Pedidos" at bounding box center [510, 379] width 216 height 35
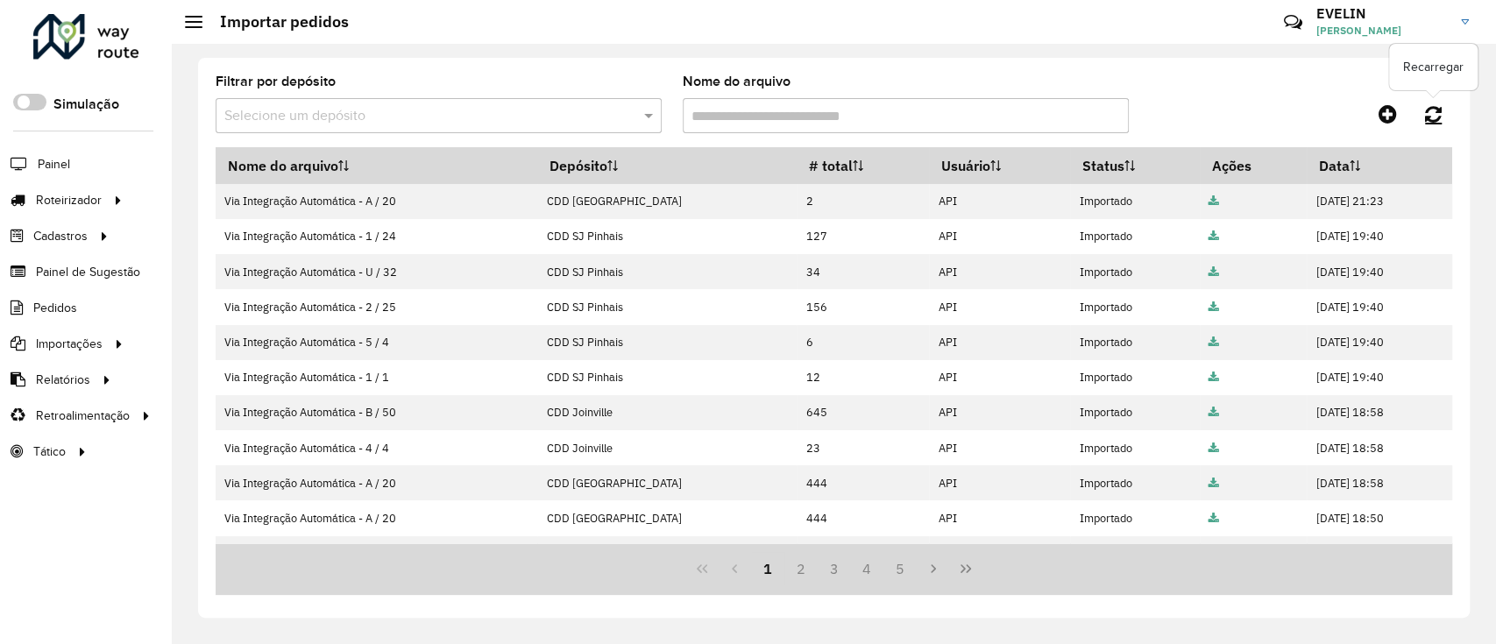
click at [1432, 110] on icon at bounding box center [1433, 113] width 17 height 19
click at [1431, 114] on icon at bounding box center [1433, 113] width 17 height 19
click at [1422, 116] on link at bounding box center [1434, 114] width 38 height 32
click at [1437, 110] on icon at bounding box center [1433, 113] width 17 height 19
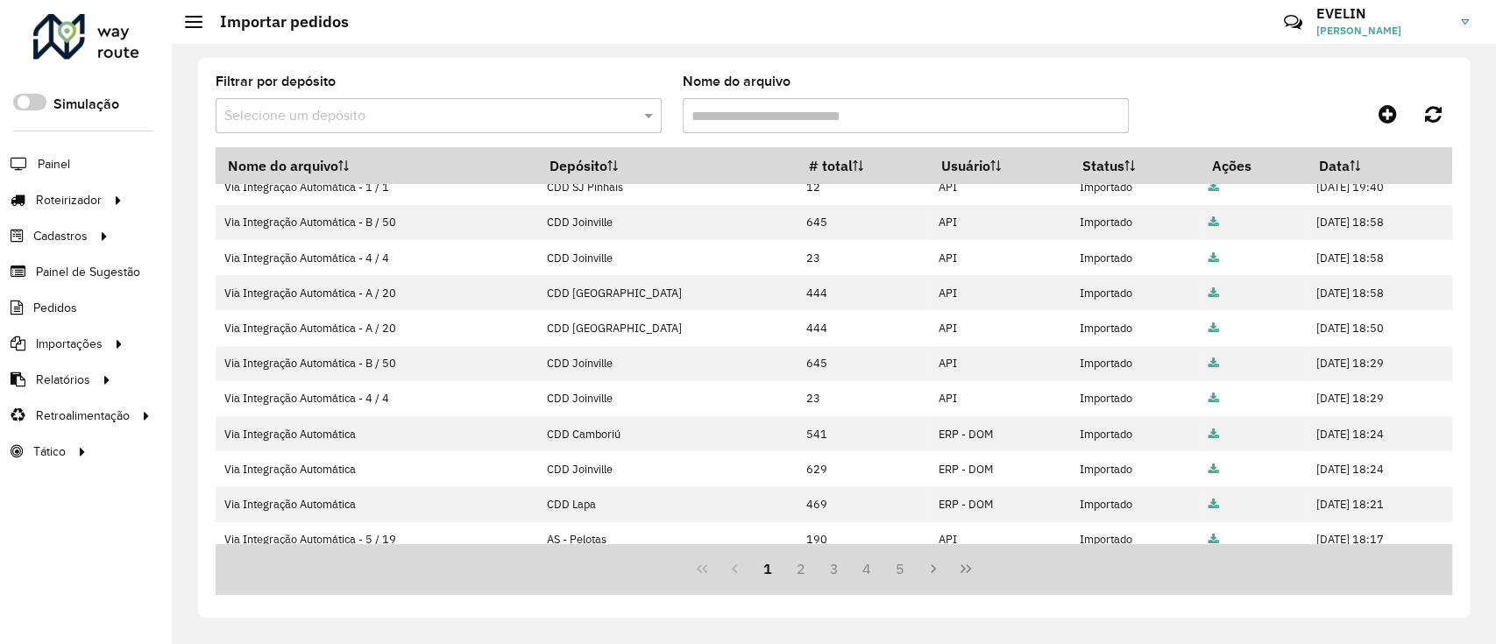
scroll to position [110, 0]
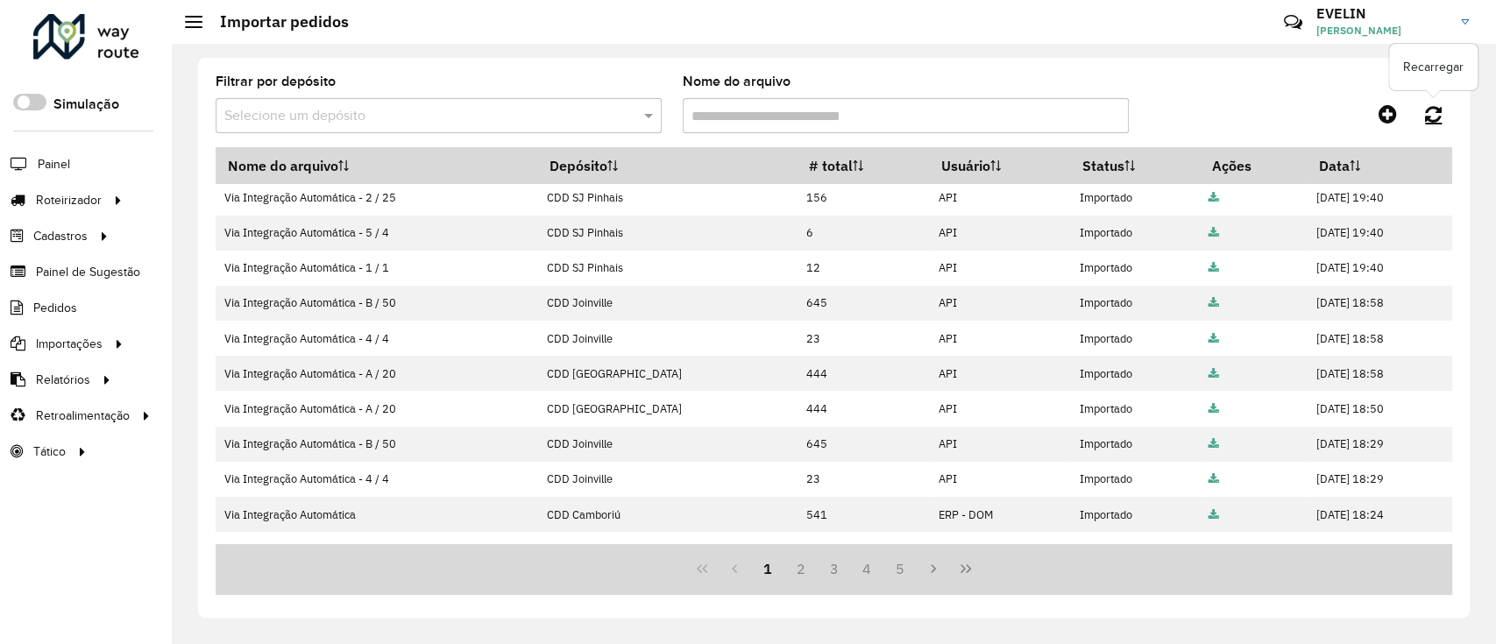
click at [1425, 115] on icon at bounding box center [1433, 113] width 17 height 19
click at [1444, 111] on link at bounding box center [1434, 114] width 38 height 32
click at [1432, 111] on icon at bounding box center [1433, 113] width 17 height 19
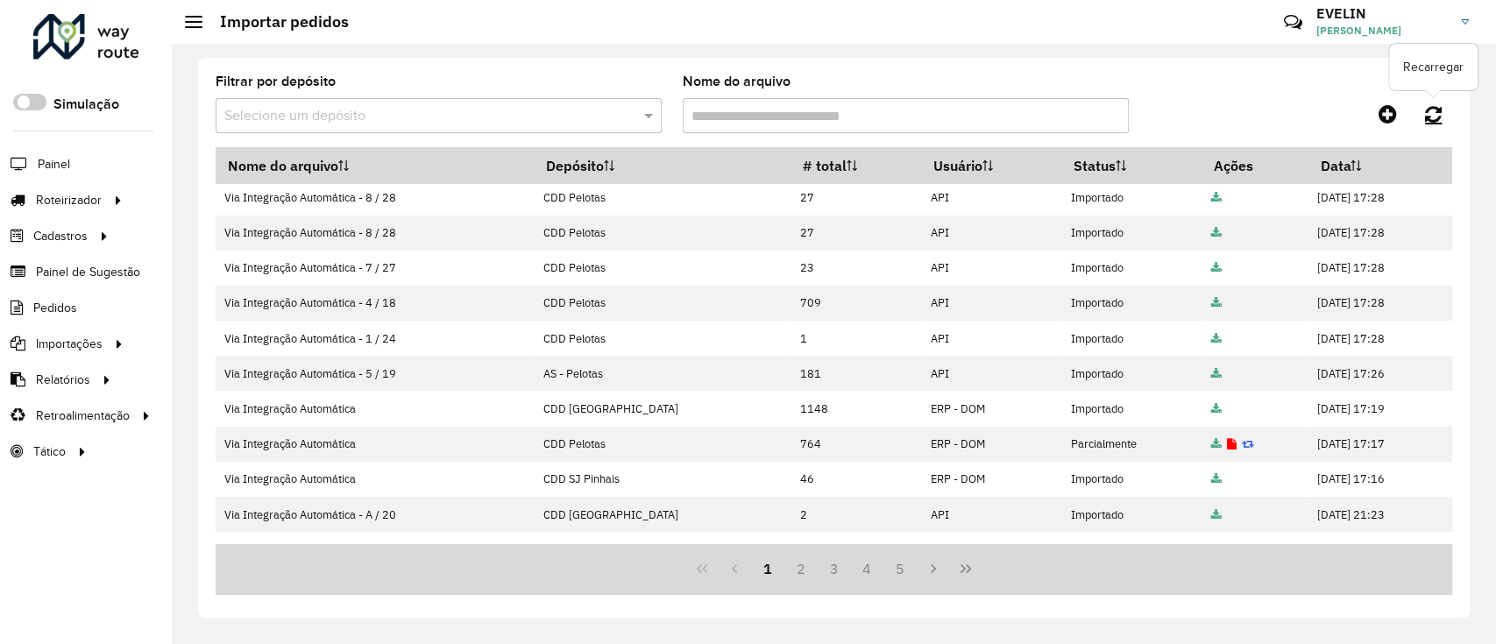
click at [1437, 111] on icon at bounding box center [1433, 113] width 17 height 19
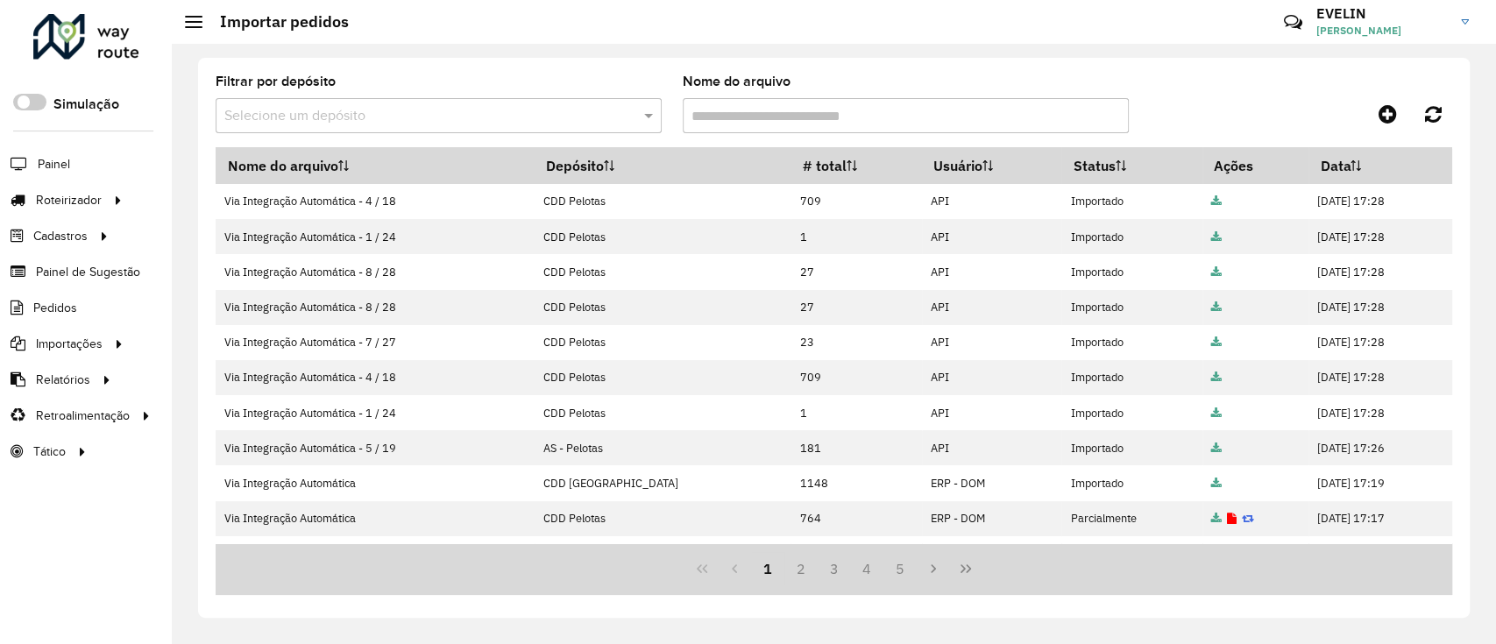
scroll to position [0, 0]
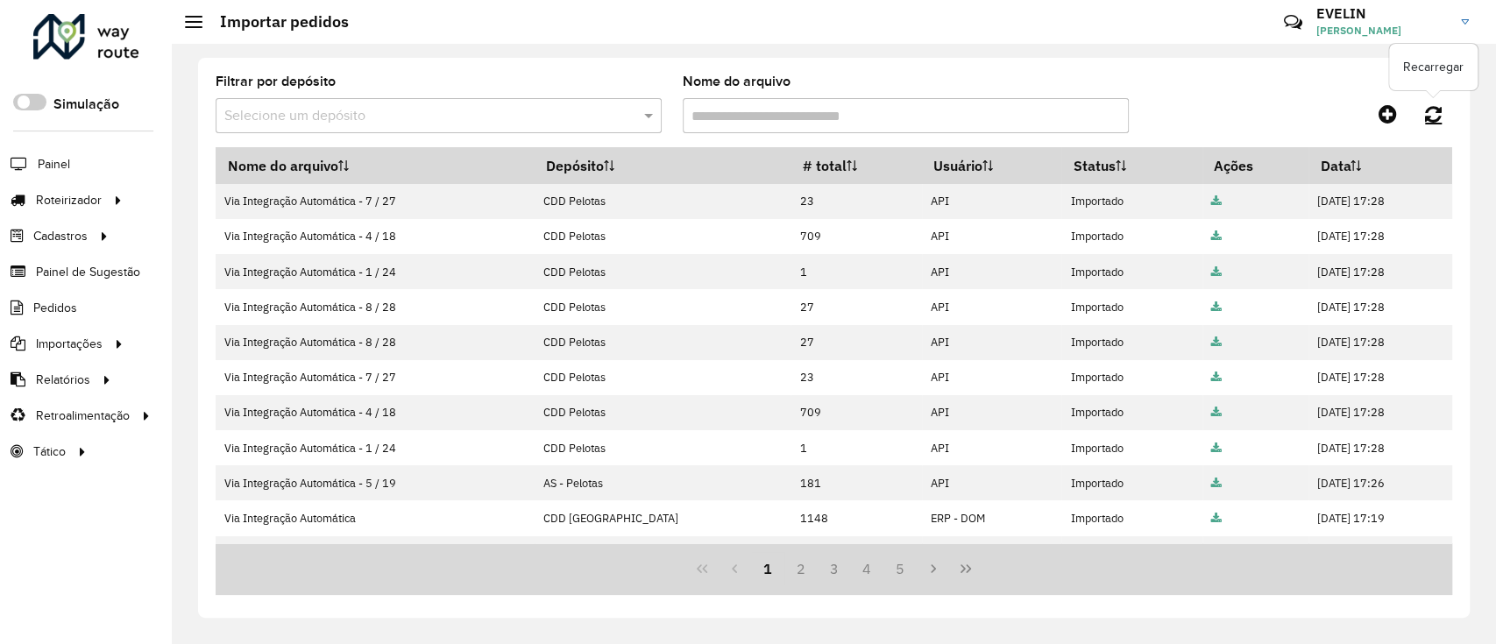
click at [1431, 110] on icon at bounding box center [1433, 113] width 17 height 19
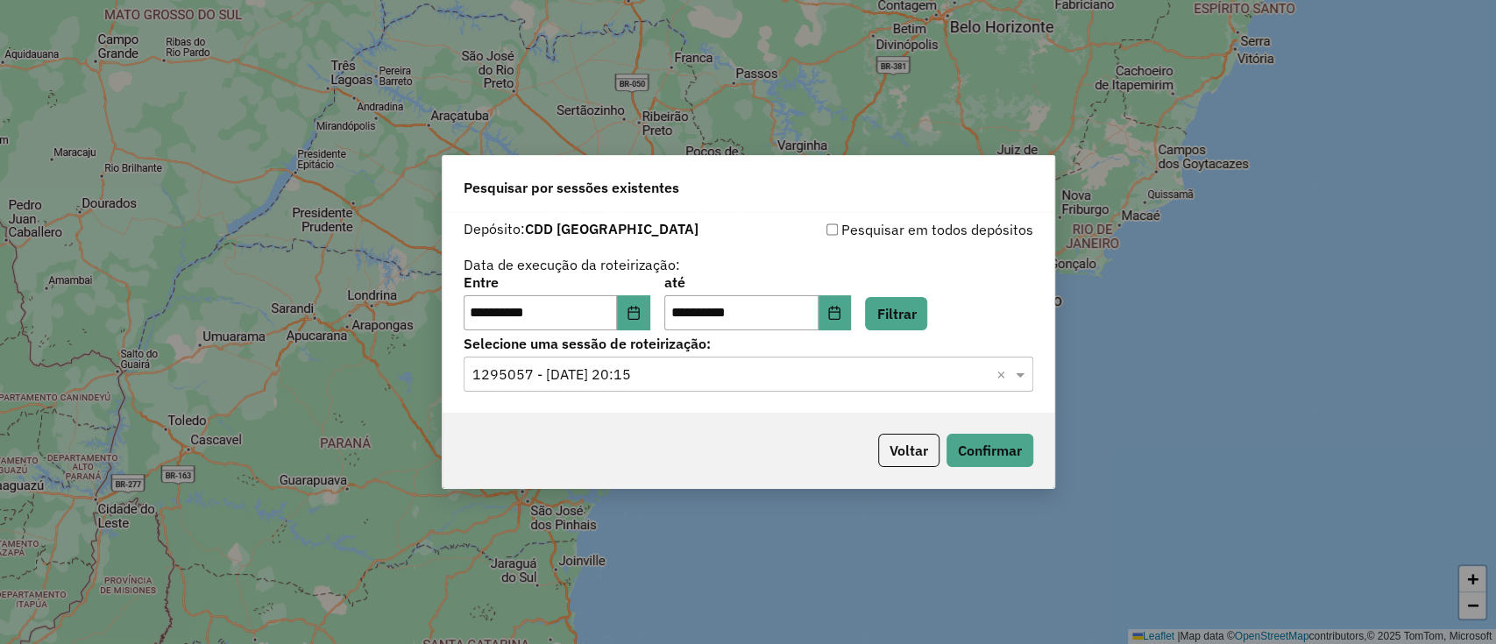
drag, startPoint x: 905, startPoint y: 445, endPoint x: 867, endPoint y: 246, distance: 202.7
click at [905, 429] on div "Voltar Confirmar" at bounding box center [749, 450] width 612 height 75
